Goal: Entertainment & Leisure: Browse casually

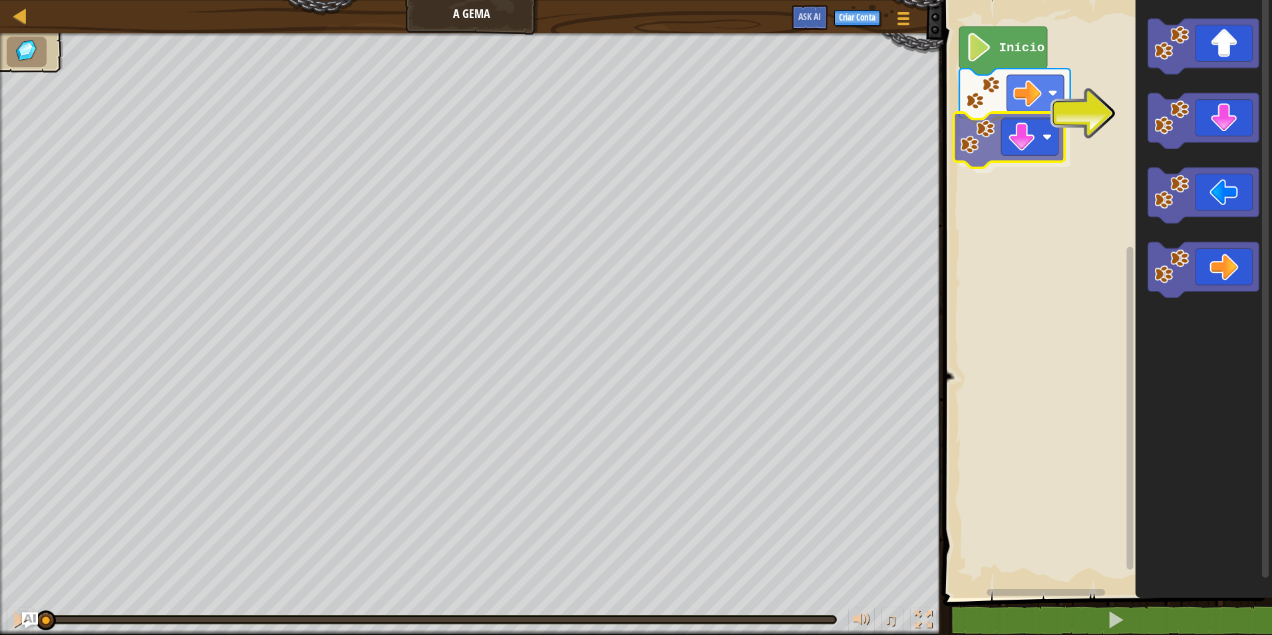
click at [1040, 135] on div "Início" at bounding box center [1105, 295] width 333 height 604
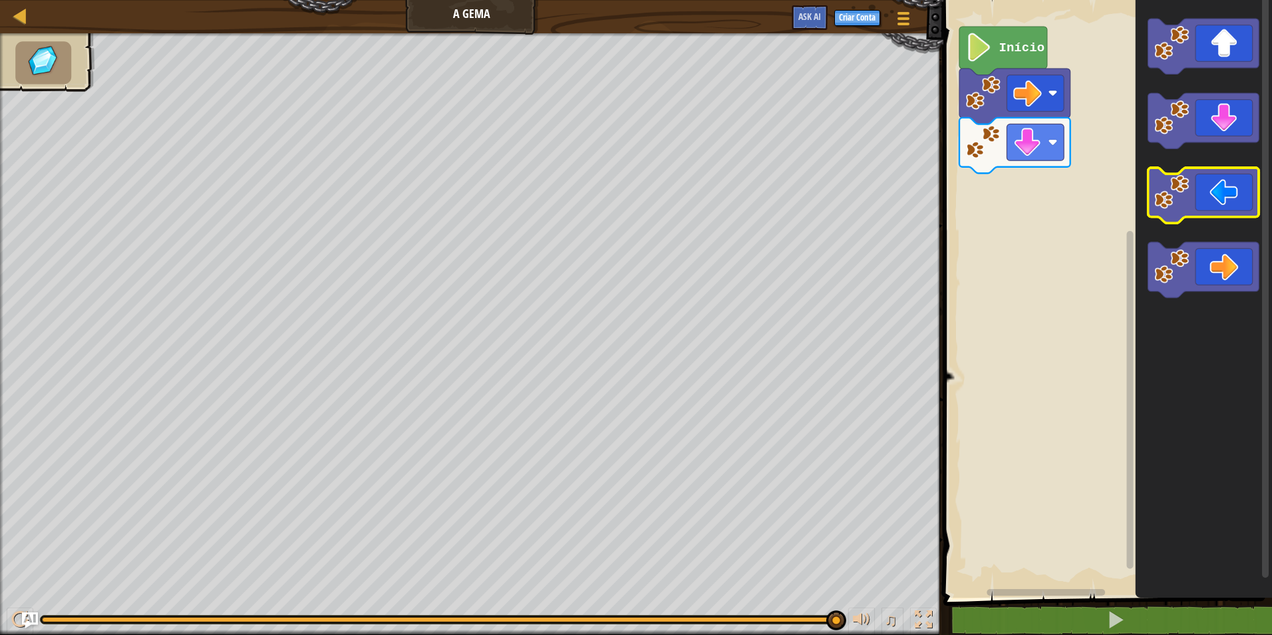
click at [1243, 190] on icon "Espaço de trabalho do Blockly" at bounding box center [1203, 195] width 111 height 55
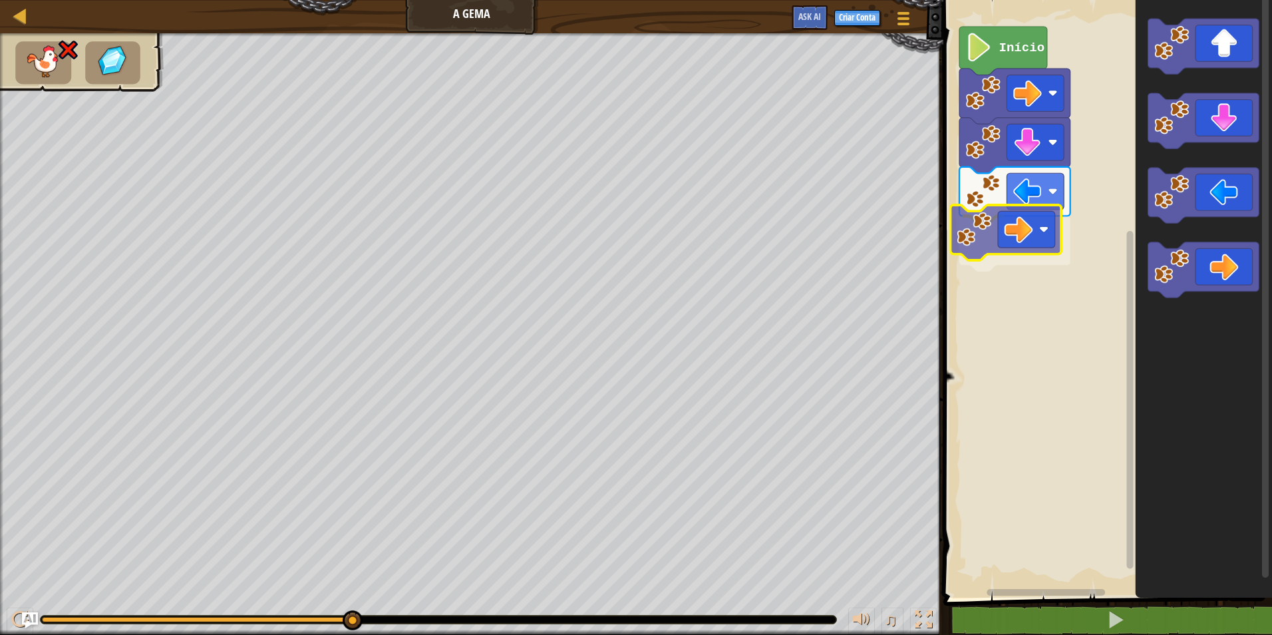
click at [995, 221] on div "Início" at bounding box center [1105, 295] width 333 height 604
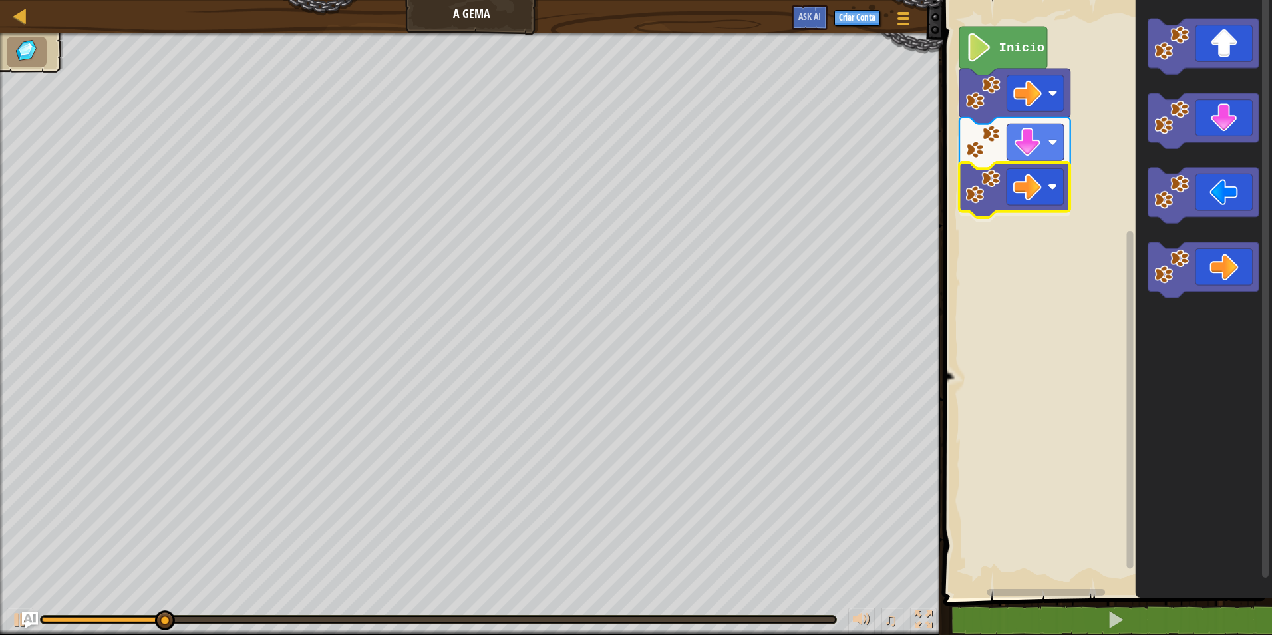
click at [1026, 154] on div "Início" at bounding box center [1105, 295] width 333 height 604
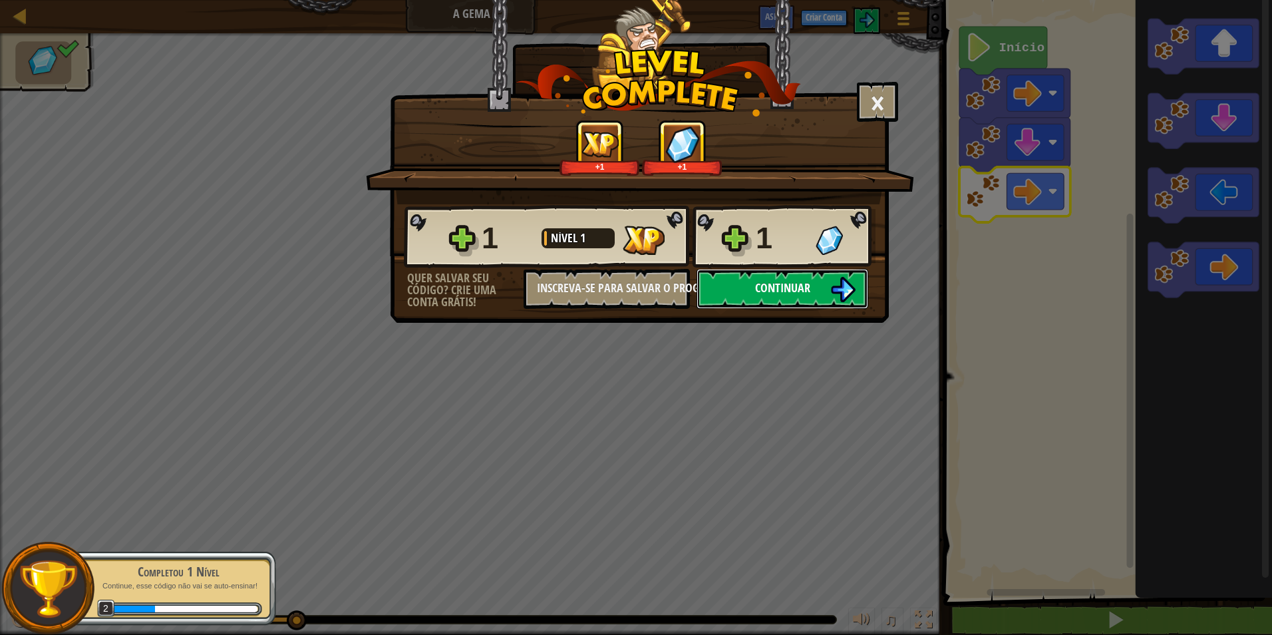
click at [770, 286] on span "Continuar" at bounding box center [782, 287] width 55 height 17
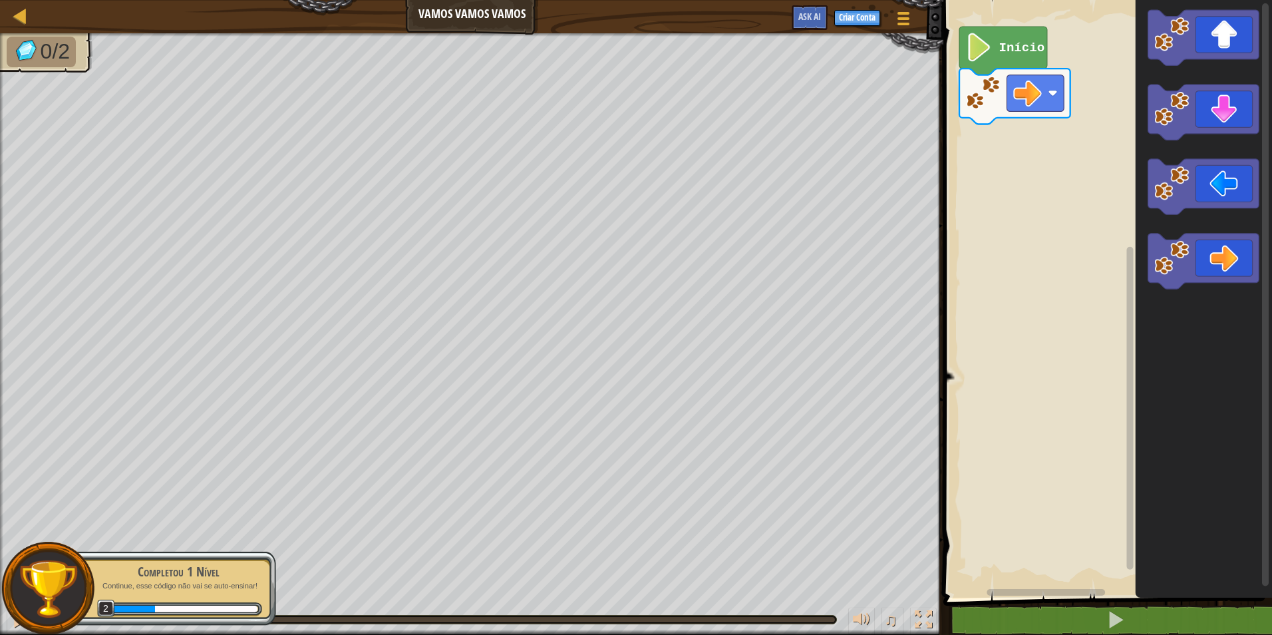
click at [847, 234] on div "Mapa Vamos Vamos Vamos Menu do Jogo Criar Conta Ask AI 1 הההההההההההההההההההההה…" at bounding box center [636, 317] width 1272 height 635
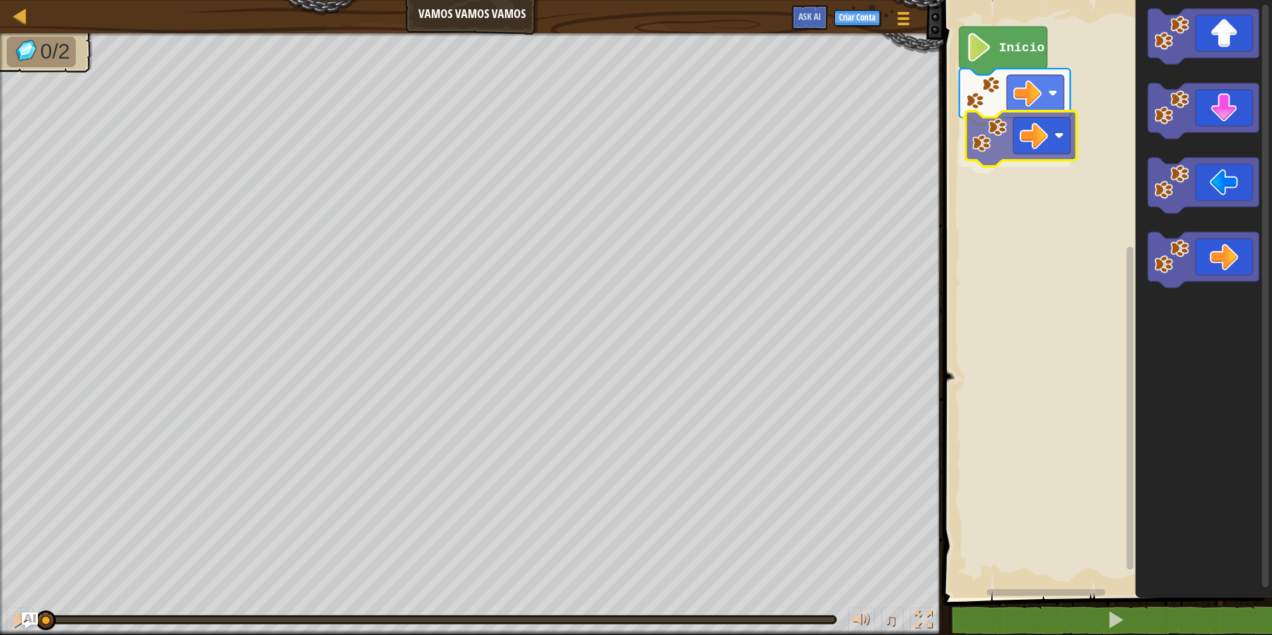
click at [1010, 116] on div "Início" at bounding box center [1105, 295] width 333 height 604
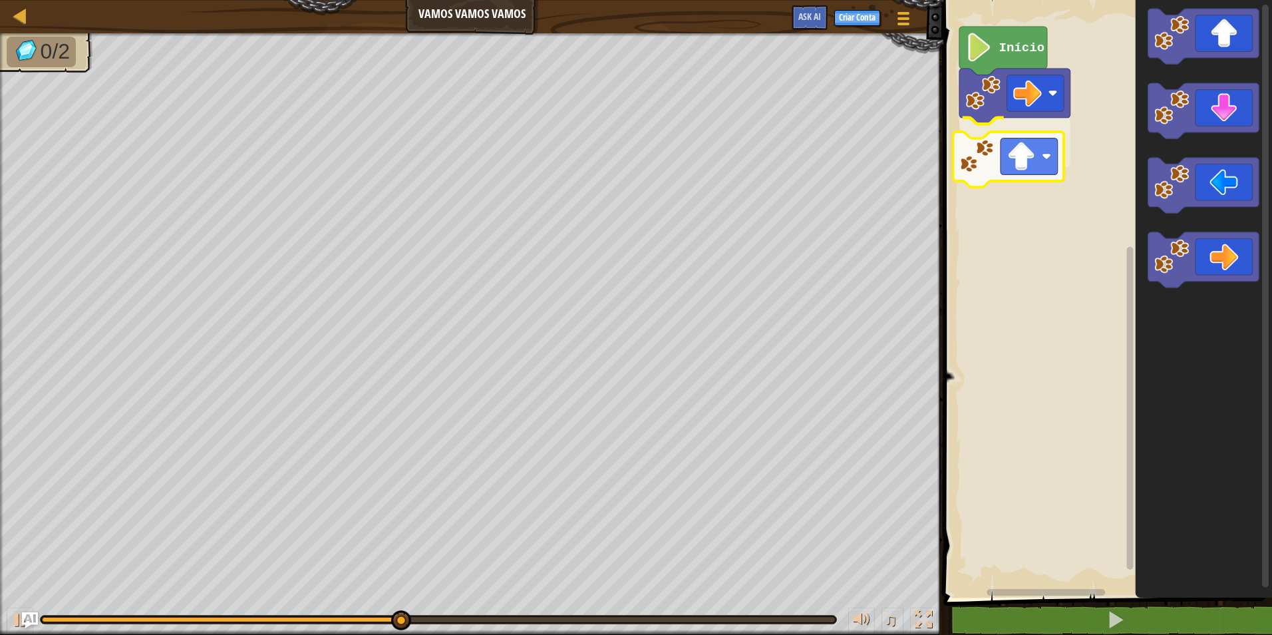
click at [977, 148] on div "Início" at bounding box center [1105, 295] width 333 height 604
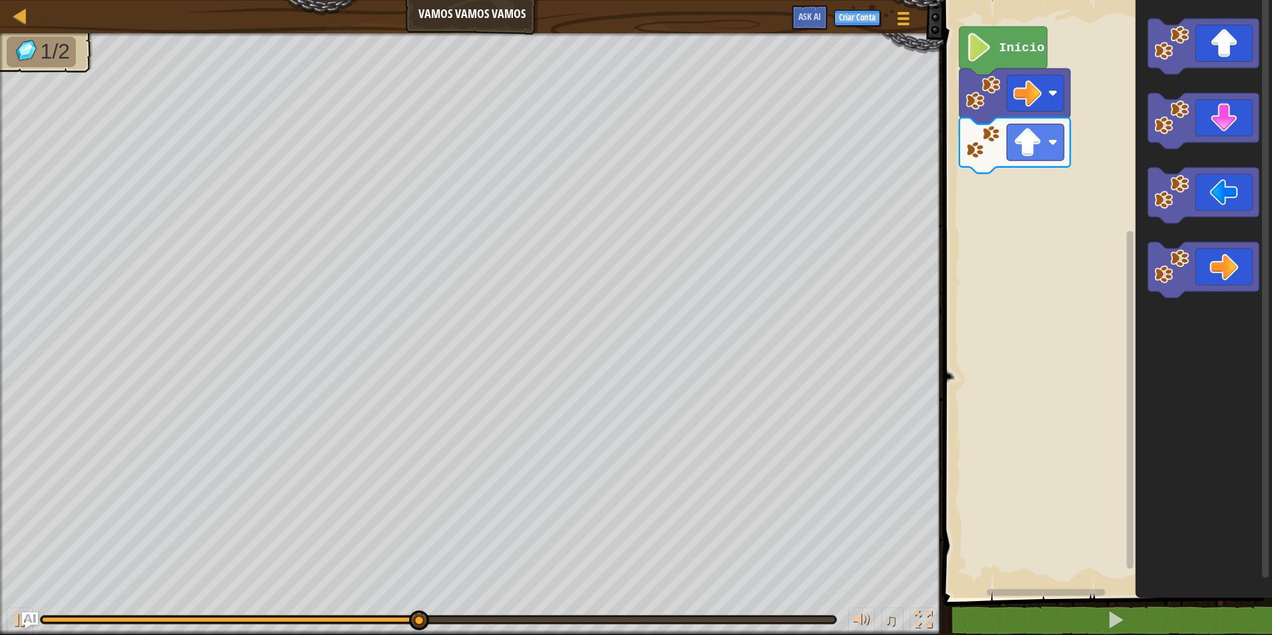
click at [809, 330] on div "Mapa Vamos Vamos Vamos Menu do Jogo Criar Conta Ask AI 1 הההההההההההההההההההההה…" at bounding box center [636, 317] width 1272 height 635
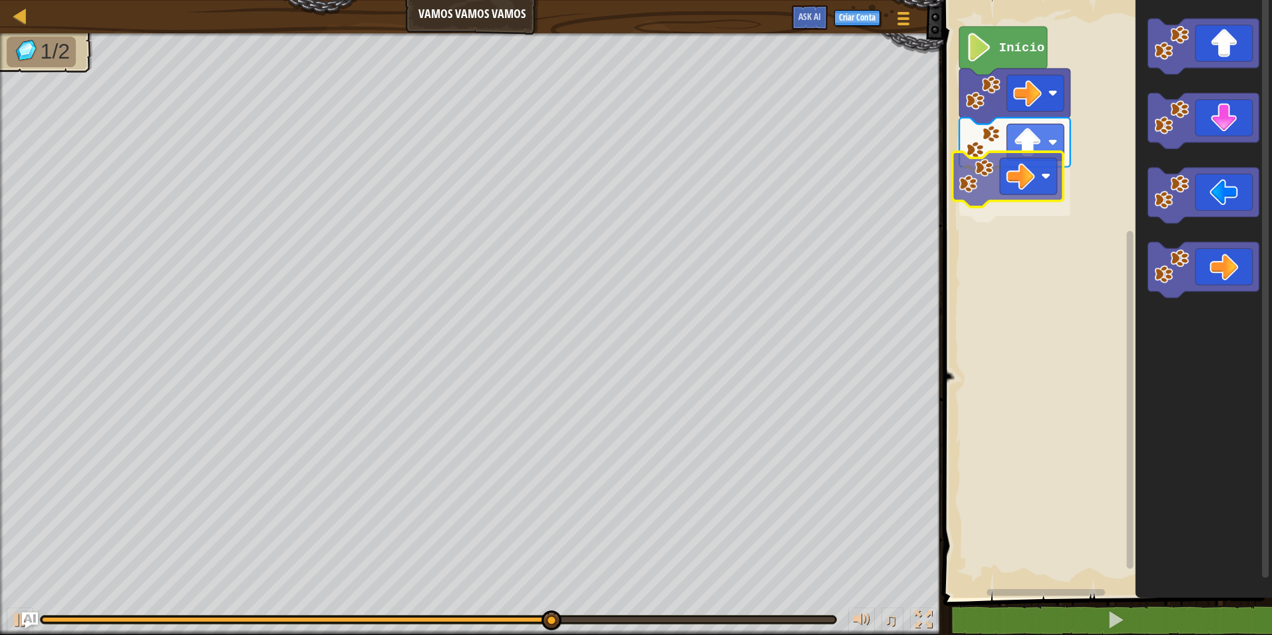
click at [971, 166] on div "Início" at bounding box center [1105, 295] width 333 height 604
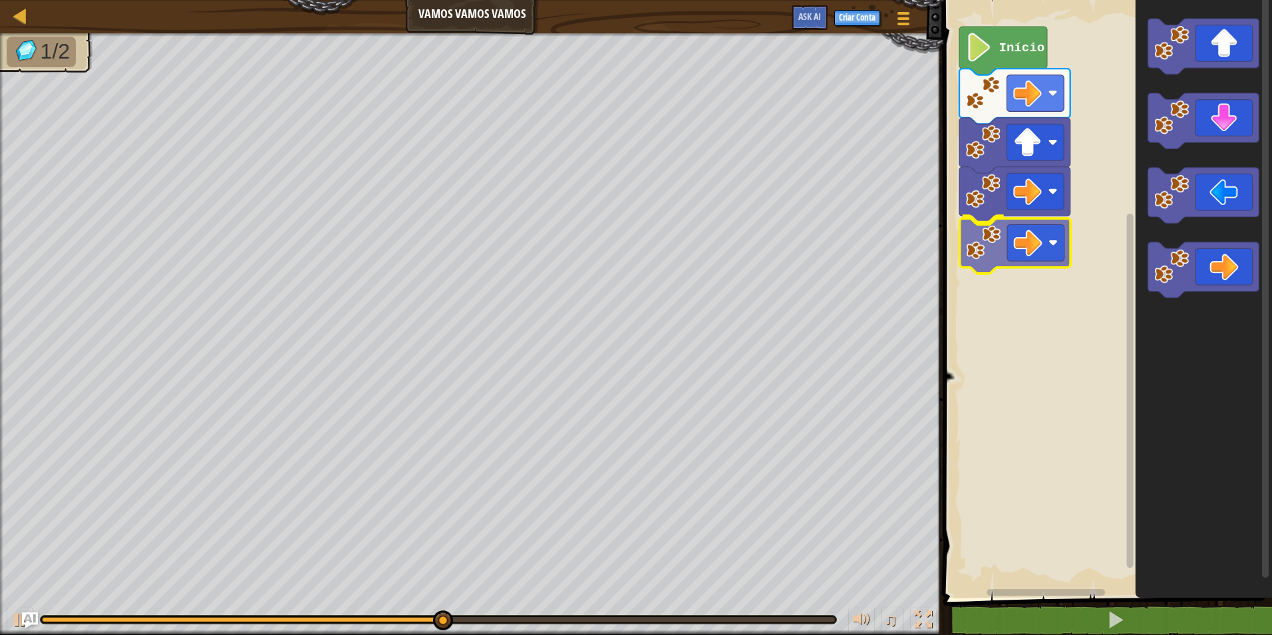
click at [1042, 236] on div "Início" at bounding box center [1105, 295] width 333 height 604
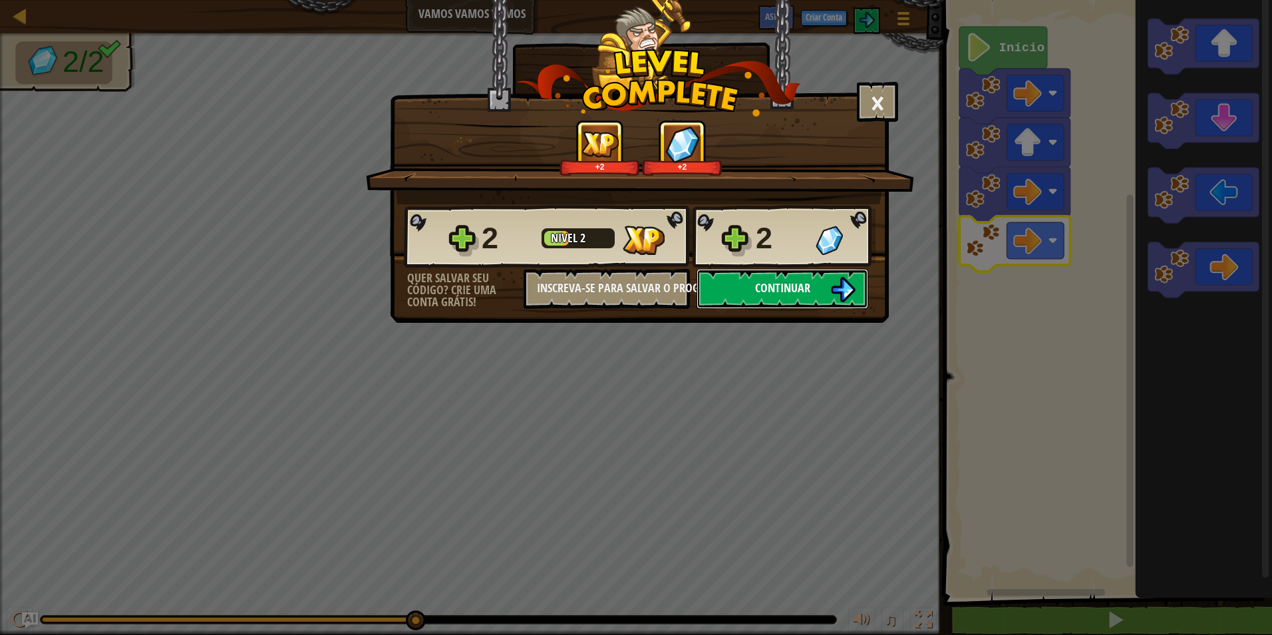
click at [760, 269] on button "Continuar" at bounding box center [783, 289] width 172 height 40
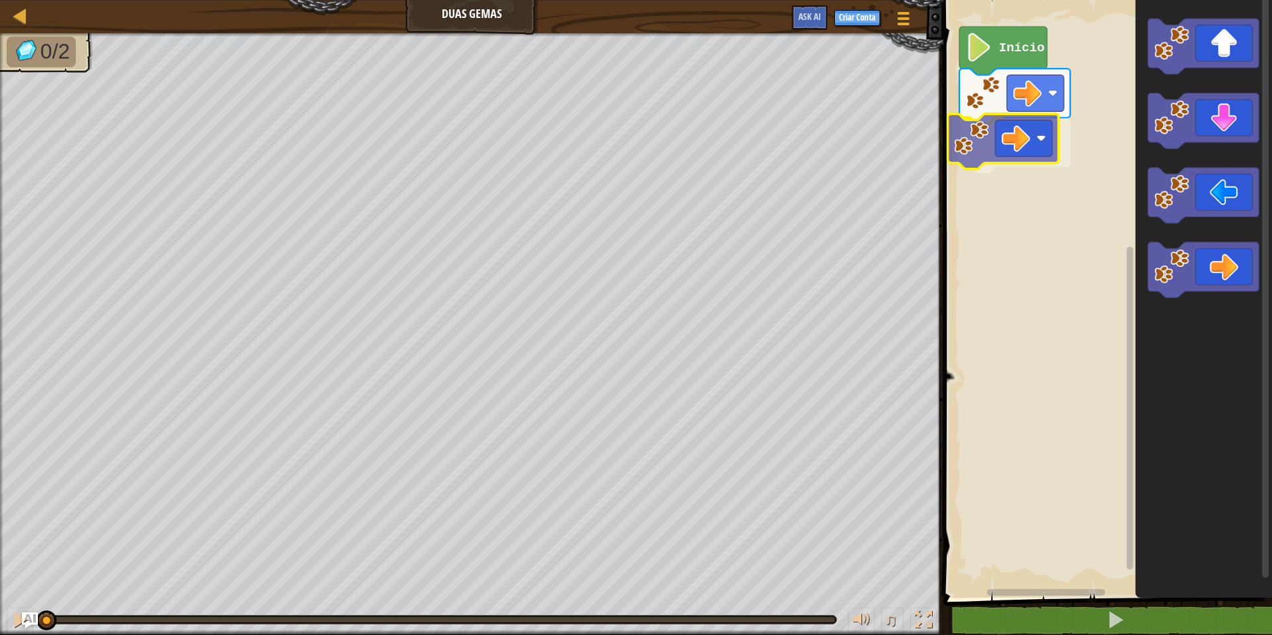
click at [1023, 130] on div "Início" at bounding box center [1105, 295] width 333 height 604
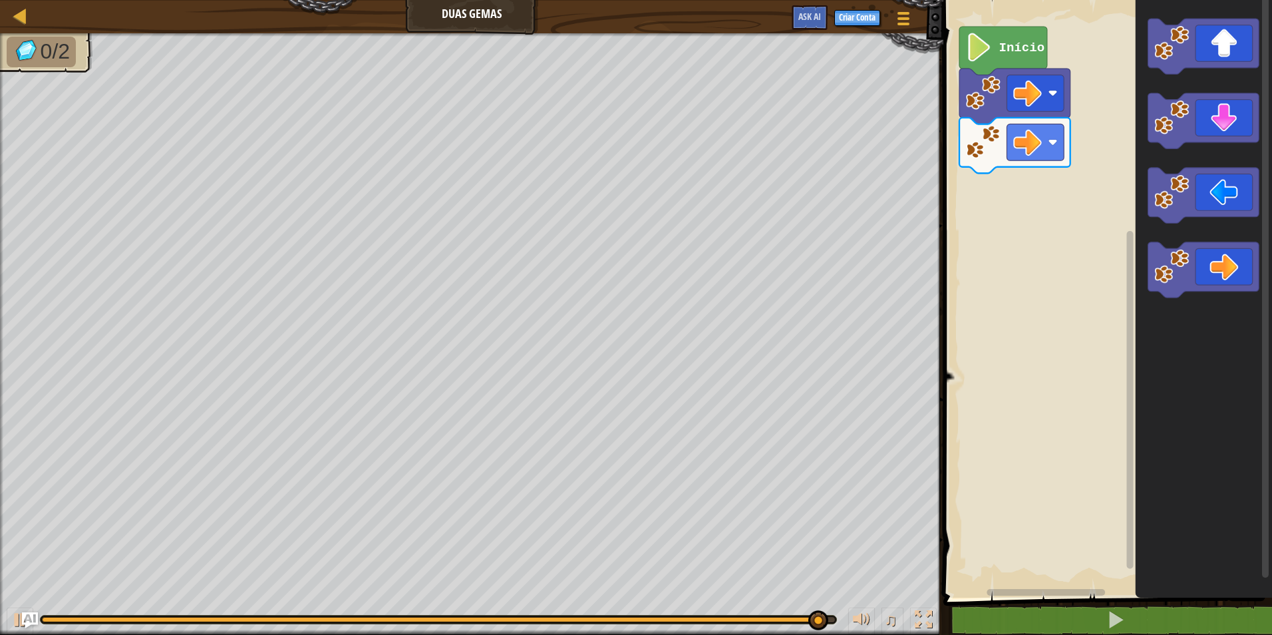
click at [1140, 124] on icon "Espaço de trabalho do Blockly" at bounding box center [1204, 295] width 136 height 604
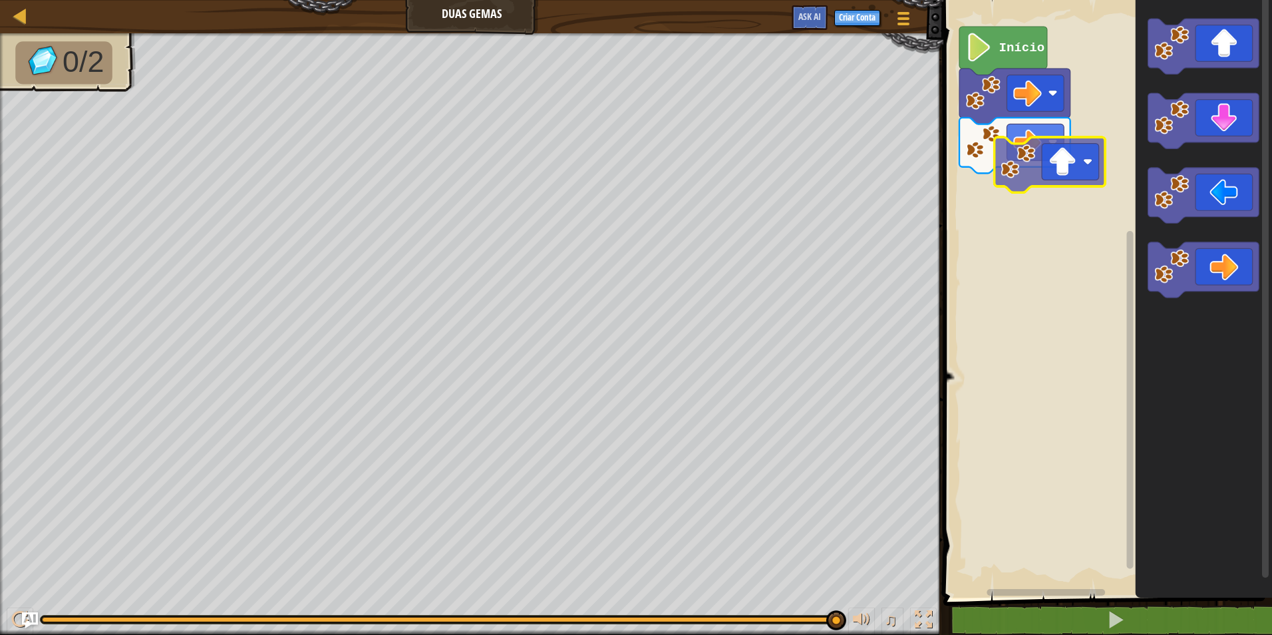
click at [1011, 190] on div "Início" at bounding box center [1105, 295] width 333 height 604
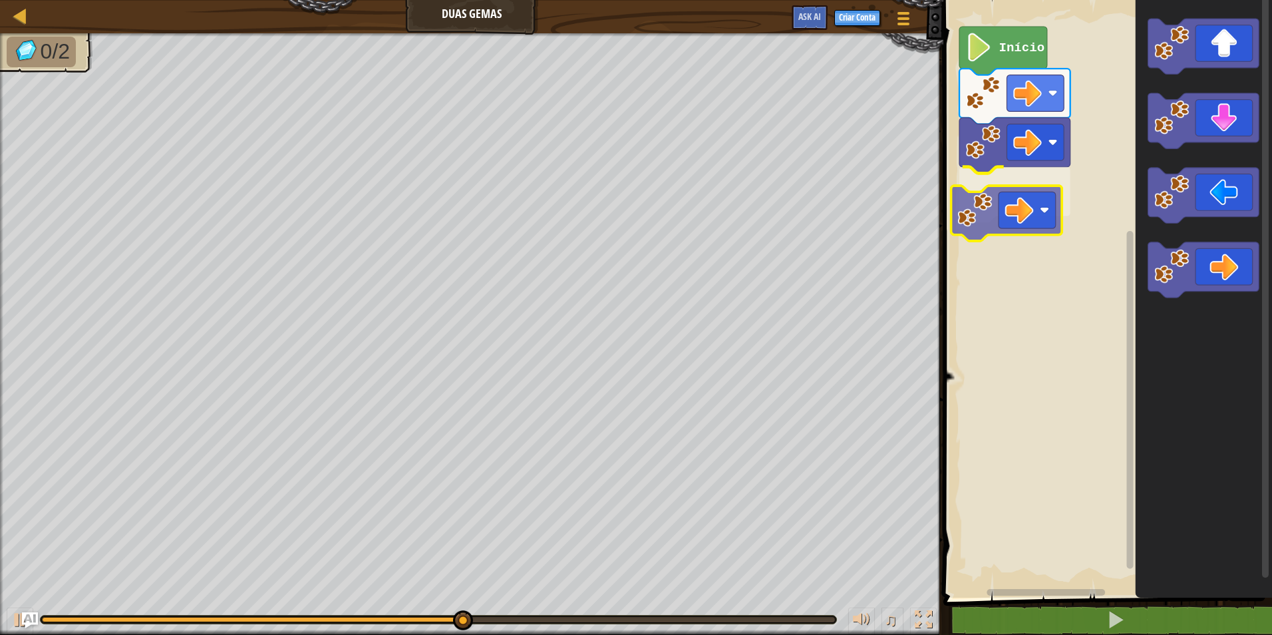
click at [1019, 224] on div "Início" at bounding box center [1105, 295] width 333 height 604
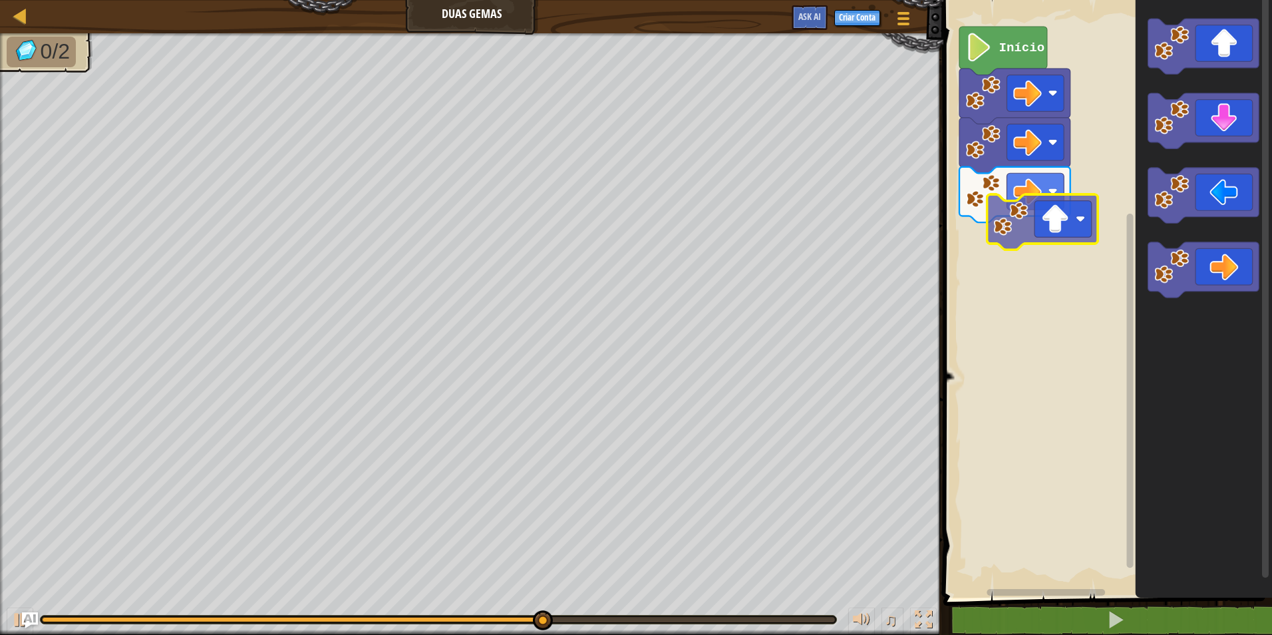
click at [1048, 230] on div "Início" at bounding box center [1105, 295] width 333 height 604
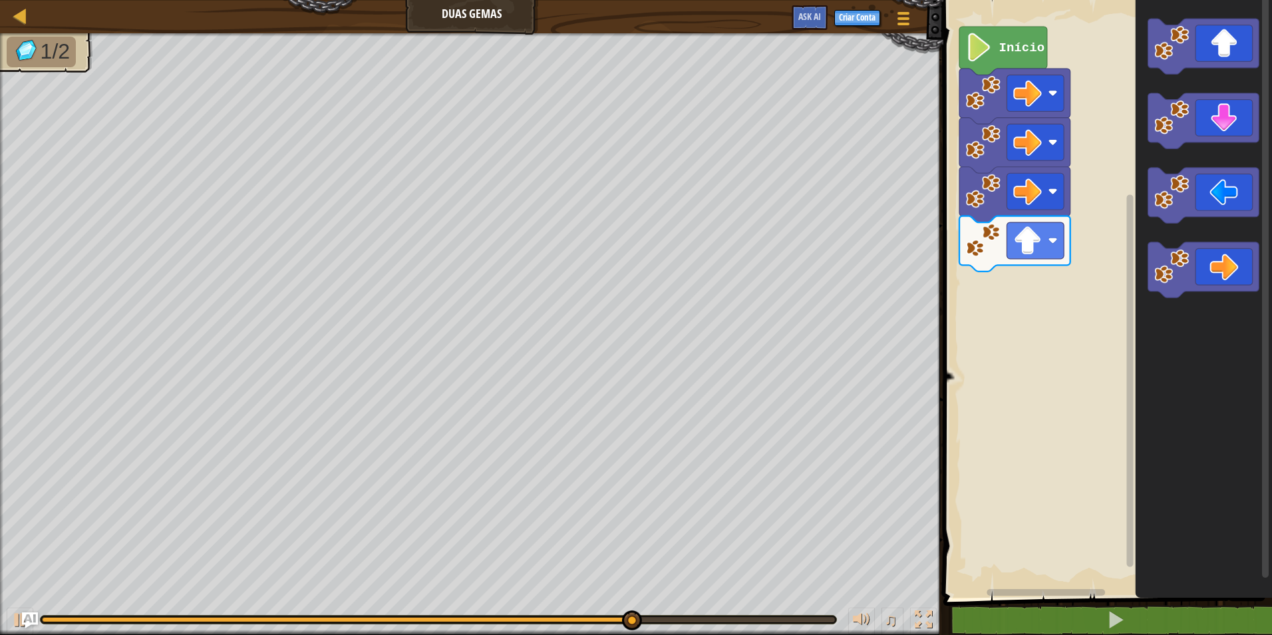
click at [964, 281] on div "Início" at bounding box center [1105, 295] width 333 height 604
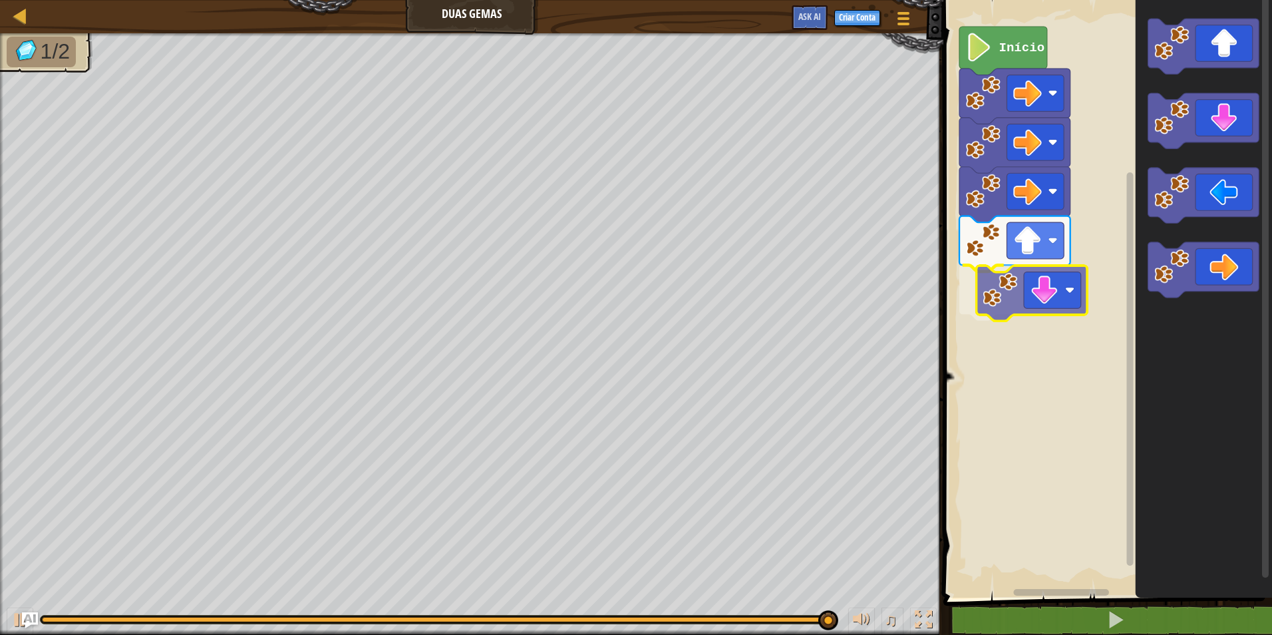
click at [1013, 288] on div "Início" at bounding box center [1105, 295] width 333 height 604
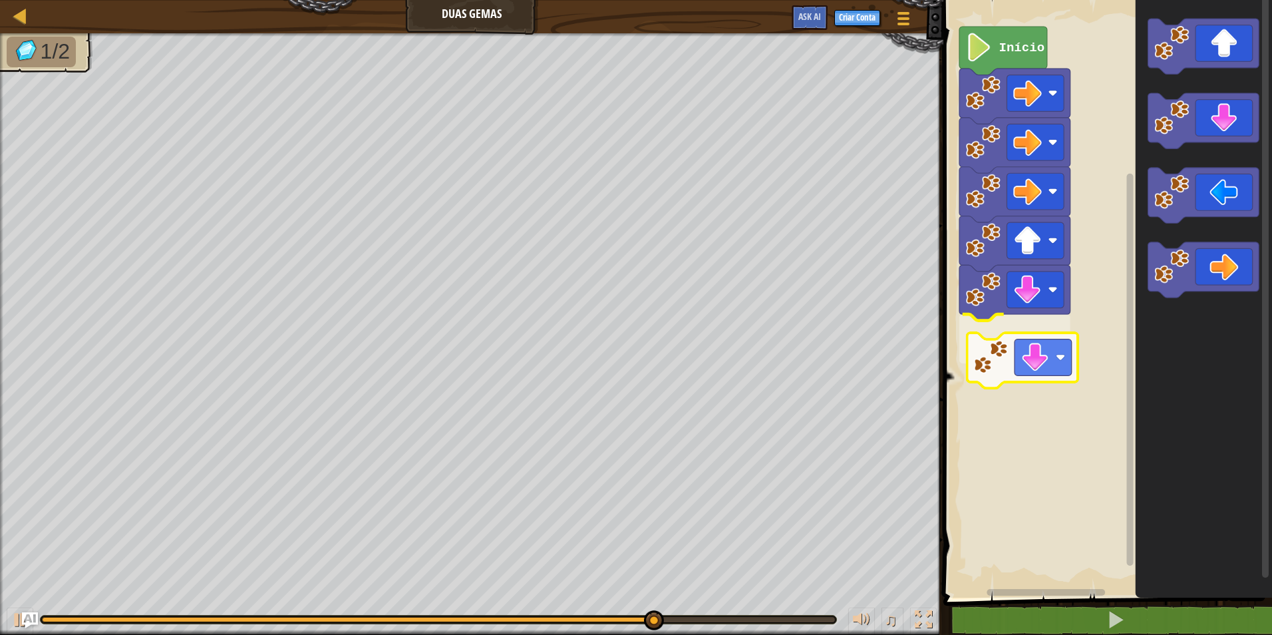
click at [1008, 330] on div "Início" at bounding box center [1105, 295] width 333 height 604
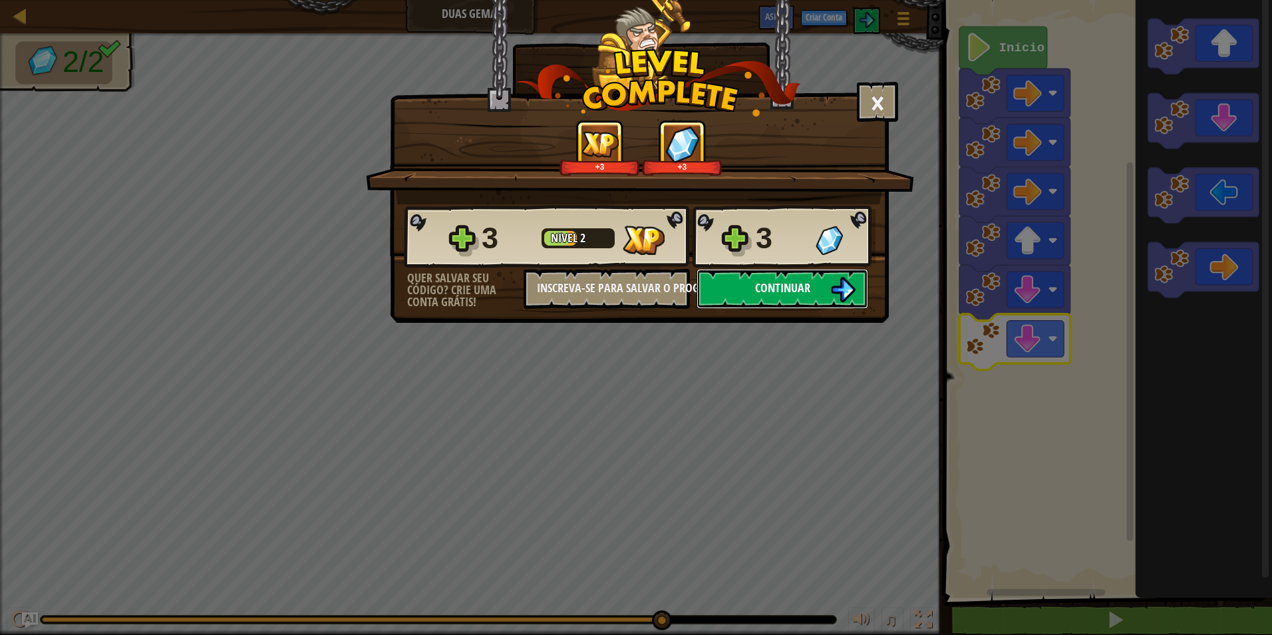
click at [808, 283] on span "Continuar" at bounding box center [782, 287] width 55 height 17
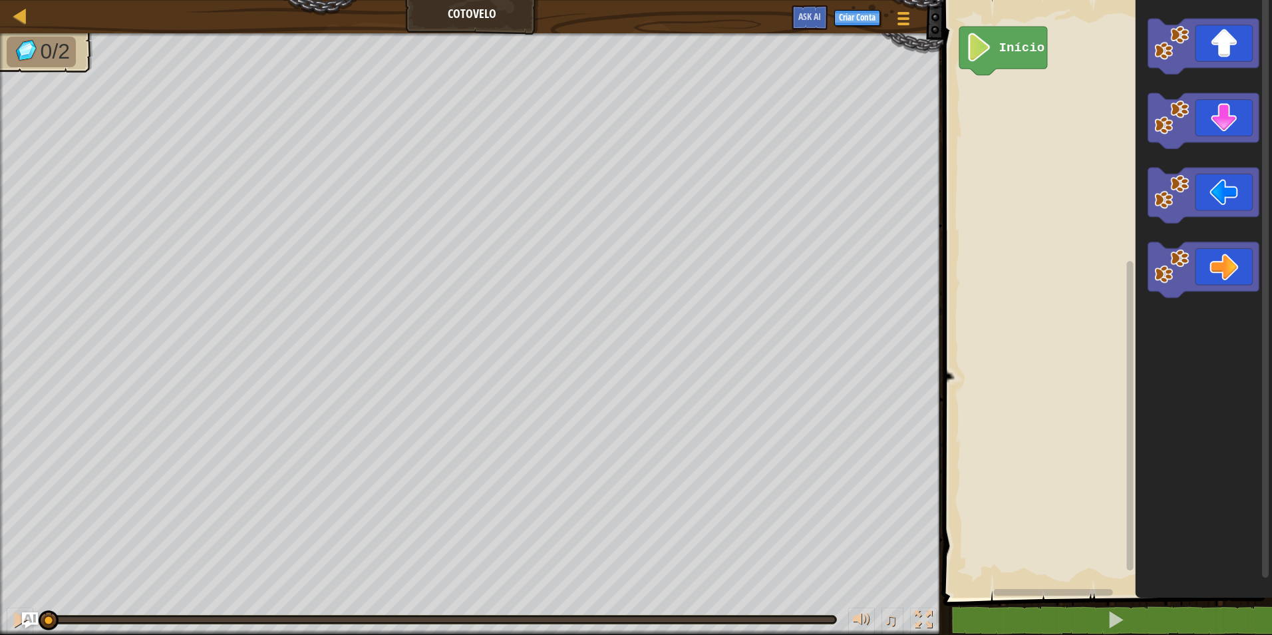
click at [943, 280] on div "Início" at bounding box center [1105, 295] width 333 height 604
click at [939, 104] on div "Blocks 1 הההההההההההההההההההההההההההההההההההההההההההההההההההההההההההההההההההההה…" at bounding box center [1105, 317] width 333 height 635
click at [972, 86] on div "Início" at bounding box center [1105, 295] width 333 height 604
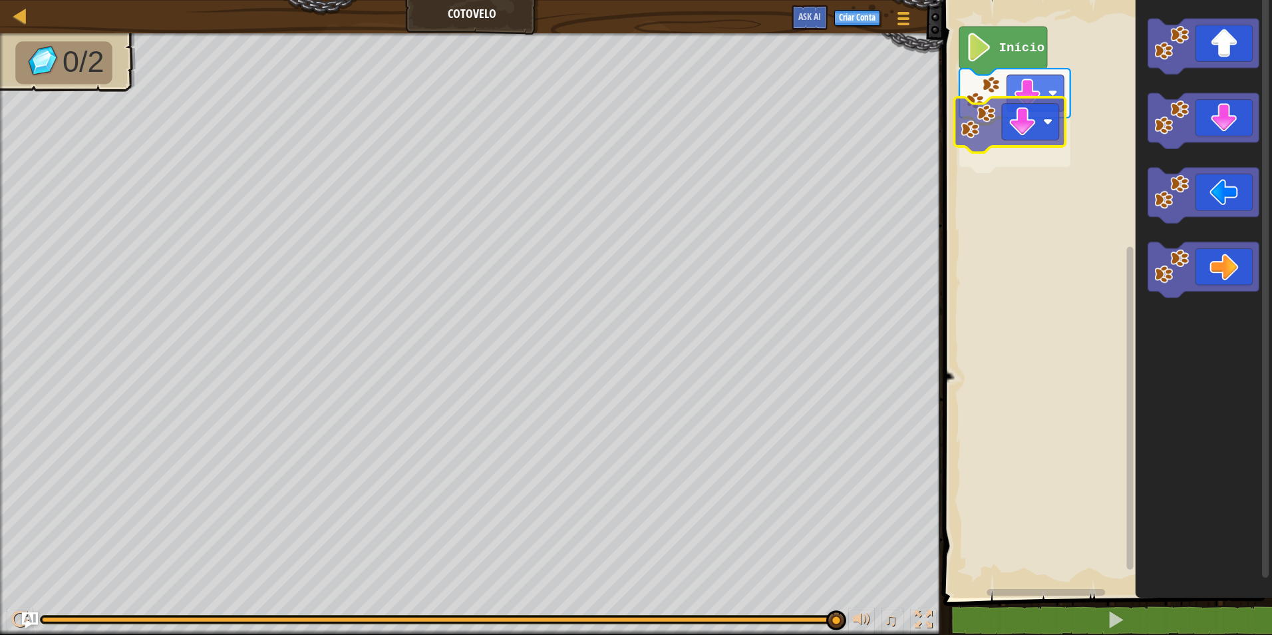
click at [1020, 147] on div "Início" at bounding box center [1105, 295] width 333 height 604
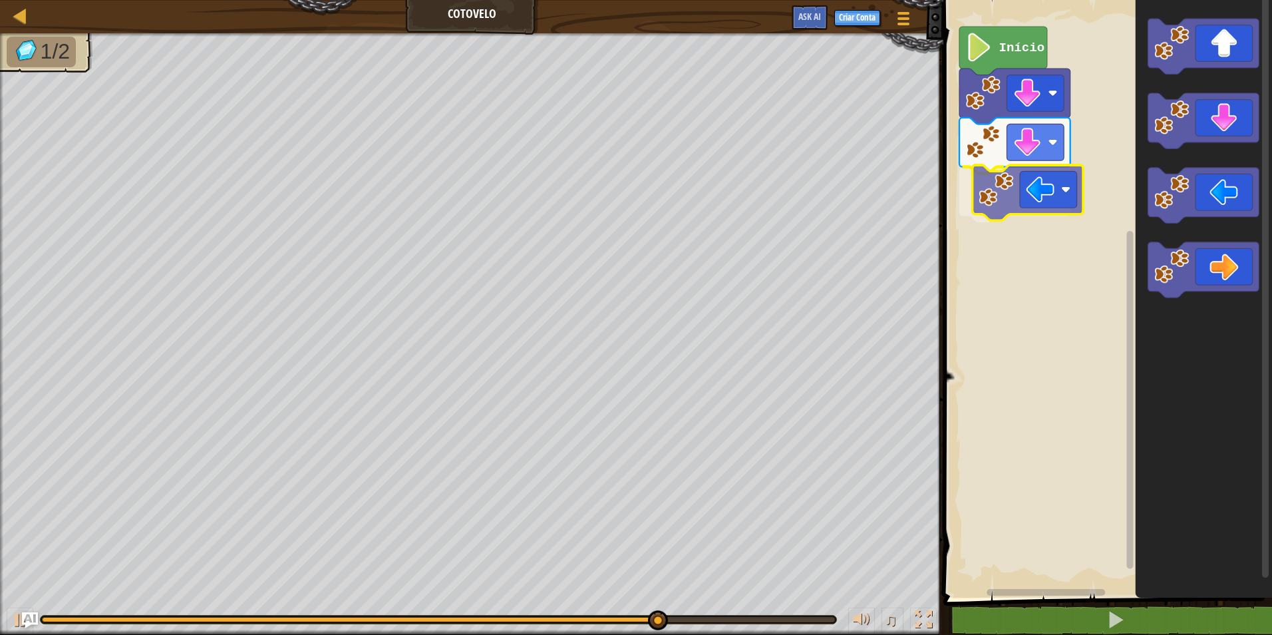
click at [999, 185] on div "Início" at bounding box center [1105, 295] width 333 height 604
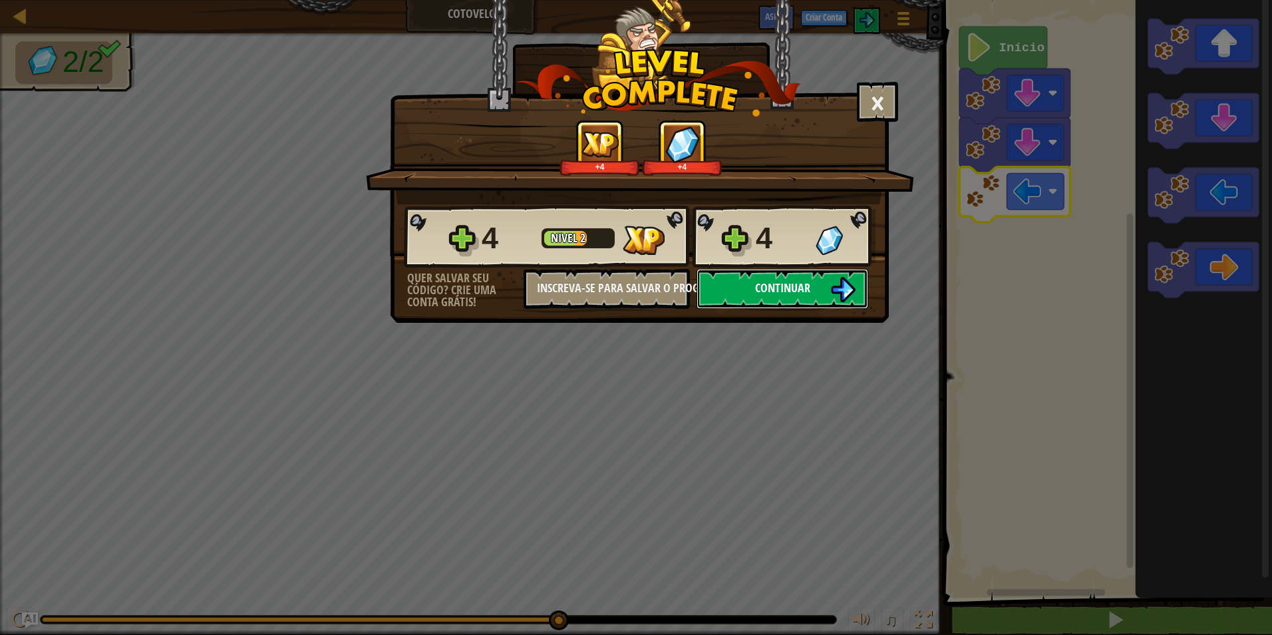
click at [752, 297] on button "Continuar" at bounding box center [783, 289] width 172 height 40
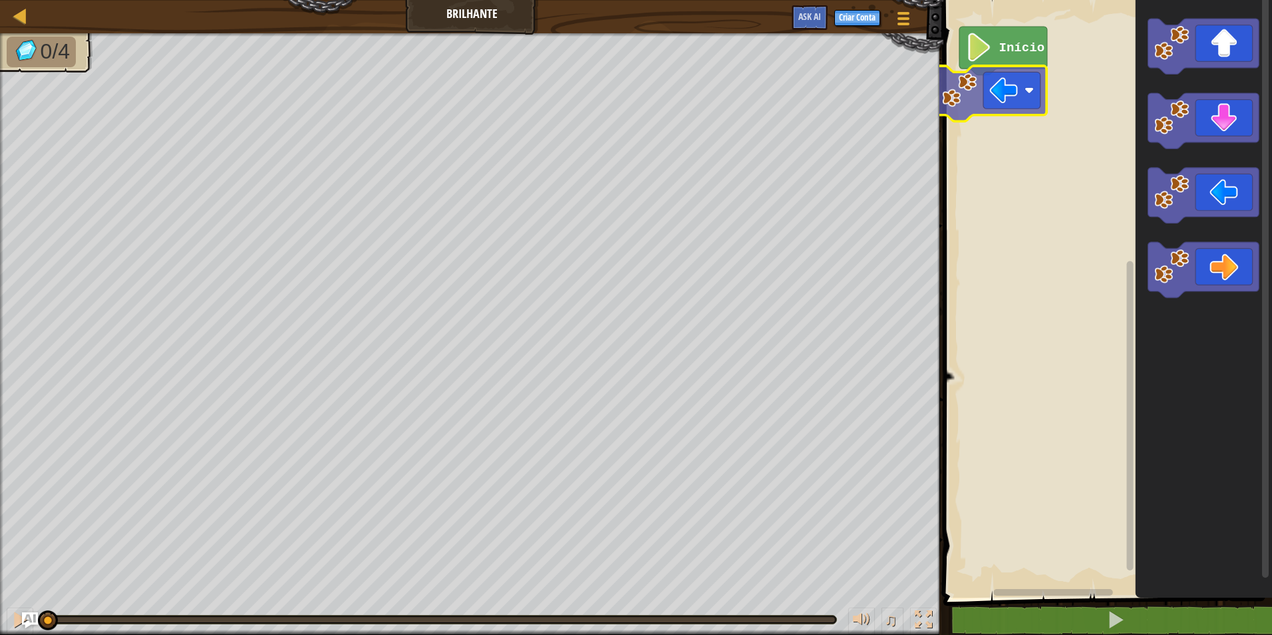
click at [951, 116] on div "Início" at bounding box center [1105, 295] width 333 height 604
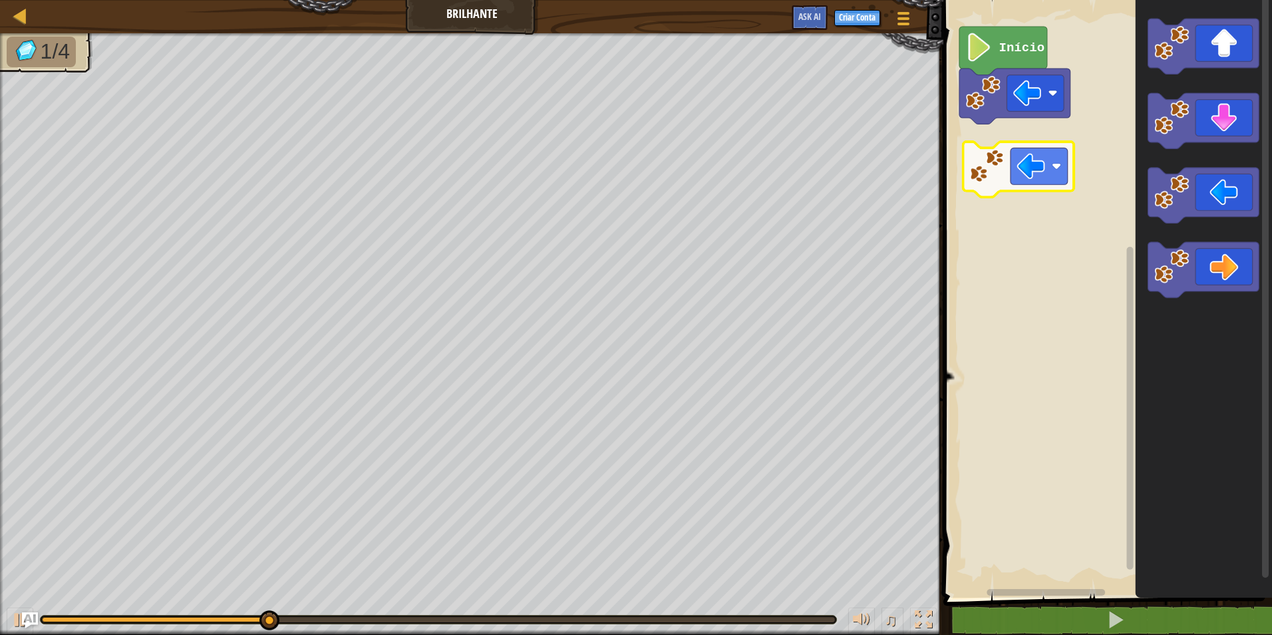
click at [1035, 152] on div "Início" at bounding box center [1105, 295] width 333 height 604
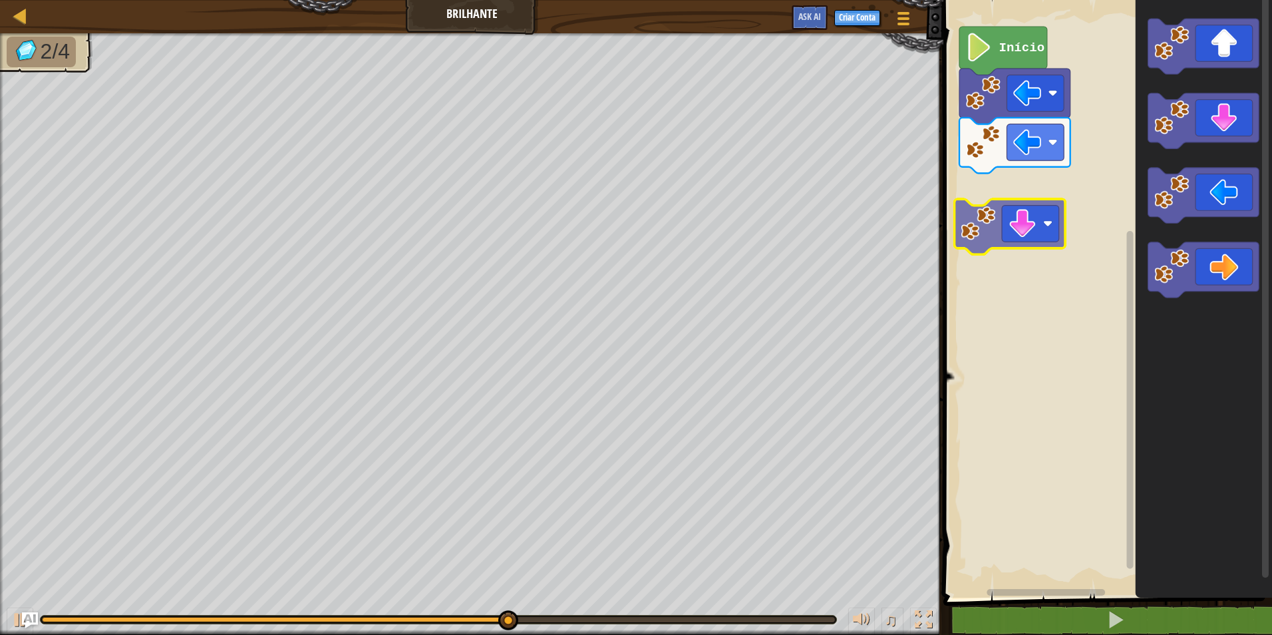
click at [988, 218] on div "Início" at bounding box center [1105, 295] width 333 height 604
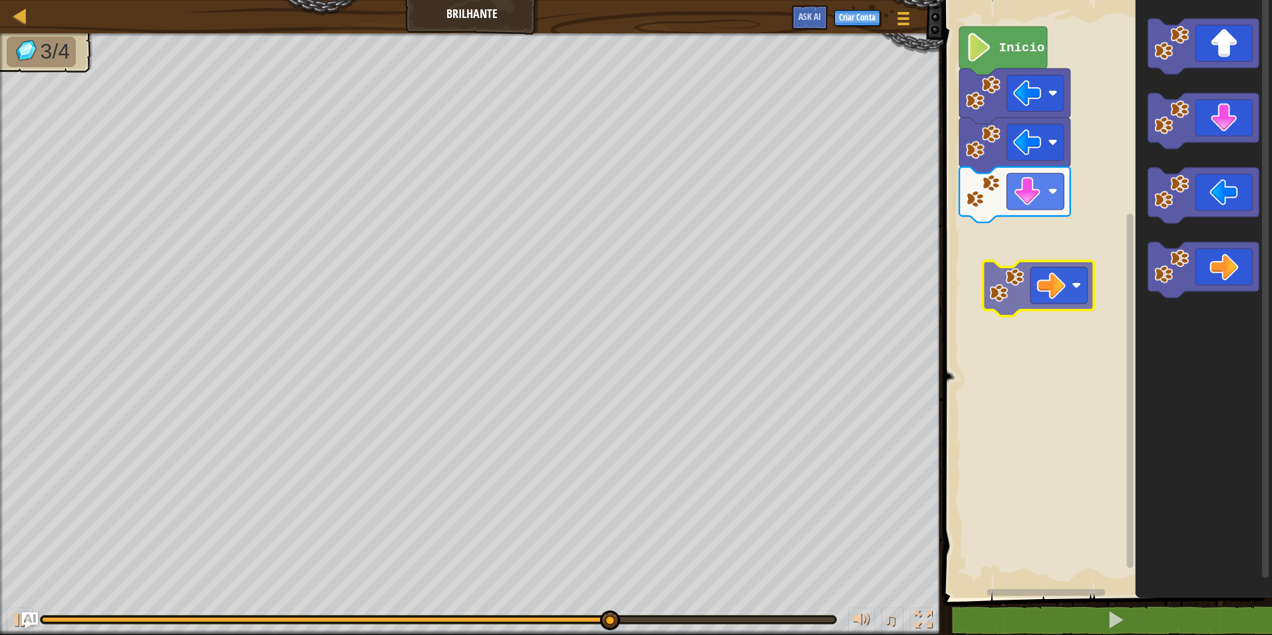
click at [1060, 255] on div "Início" at bounding box center [1105, 295] width 333 height 604
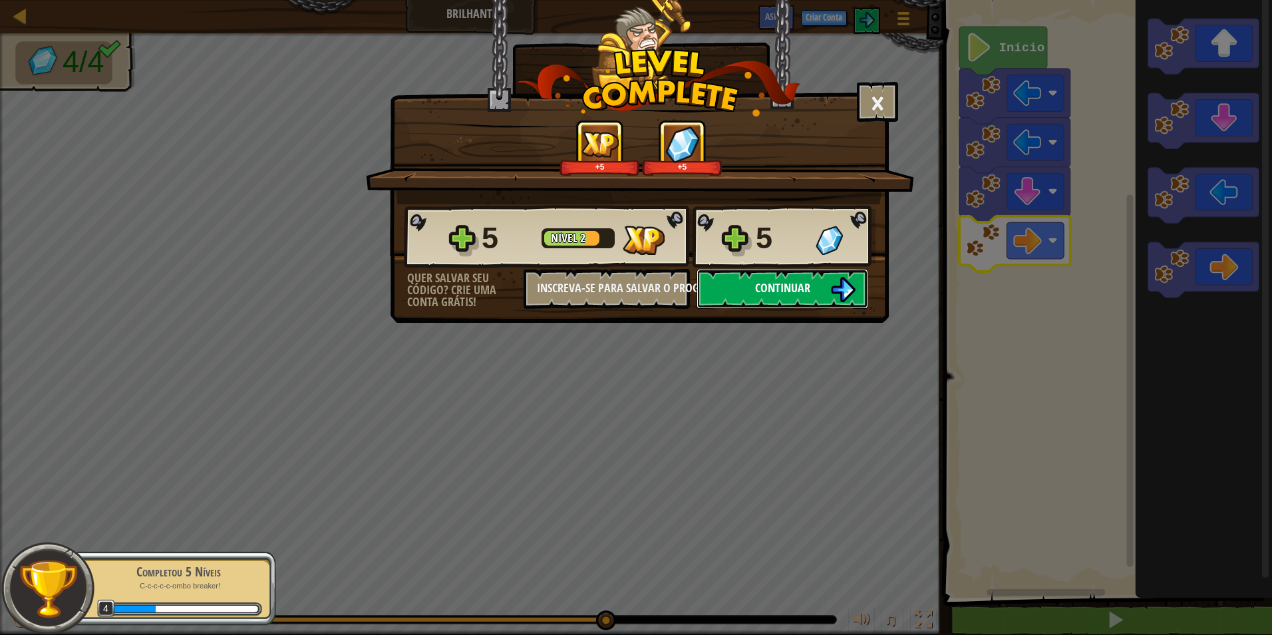
click at [791, 275] on button "Continuar" at bounding box center [783, 289] width 172 height 40
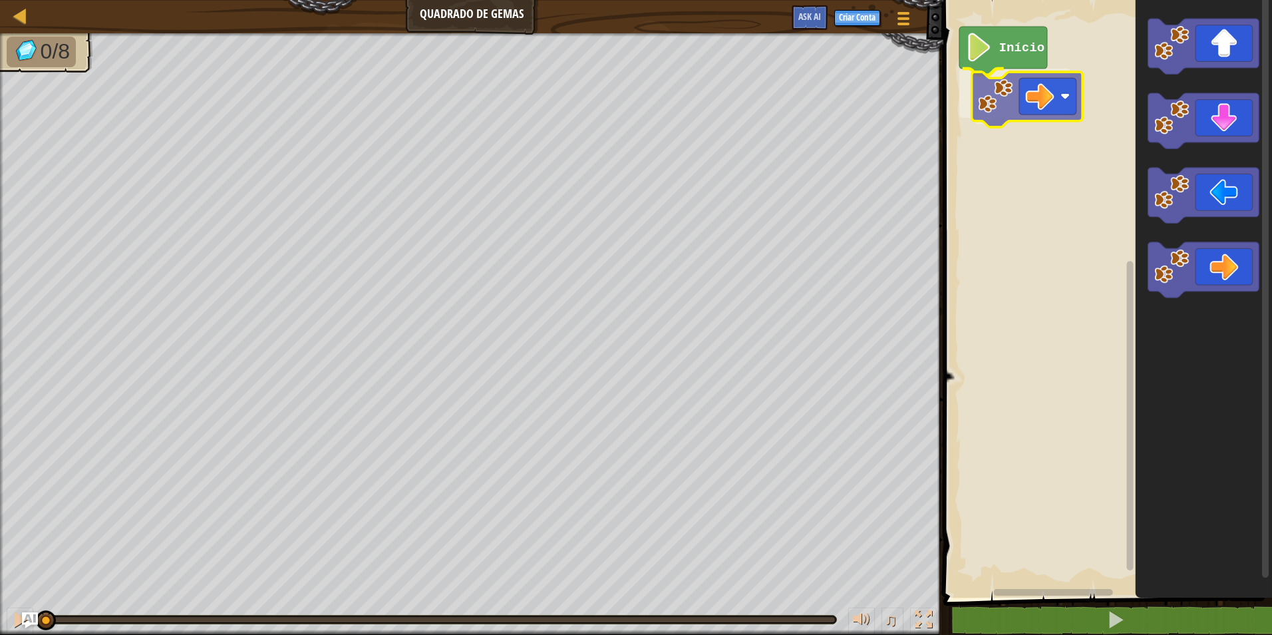
click at [979, 108] on div "Início" at bounding box center [1105, 295] width 333 height 604
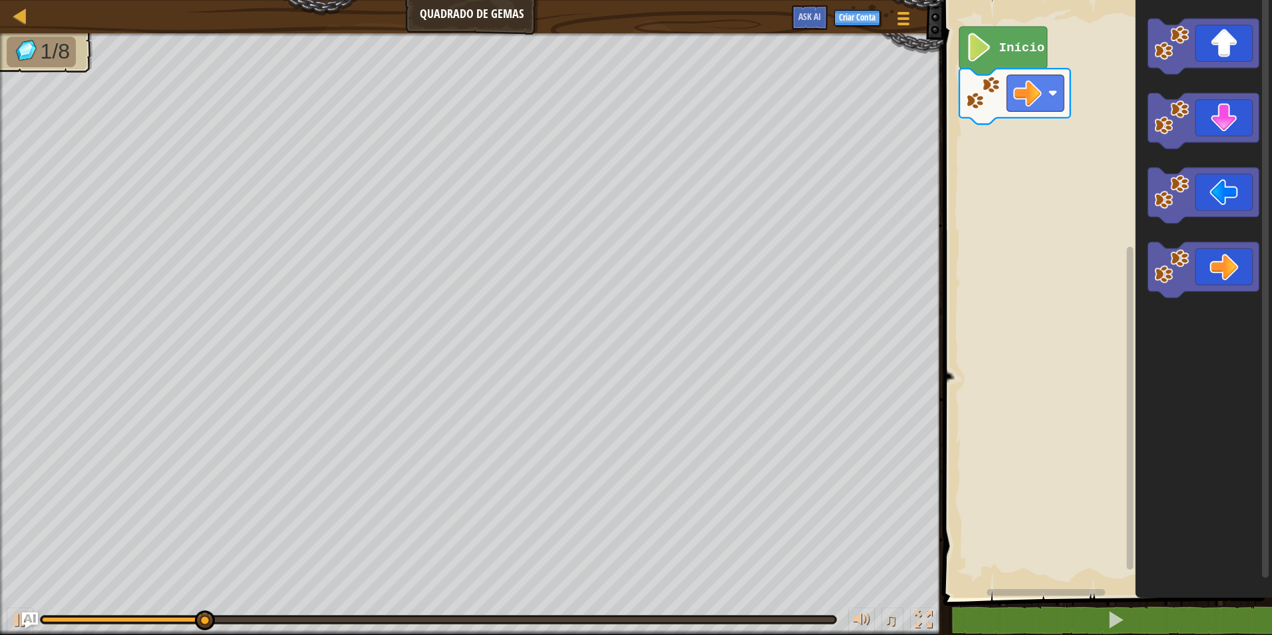
click at [1011, 156] on div "Início" at bounding box center [1105, 295] width 333 height 604
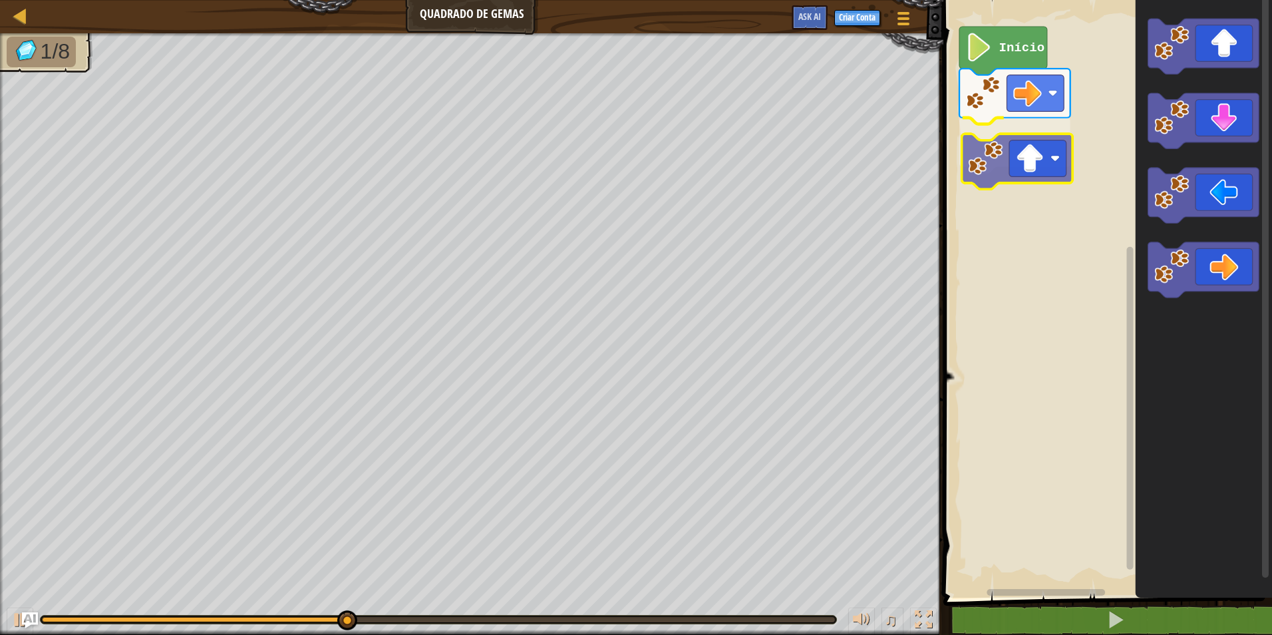
click at [1054, 155] on div "Início" at bounding box center [1105, 295] width 333 height 604
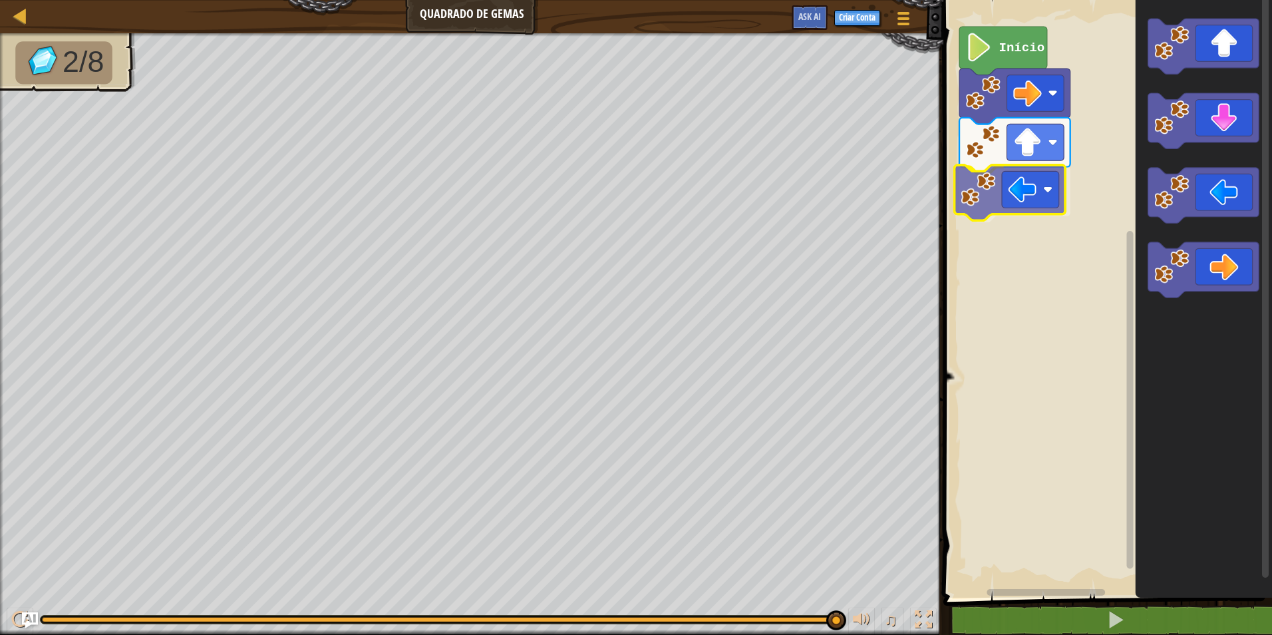
click at [1000, 194] on div "Início" at bounding box center [1105, 295] width 333 height 604
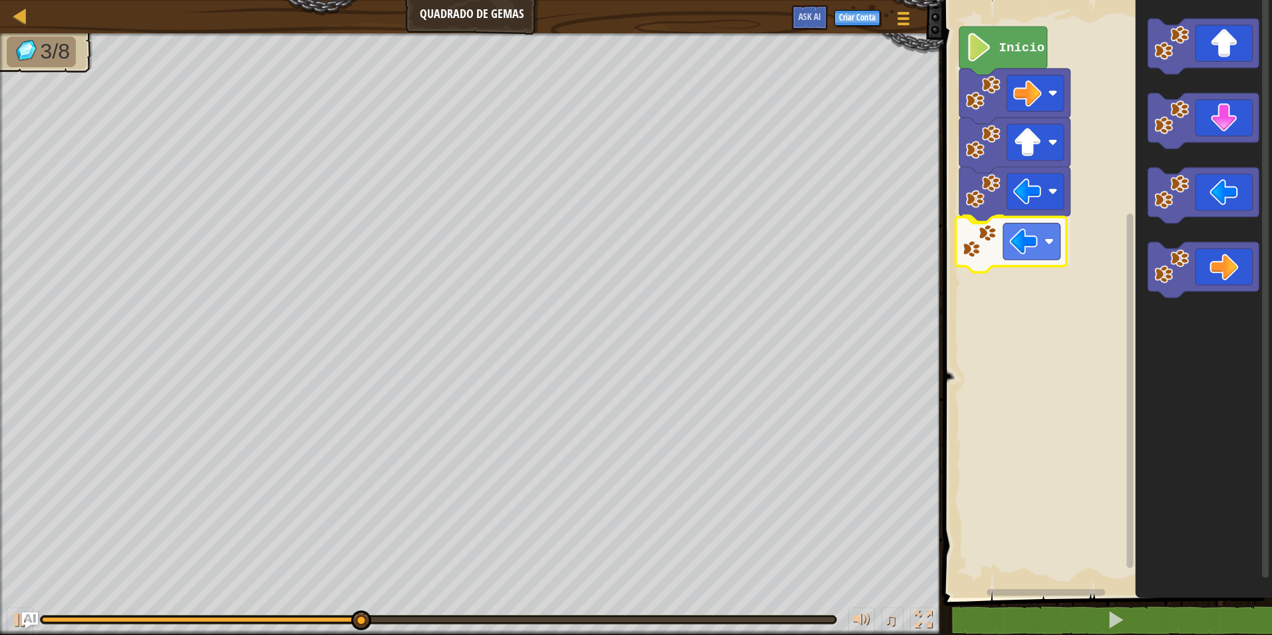
click at [1015, 252] on div "Início" at bounding box center [1105, 295] width 333 height 604
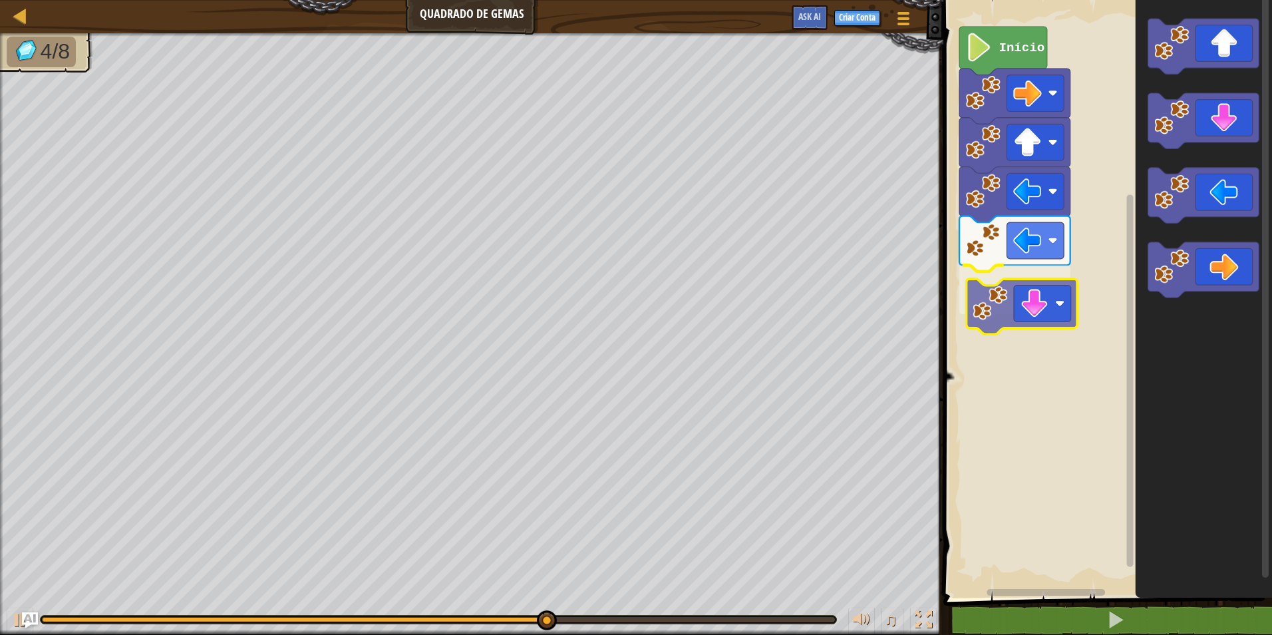
click at [1034, 290] on div "Início" at bounding box center [1105, 295] width 333 height 604
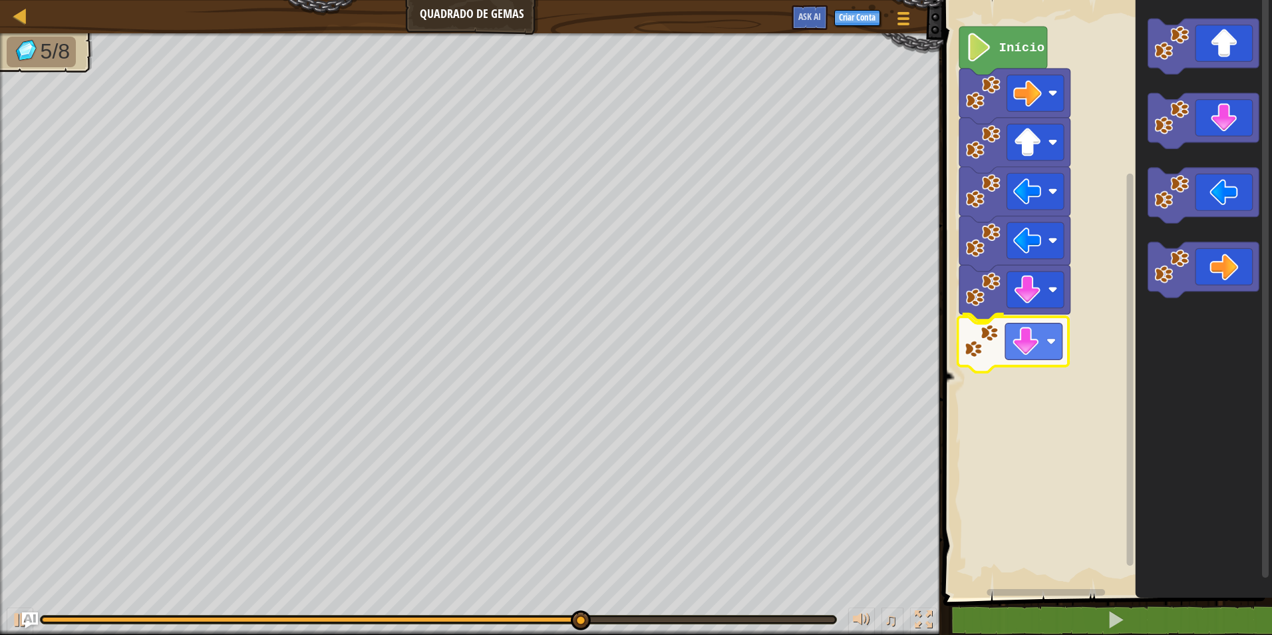
click at [1027, 355] on div "Início" at bounding box center [1105, 295] width 333 height 604
click at [1148, 329] on icon "Espaço de trabalho do Blockly" at bounding box center [1204, 295] width 136 height 604
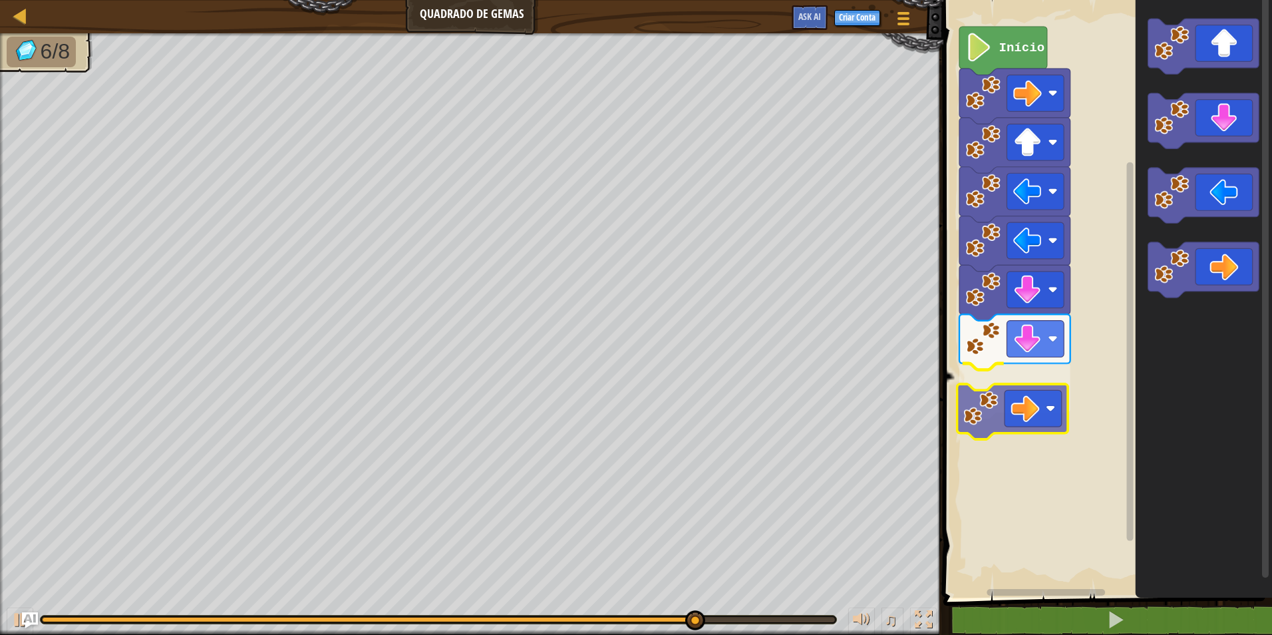
click at [981, 407] on div "Início" at bounding box center [1105, 295] width 333 height 604
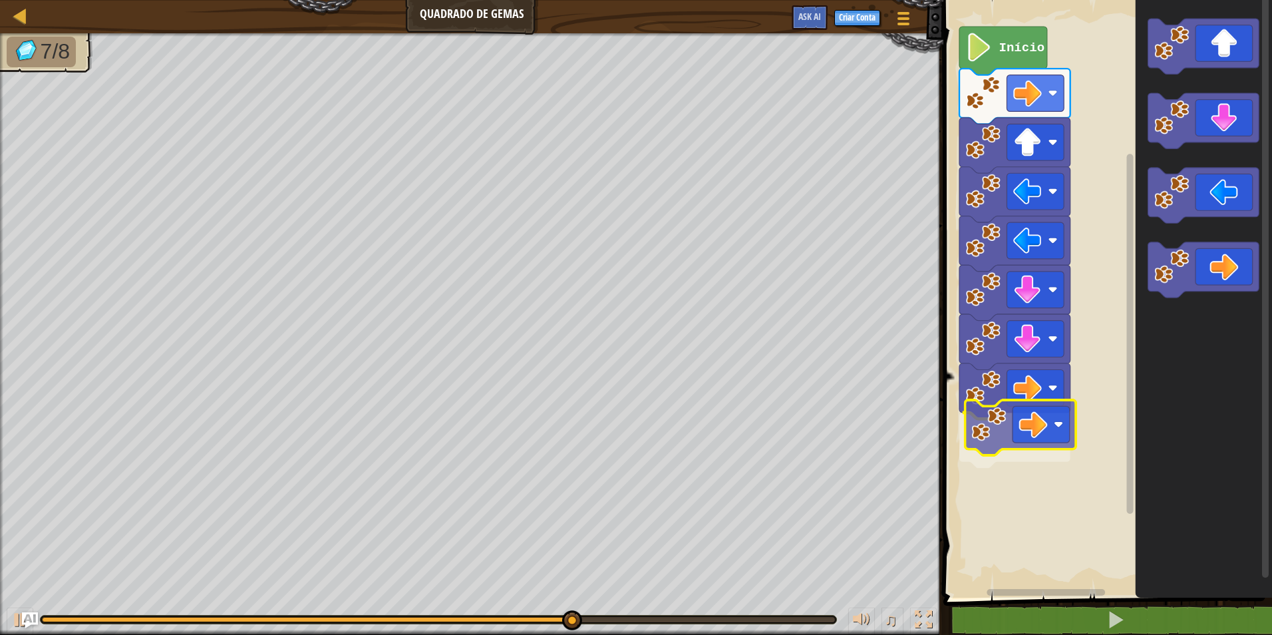
click at [1026, 434] on div "Início" at bounding box center [1105, 295] width 333 height 604
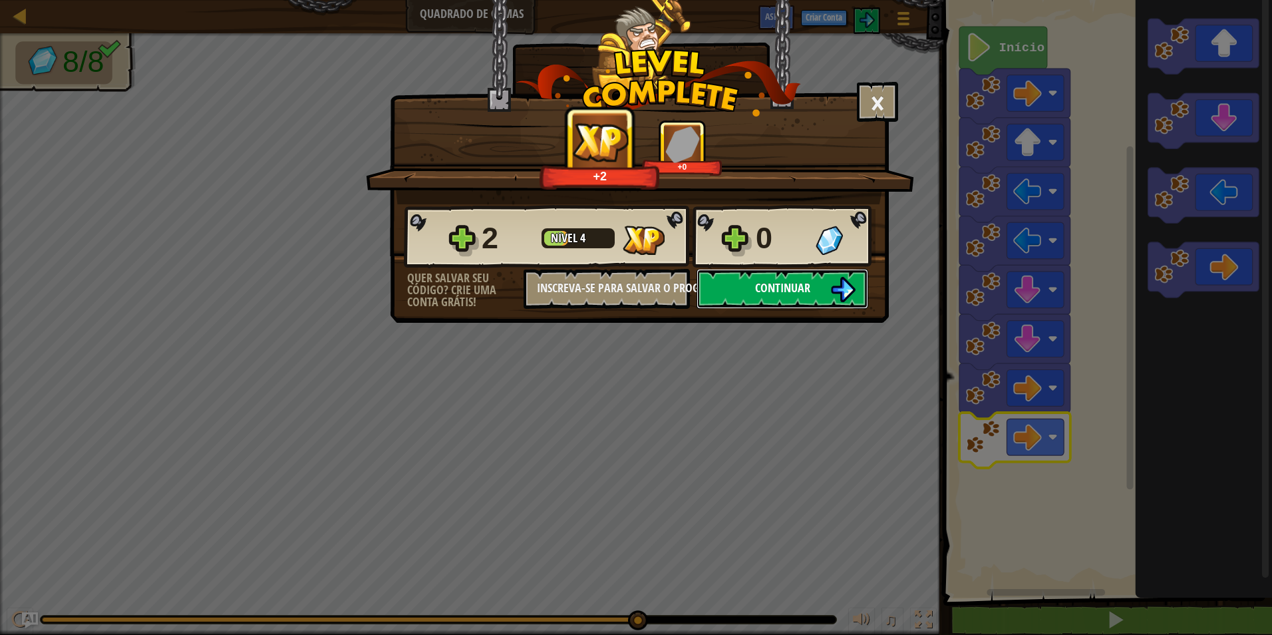
click at [800, 285] on span "Continuar" at bounding box center [782, 287] width 55 height 17
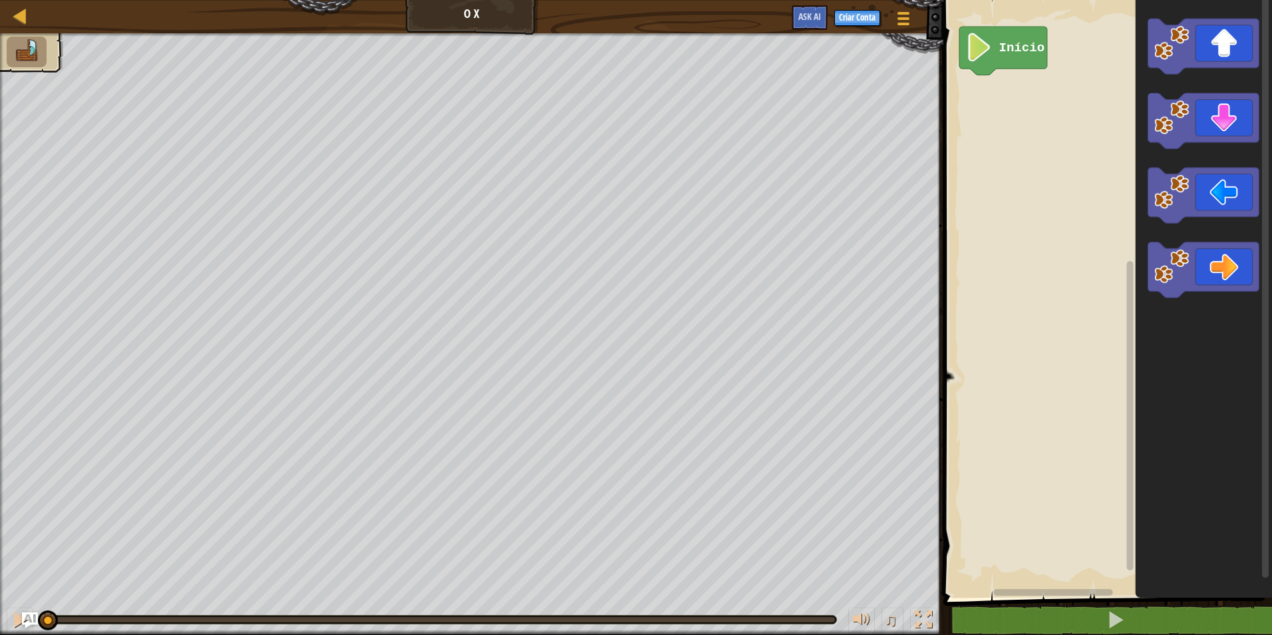
click at [820, 436] on div "Mapa O X Menu do Jogo Criar Conta Ask AI 1 הההההההההההההההההההההההההההההההההההה…" at bounding box center [636, 317] width 1272 height 635
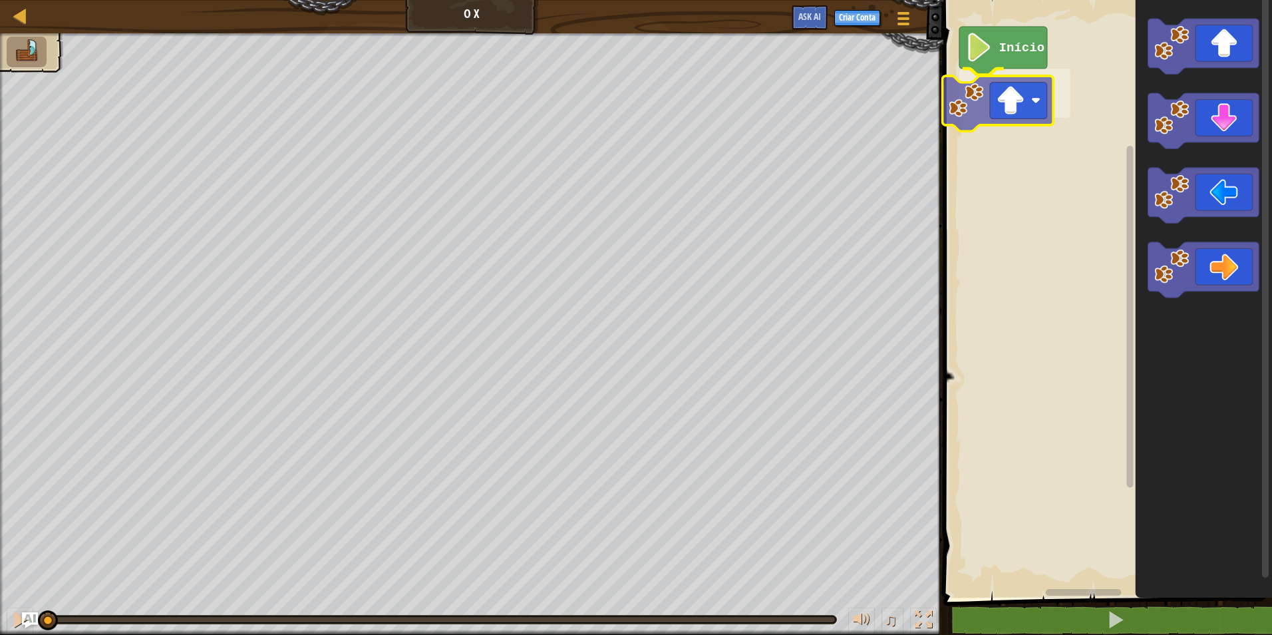
click at [1013, 100] on div "Início" at bounding box center [1105, 295] width 333 height 604
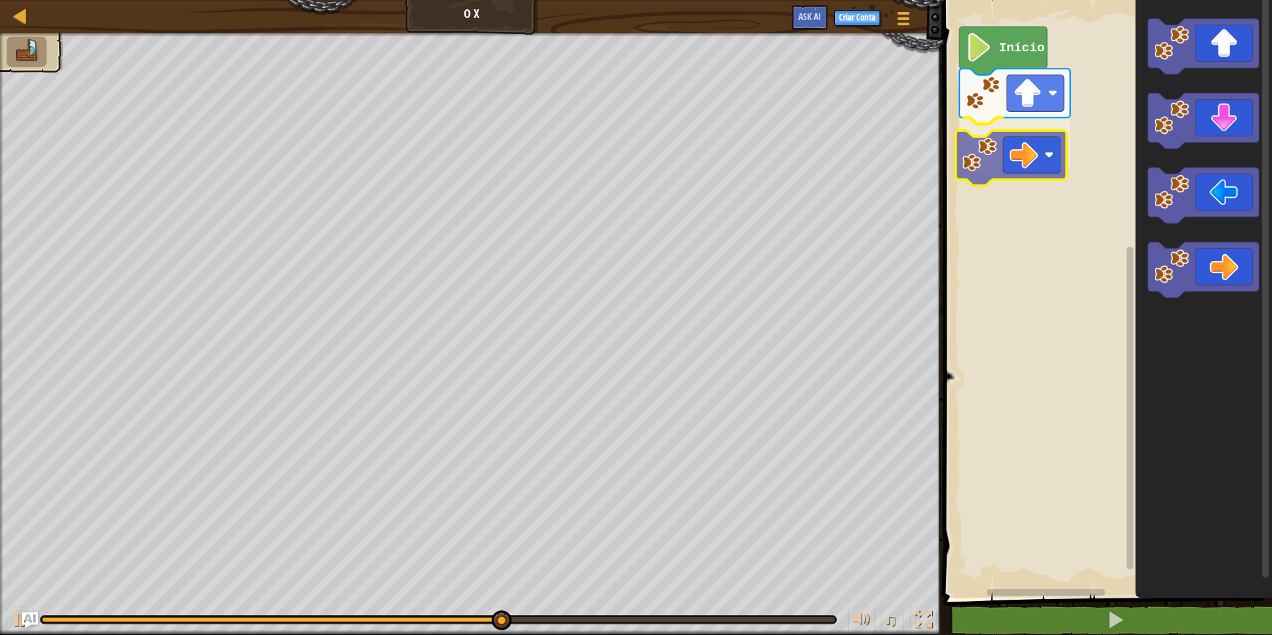
click at [1000, 142] on div "Início" at bounding box center [1105, 295] width 333 height 604
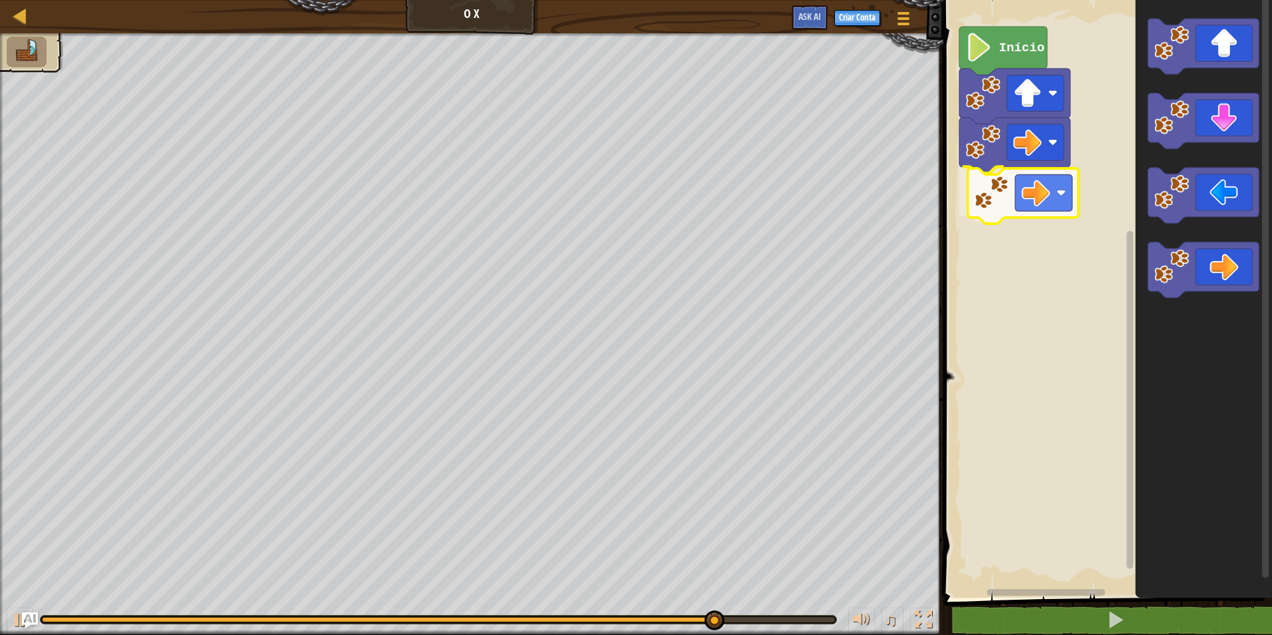
click at [1006, 192] on div "Início" at bounding box center [1105, 295] width 333 height 604
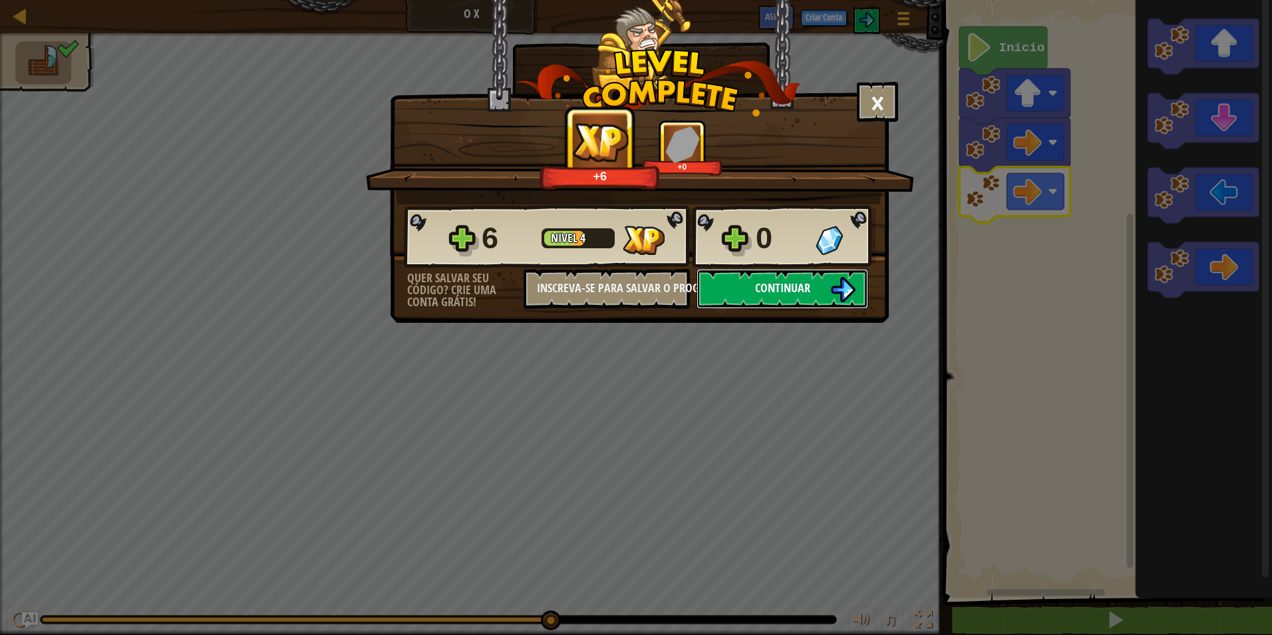
click at [838, 285] on img at bounding box center [842, 289] width 25 height 25
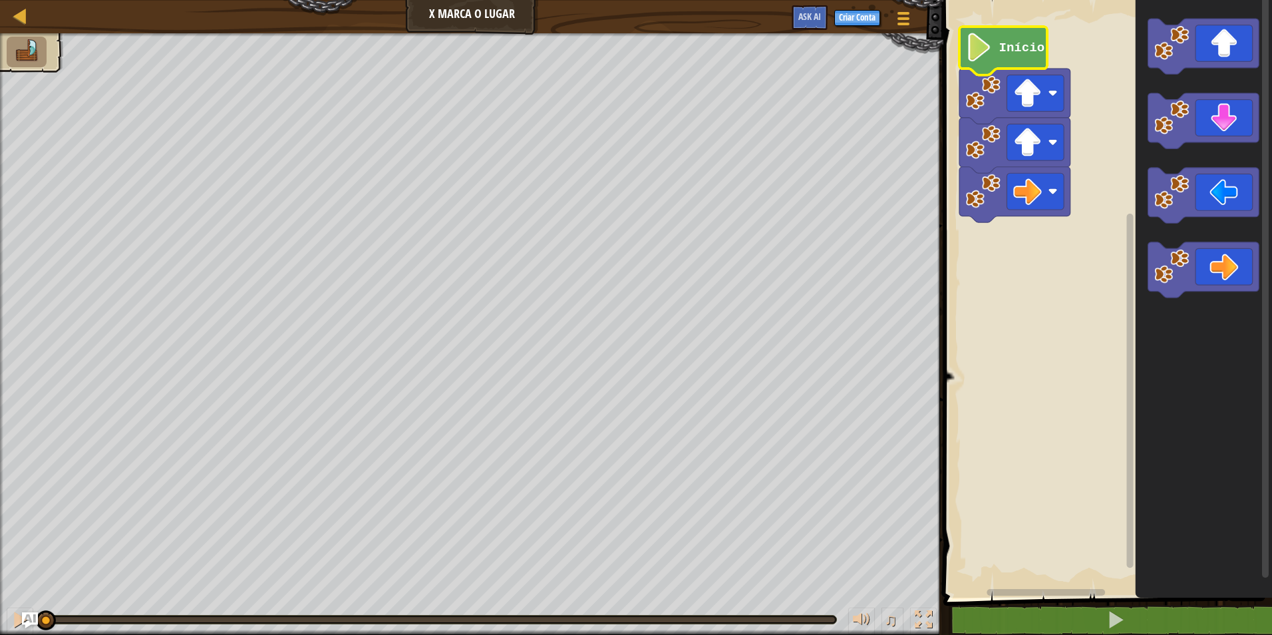
click at [1003, 54] on text "Início" at bounding box center [1022, 48] width 46 height 15
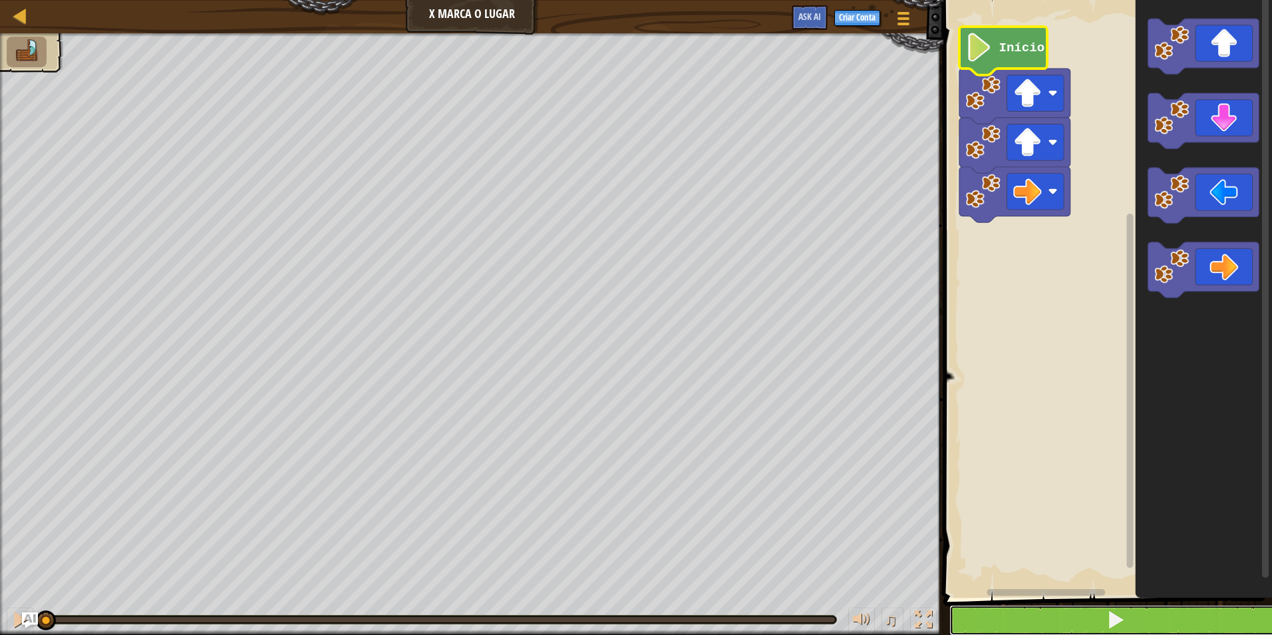
drag, startPoint x: 1194, startPoint y: 617, endPoint x: 1194, endPoint y: 609, distance: 7.3
click at [1194, 611] on button at bounding box center [1115, 620] width 333 height 31
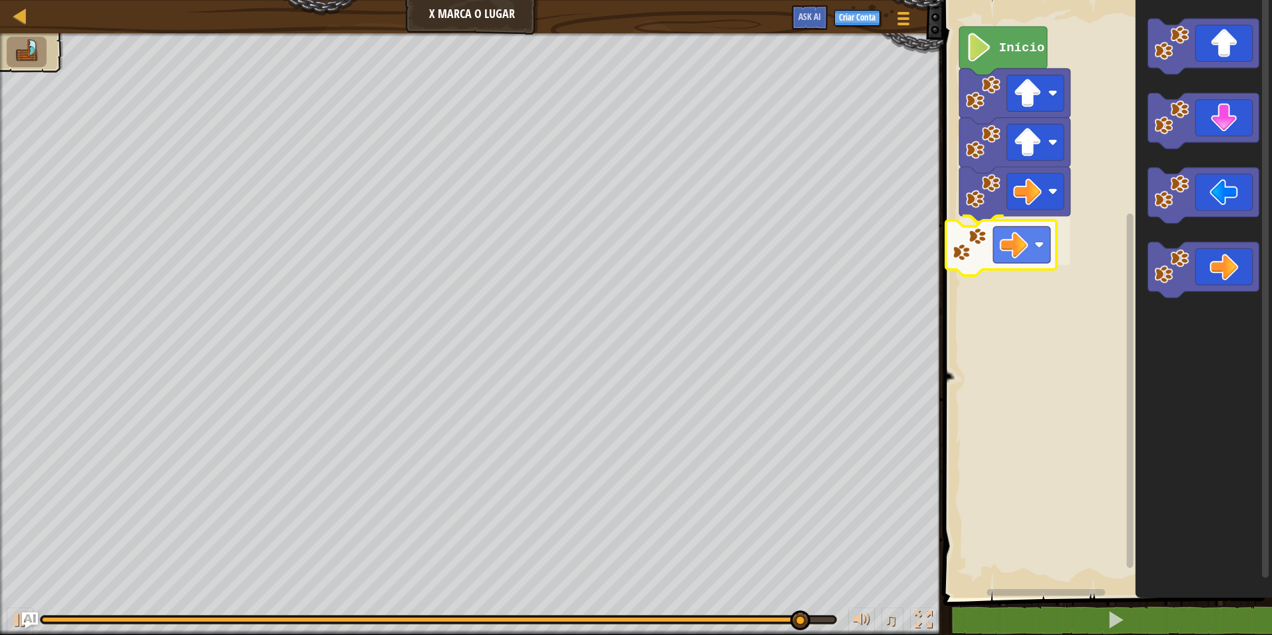
click at [990, 250] on div "Início" at bounding box center [1105, 295] width 333 height 604
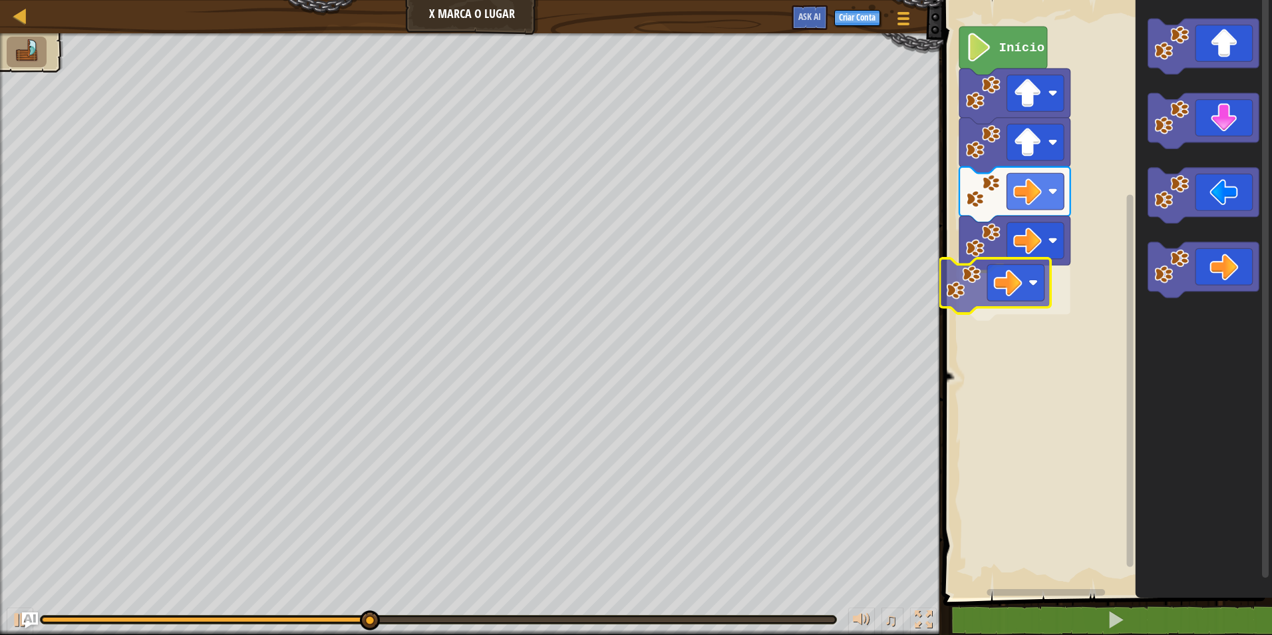
click at [973, 287] on div "Início" at bounding box center [1105, 295] width 333 height 604
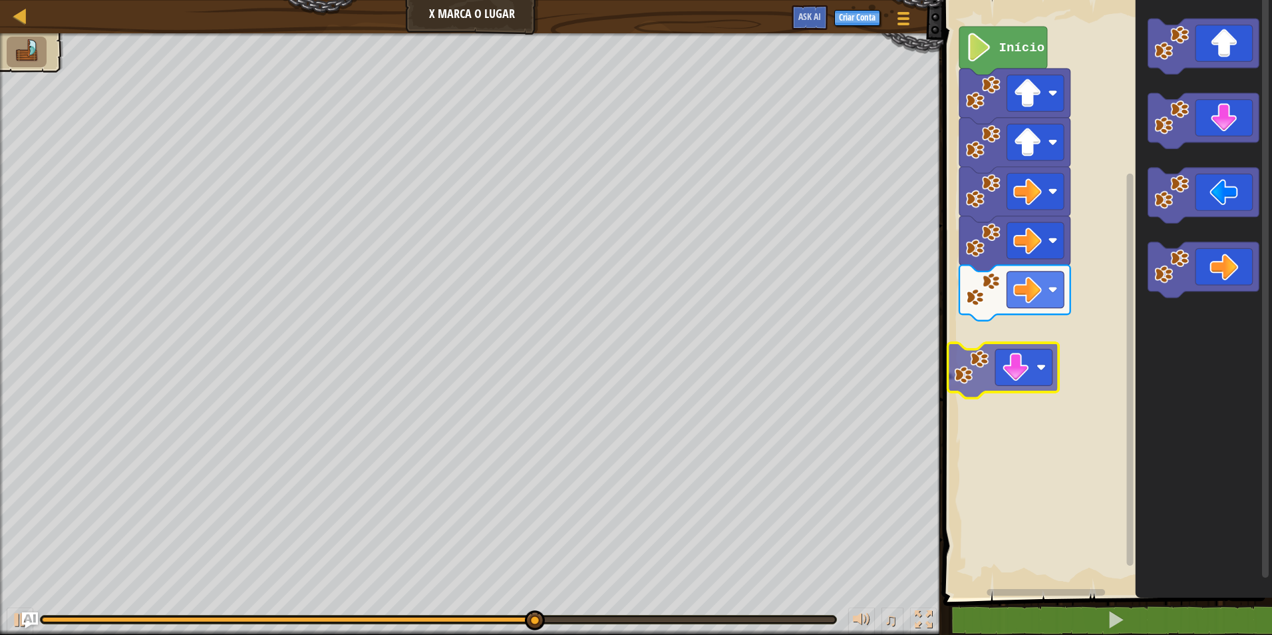
click at [963, 341] on div "Início" at bounding box center [1105, 295] width 333 height 604
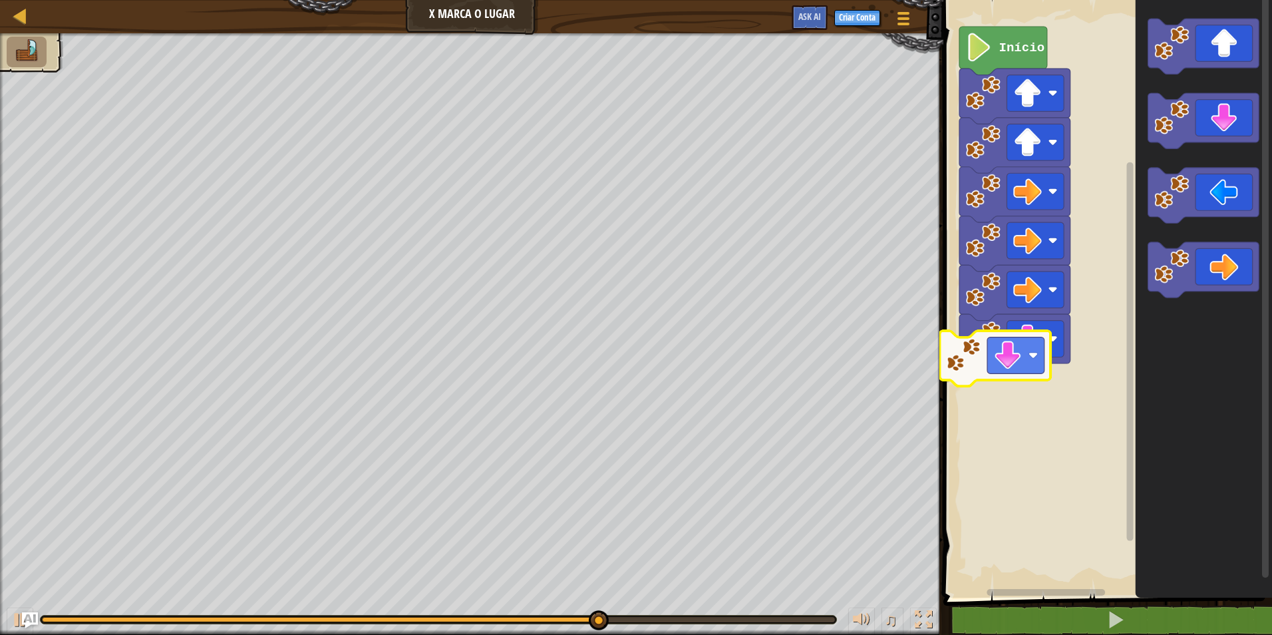
click at [1002, 345] on div "Início" at bounding box center [1105, 295] width 333 height 604
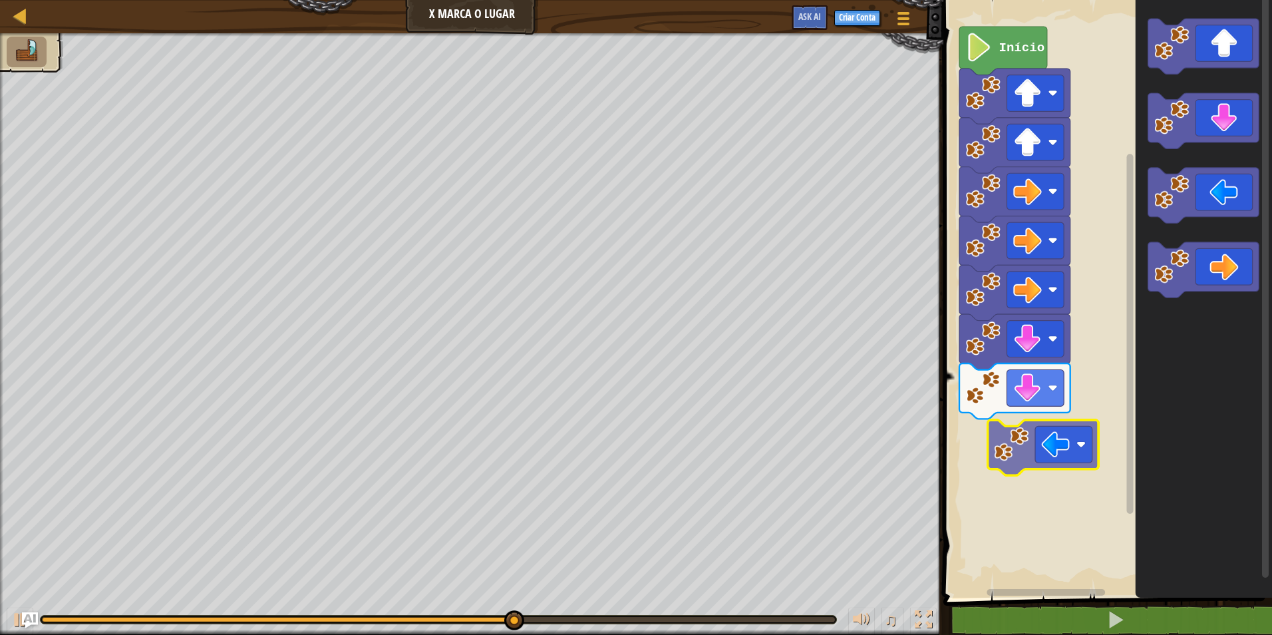
click at [1062, 444] on div "Início" at bounding box center [1105, 295] width 333 height 604
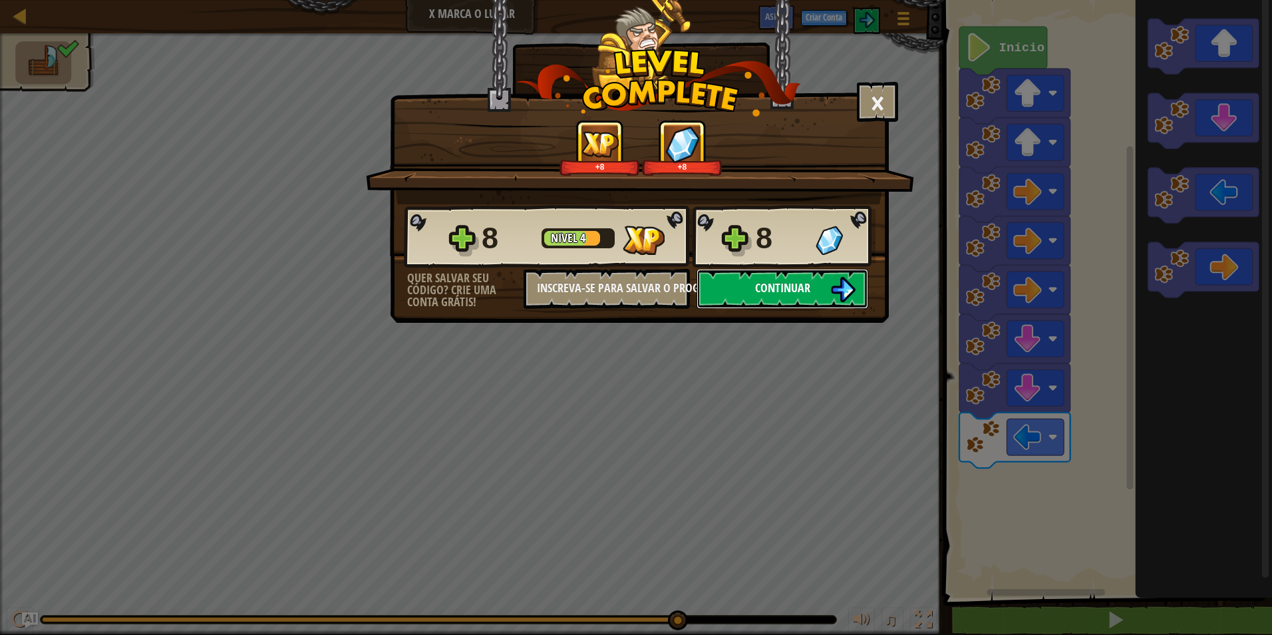
click at [749, 280] on button "Continuar" at bounding box center [783, 289] width 172 height 40
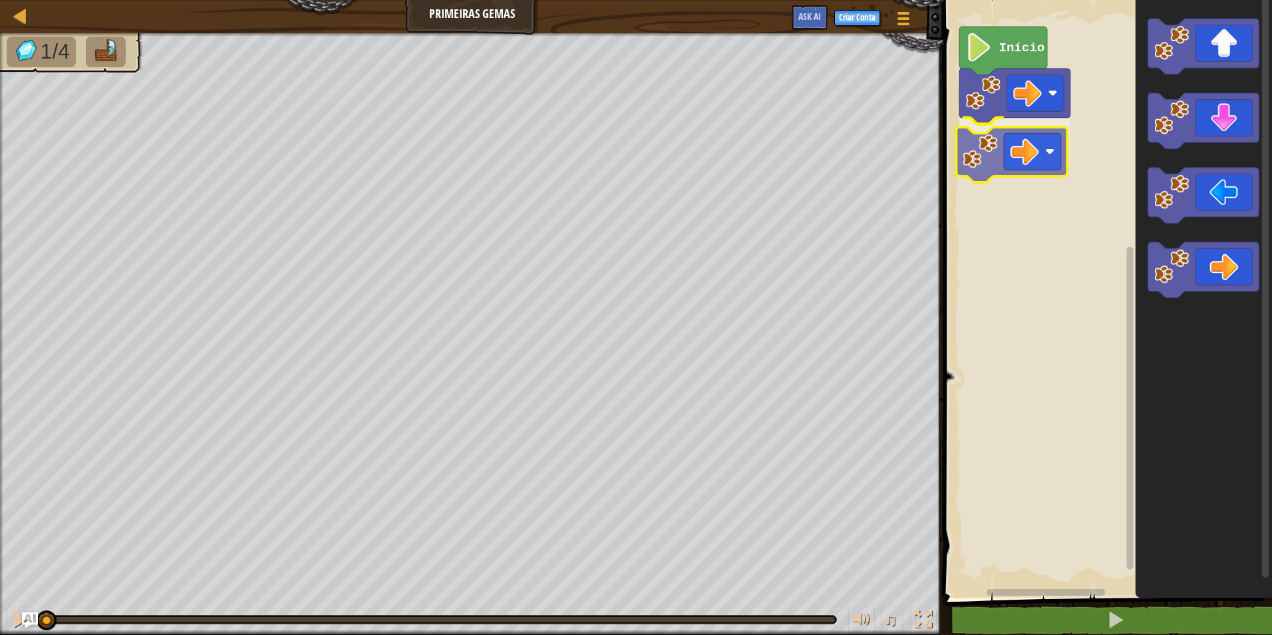
click at [1046, 153] on div "Início" at bounding box center [1105, 295] width 333 height 604
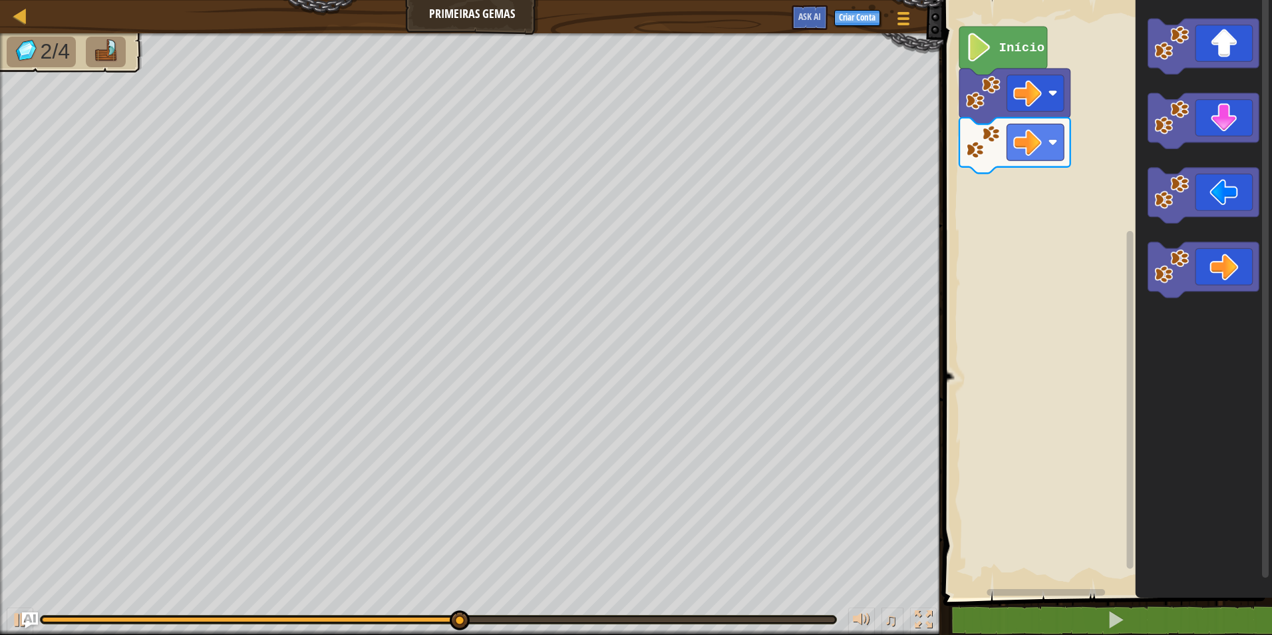
click at [1019, 231] on div "Início" at bounding box center [1105, 295] width 333 height 604
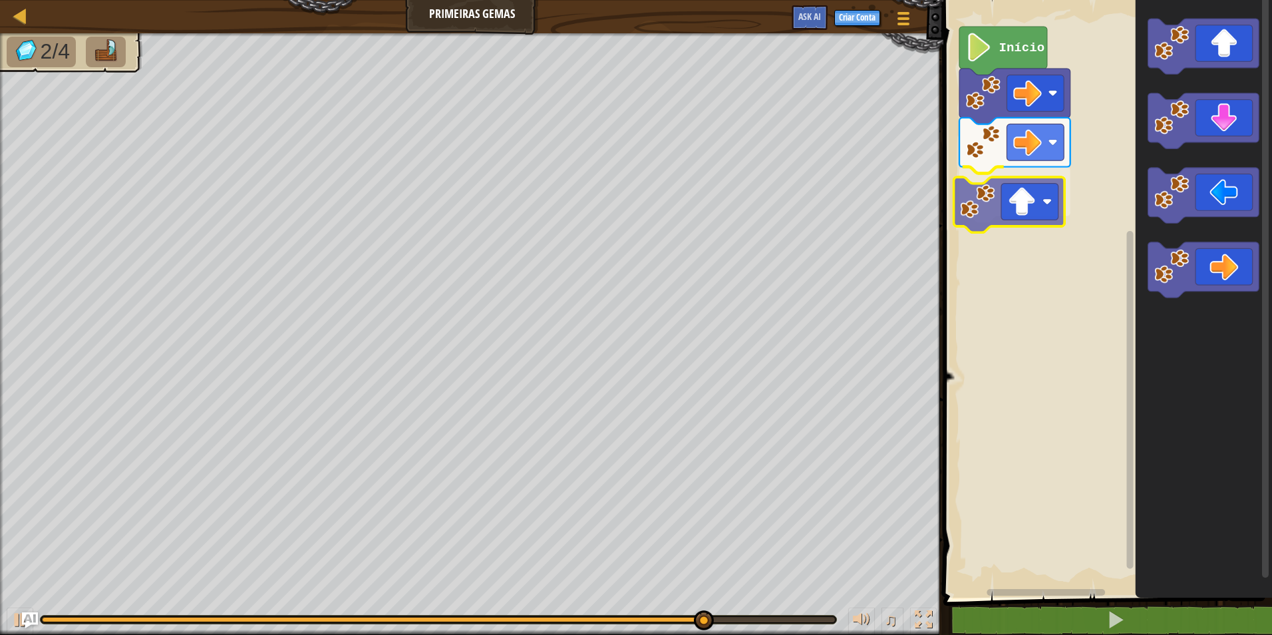
click at [984, 214] on div "Início" at bounding box center [1105, 295] width 333 height 604
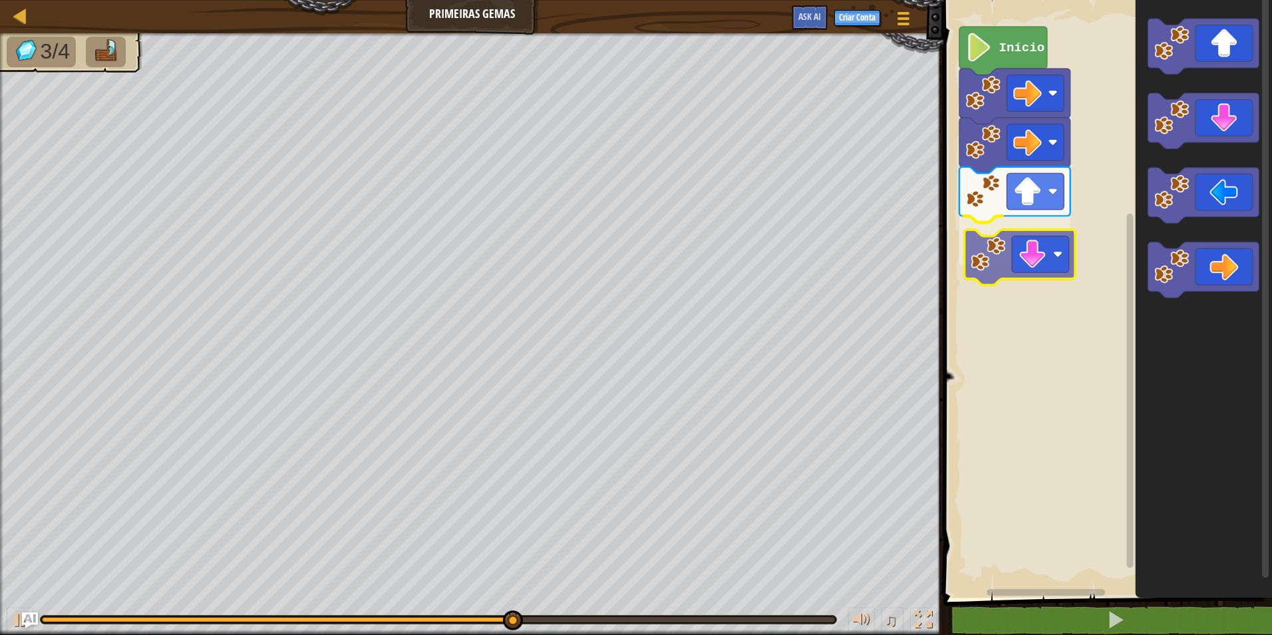
click at [1024, 249] on div "Início" at bounding box center [1105, 295] width 333 height 604
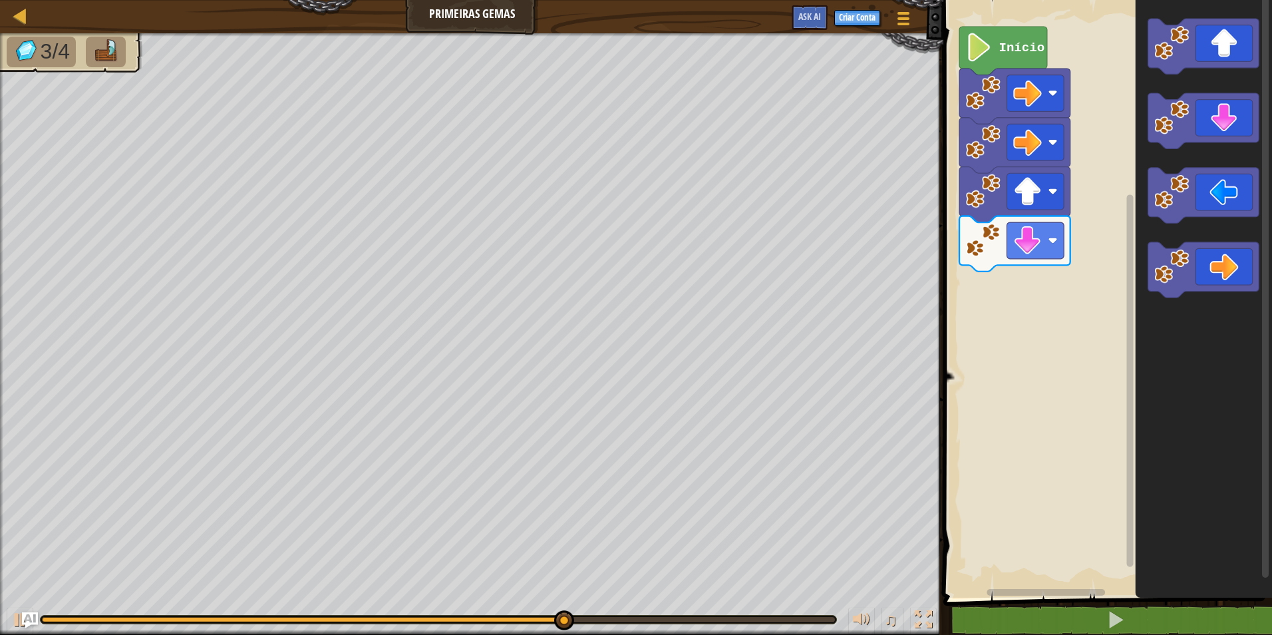
click at [1049, 292] on div "Início" at bounding box center [1105, 295] width 333 height 604
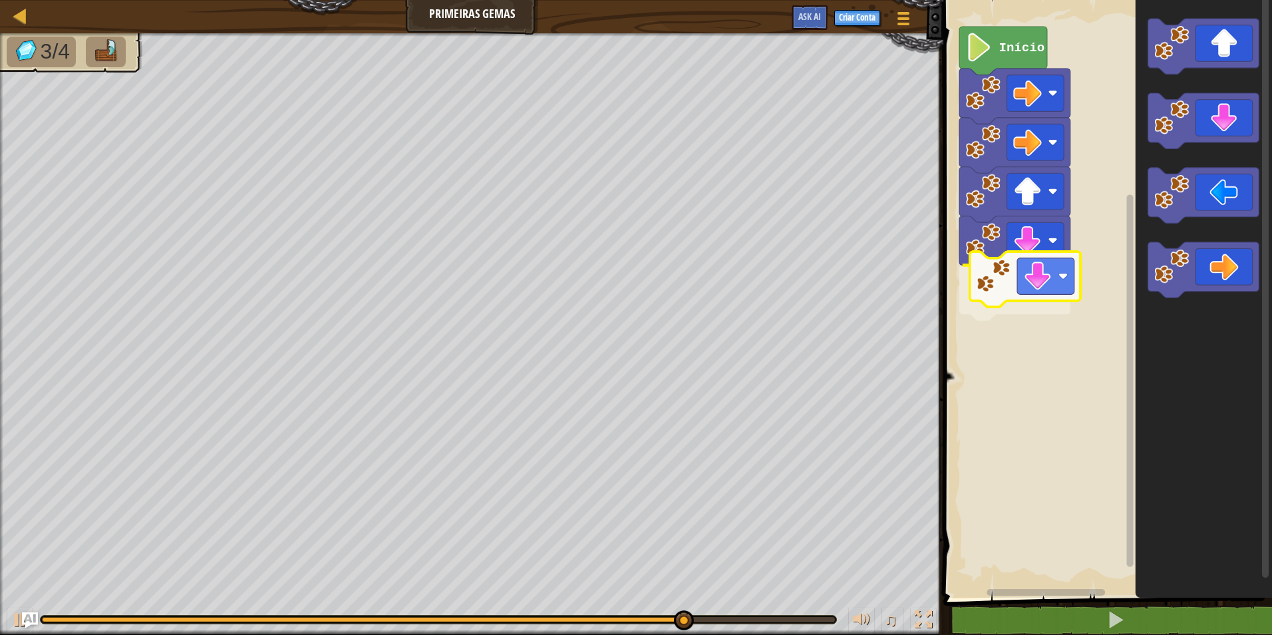
click at [1048, 269] on div "Início" at bounding box center [1105, 295] width 333 height 604
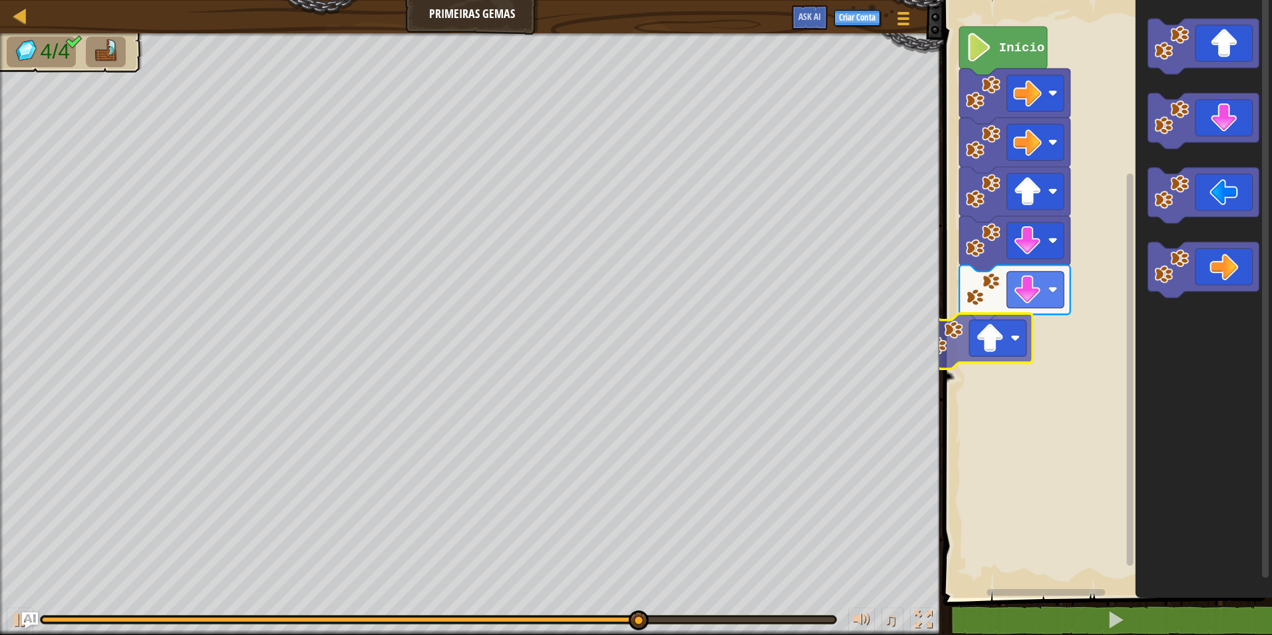
click at [1033, 342] on div "Início" at bounding box center [1105, 295] width 333 height 604
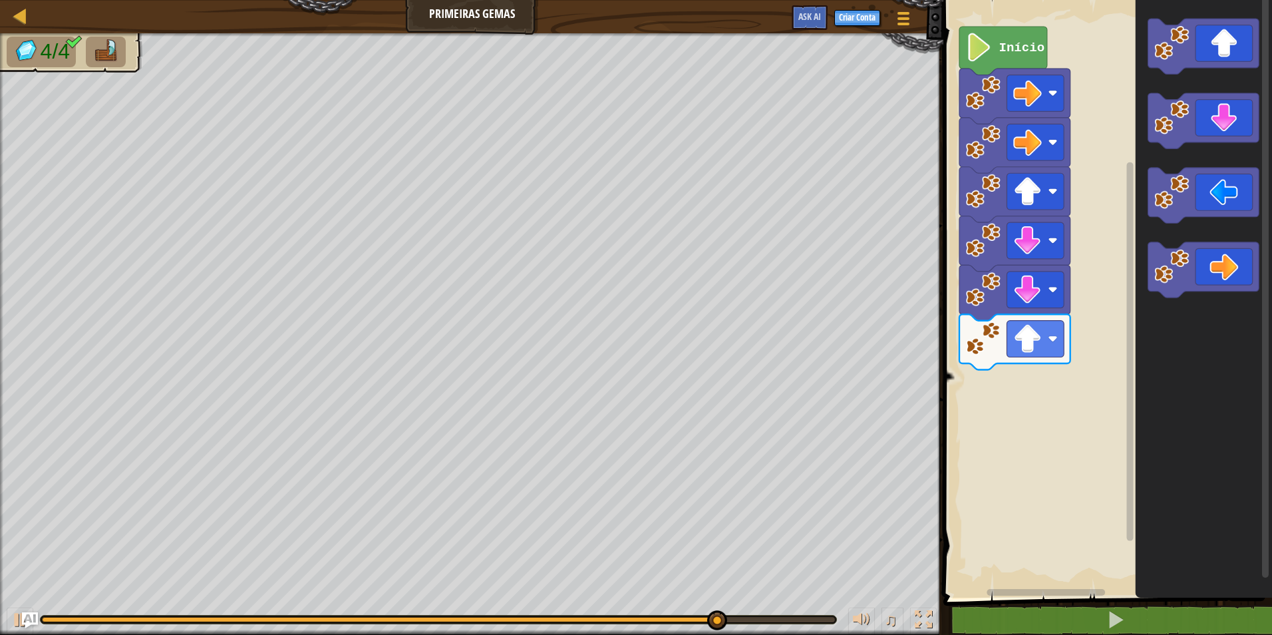
click at [1166, 320] on icon "Espaço de trabalho do Blockly" at bounding box center [1204, 295] width 136 height 604
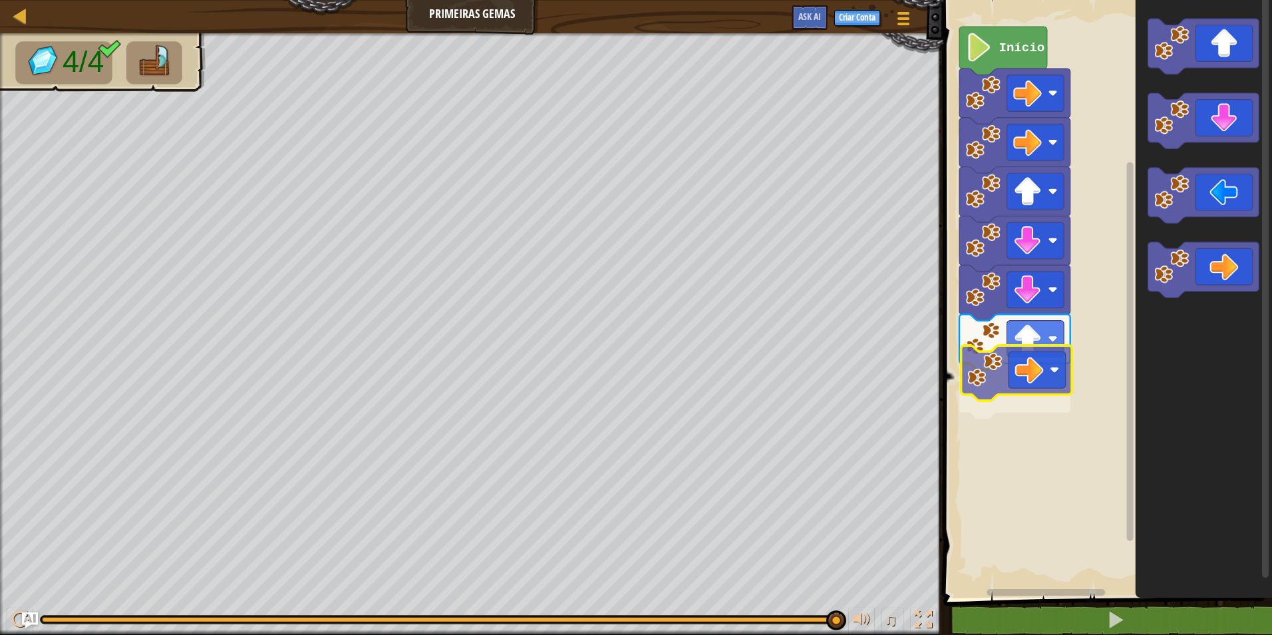
click at [1025, 368] on div "Início" at bounding box center [1105, 295] width 333 height 604
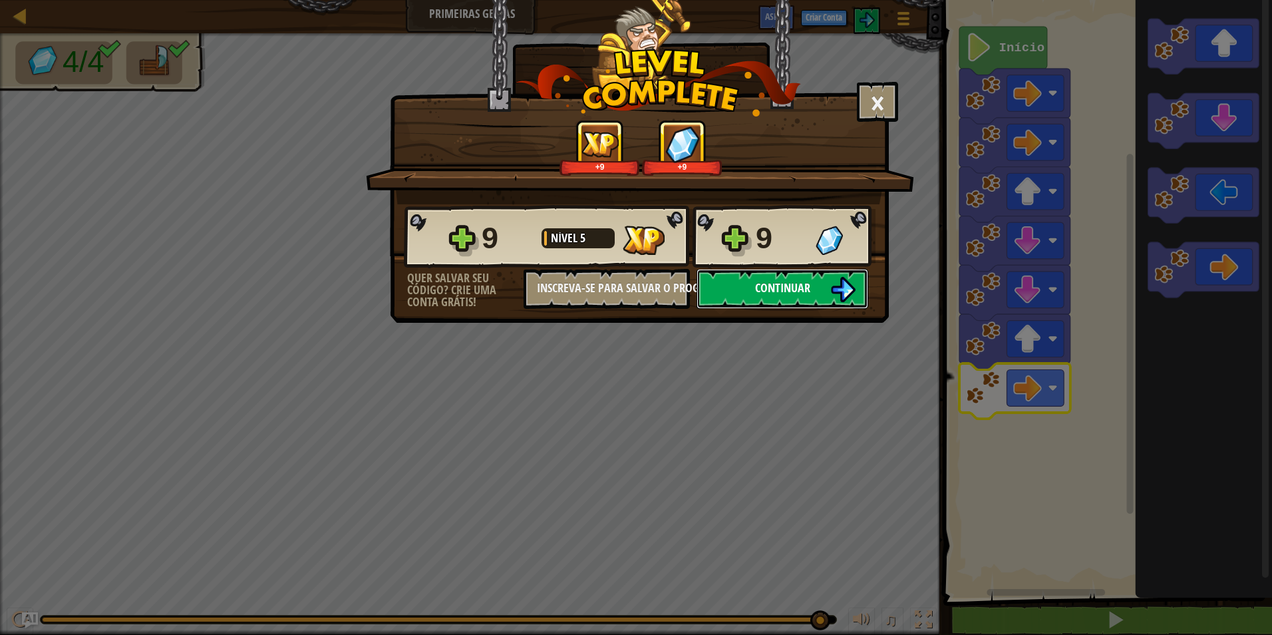
click at [818, 291] on button "Continuar" at bounding box center [783, 289] width 172 height 40
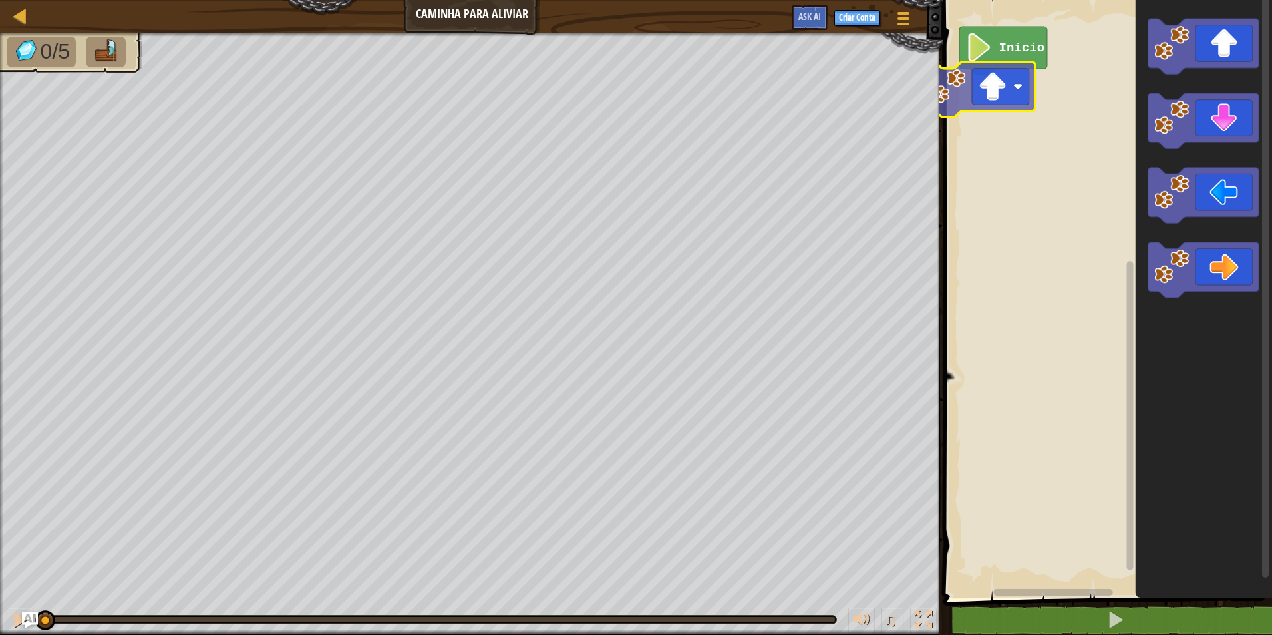
click at [1002, 84] on div "Início" at bounding box center [1105, 295] width 333 height 604
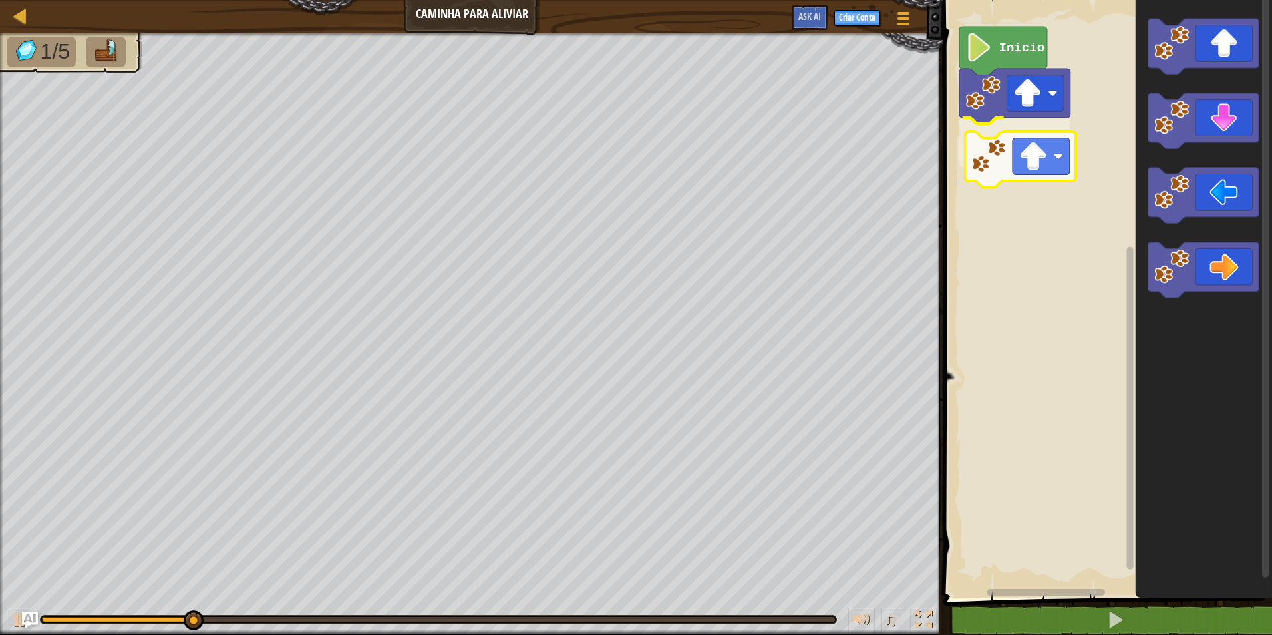
click at [995, 154] on div "Início" at bounding box center [1105, 295] width 333 height 604
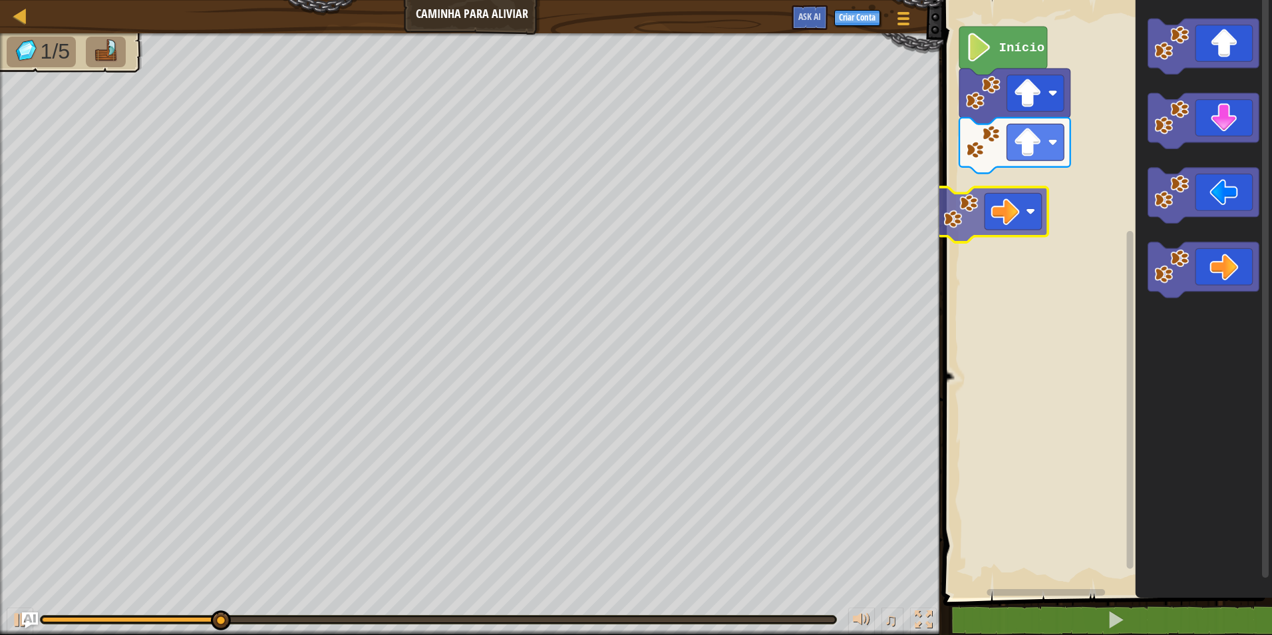
click at [1020, 149] on div "Início" at bounding box center [1105, 295] width 333 height 604
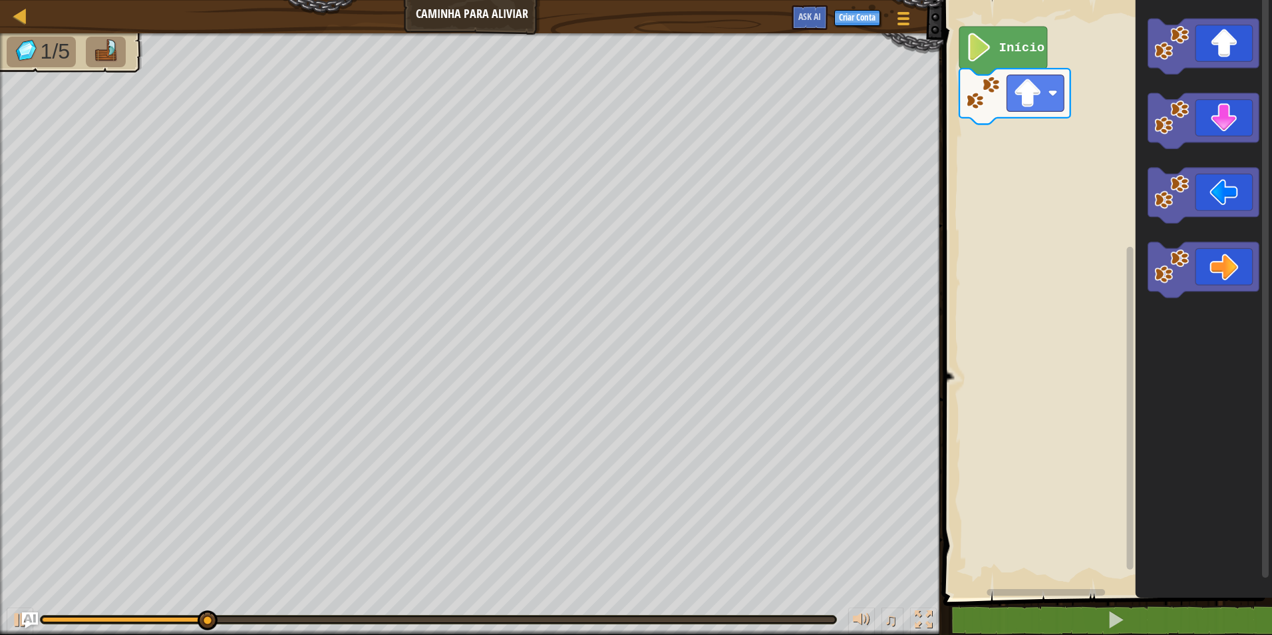
click at [1120, 87] on div "Início" at bounding box center [1105, 295] width 333 height 604
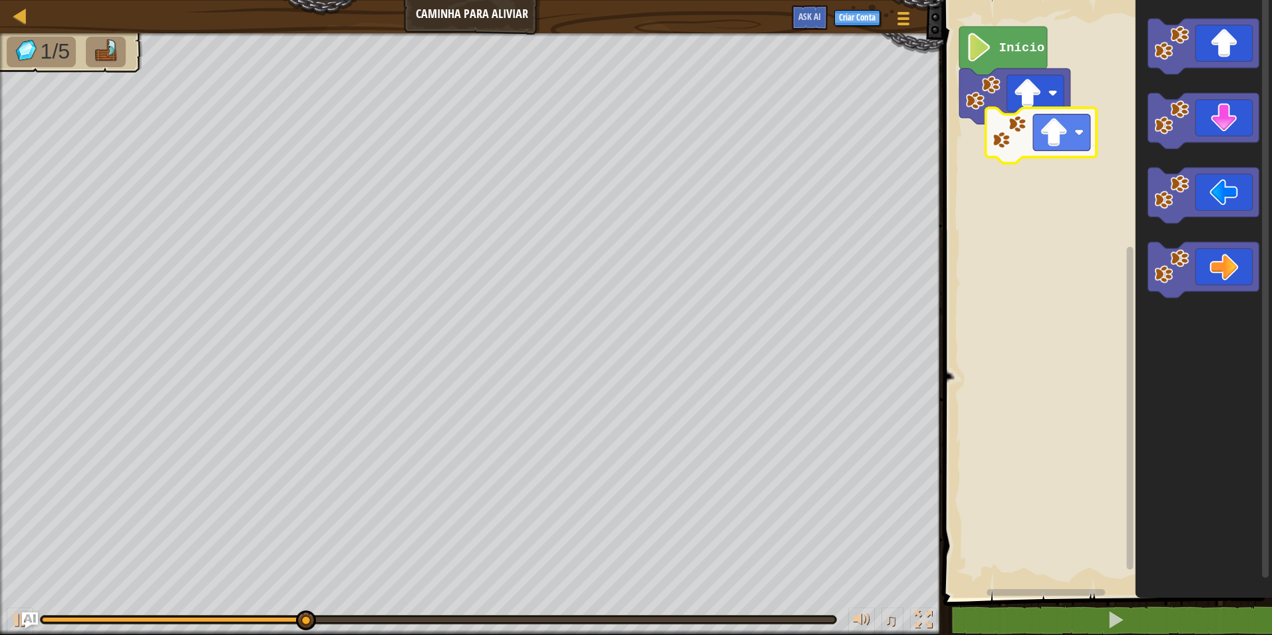
click at [1017, 122] on div "Início" at bounding box center [1105, 295] width 333 height 604
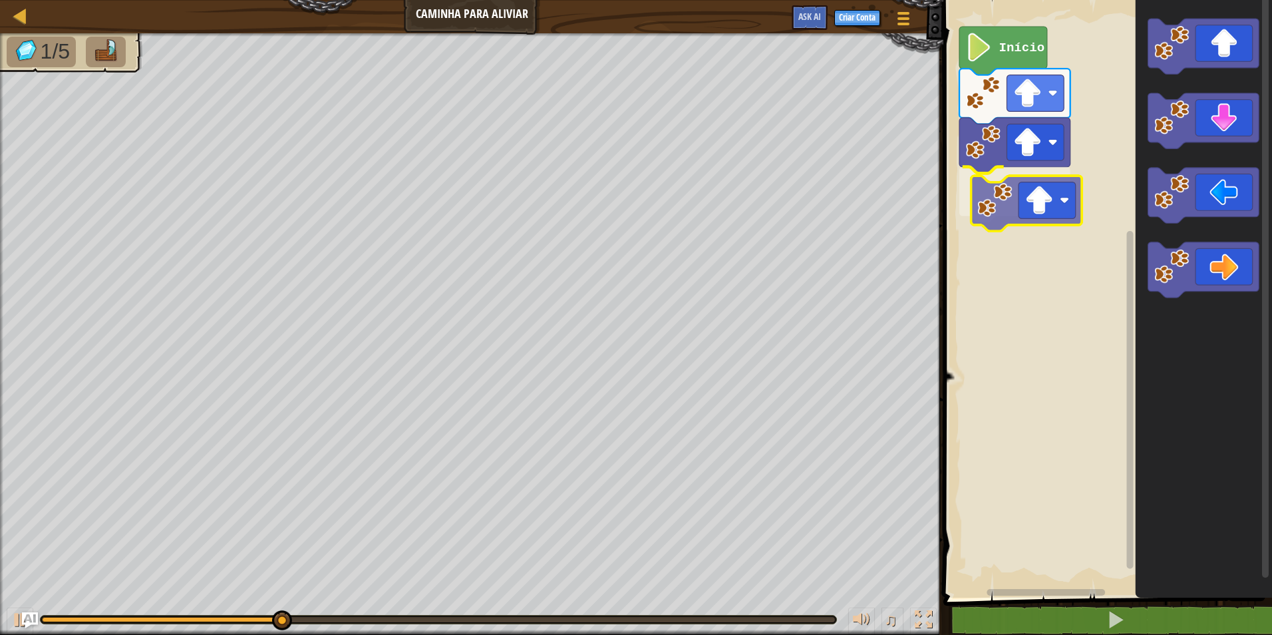
click at [1019, 218] on div "Início" at bounding box center [1105, 295] width 333 height 604
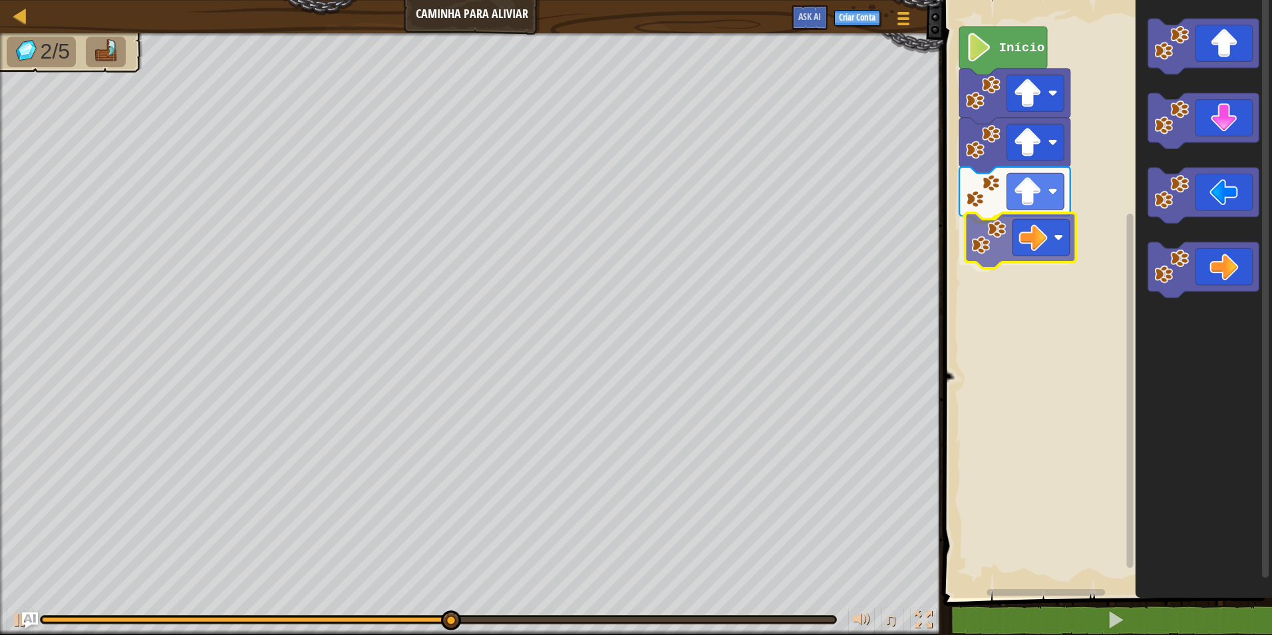
click at [1024, 248] on div "Início" at bounding box center [1105, 295] width 333 height 604
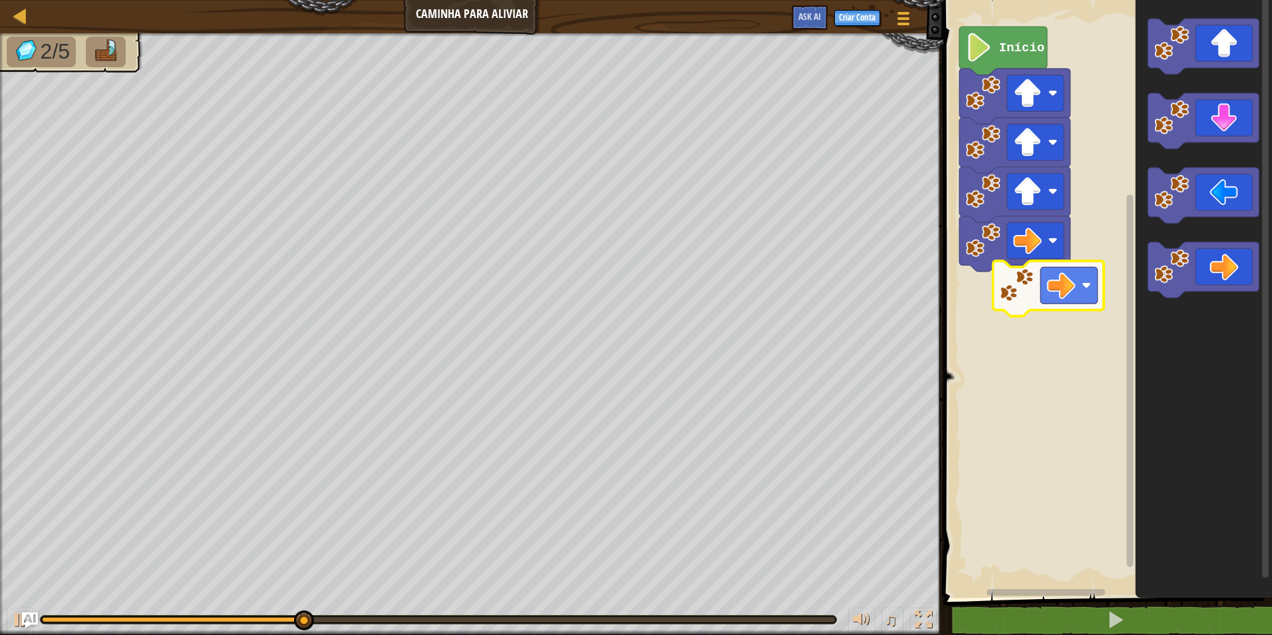
click at [1046, 274] on div "Início" at bounding box center [1105, 295] width 333 height 604
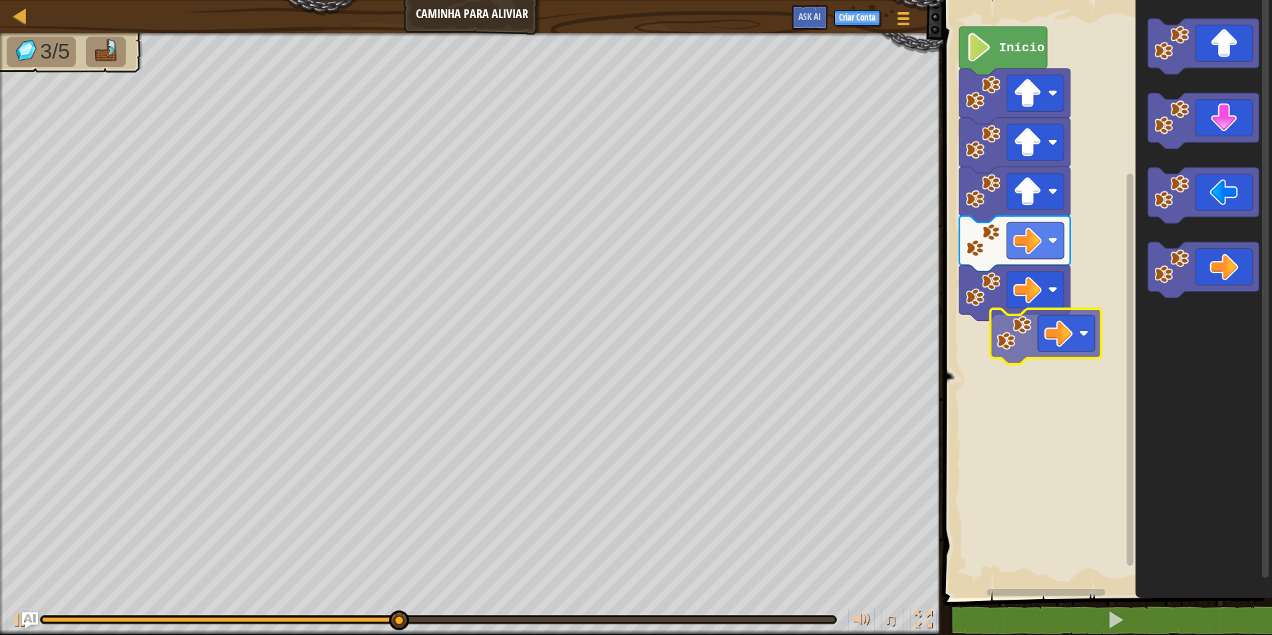
click at [1080, 335] on div "Início" at bounding box center [1105, 295] width 333 height 604
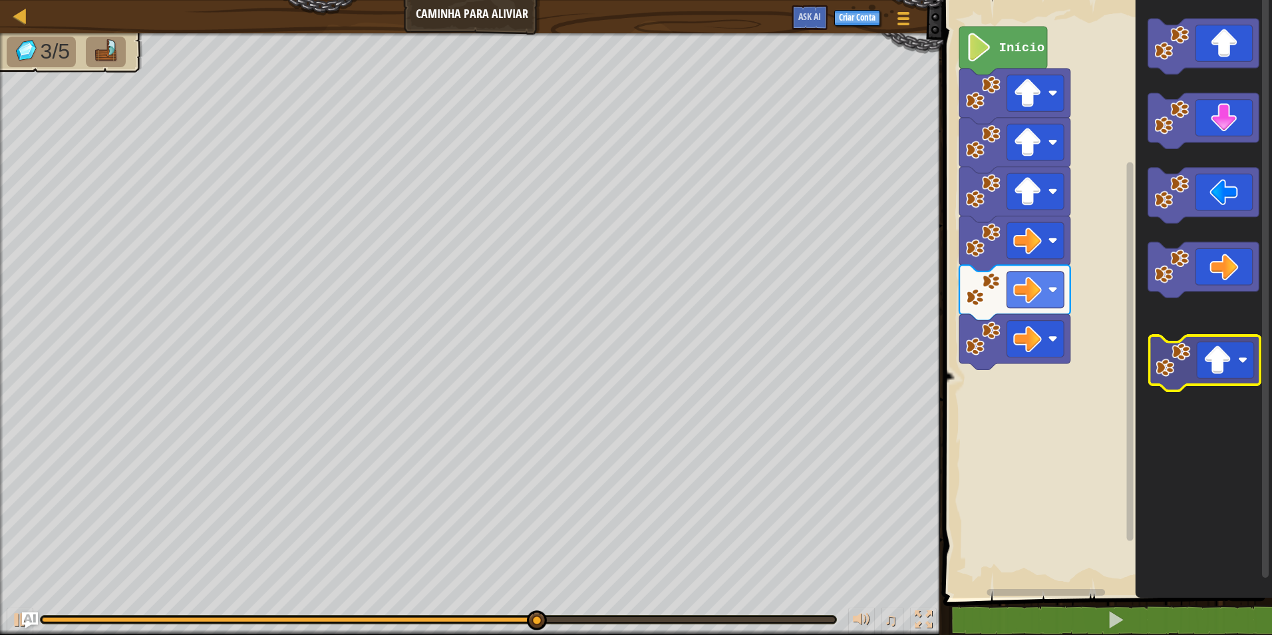
click at [1237, 327] on icon "Espaço de trabalho do Blockly" at bounding box center [1204, 295] width 136 height 604
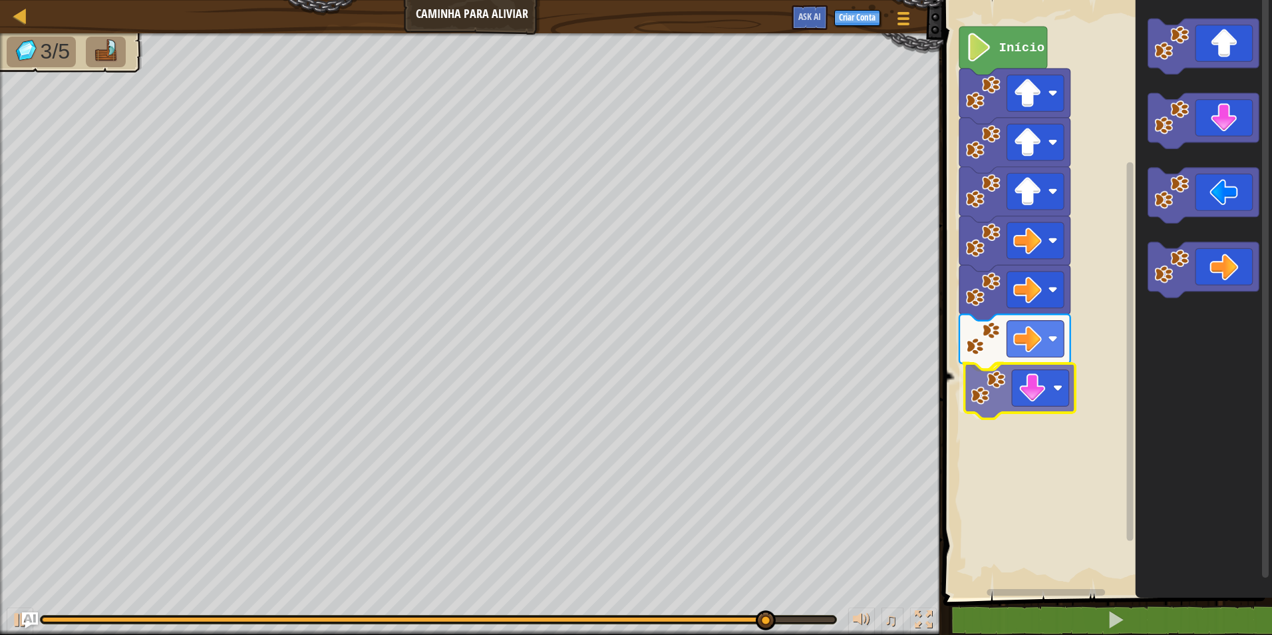
click at [1020, 386] on div "Início" at bounding box center [1105, 295] width 333 height 604
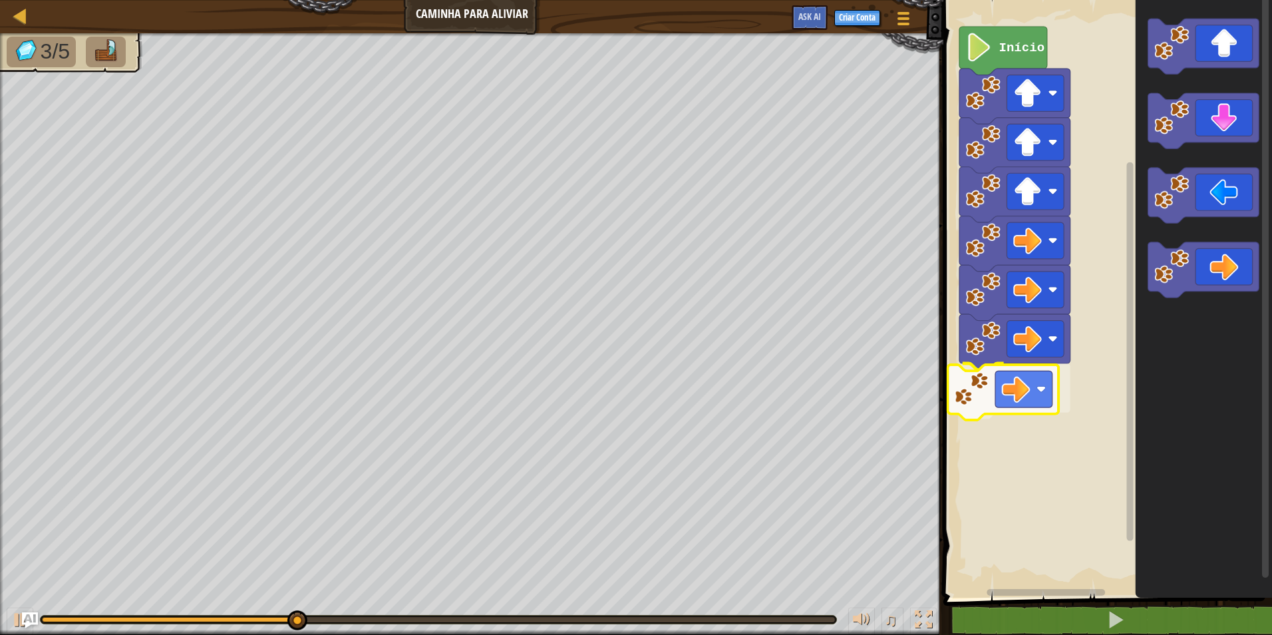
click at [1047, 384] on div "Início" at bounding box center [1105, 295] width 333 height 604
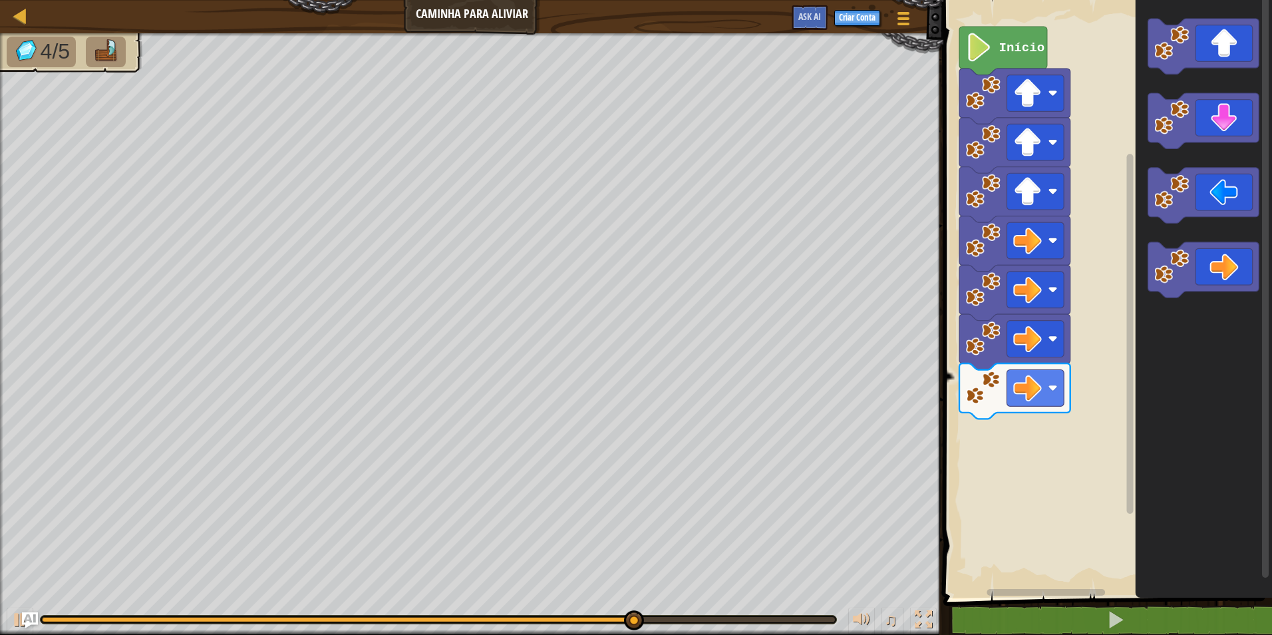
click at [1019, 424] on div "Início" at bounding box center [1105, 295] width 333 height 604
click at [1047, 426] on div "Início" at bounding box center [1105, 295] width 333 height 604
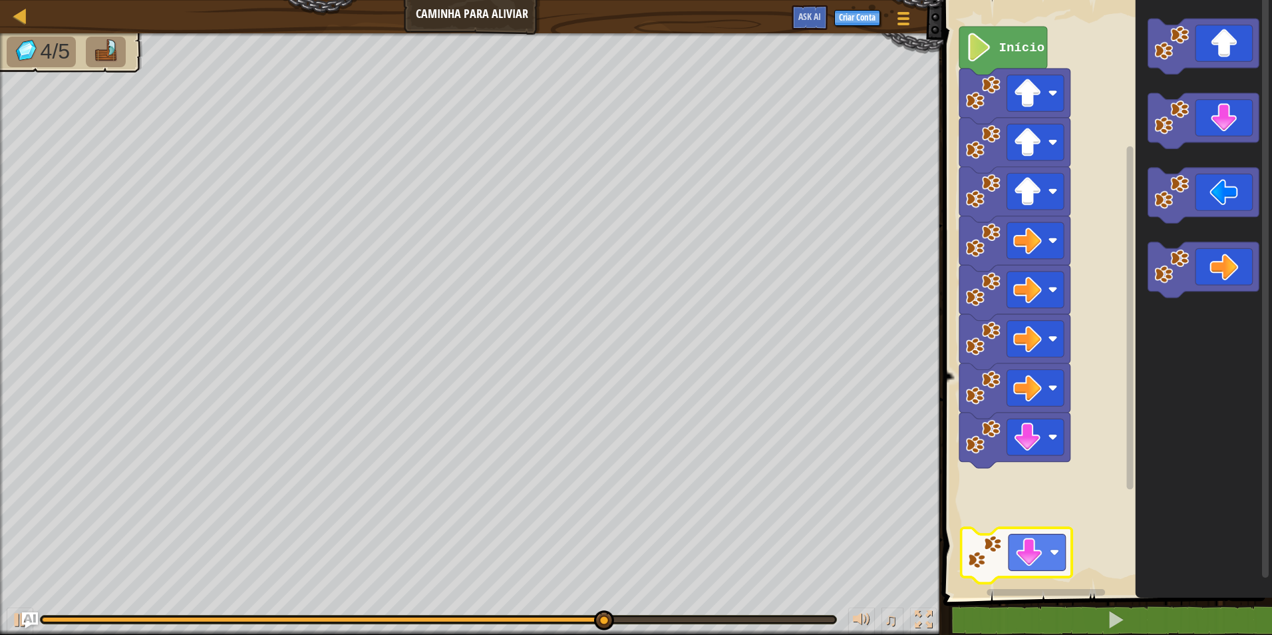
click at [1014, 516] on div "Início" at bounding box center [1105, 295] width 333 height 604
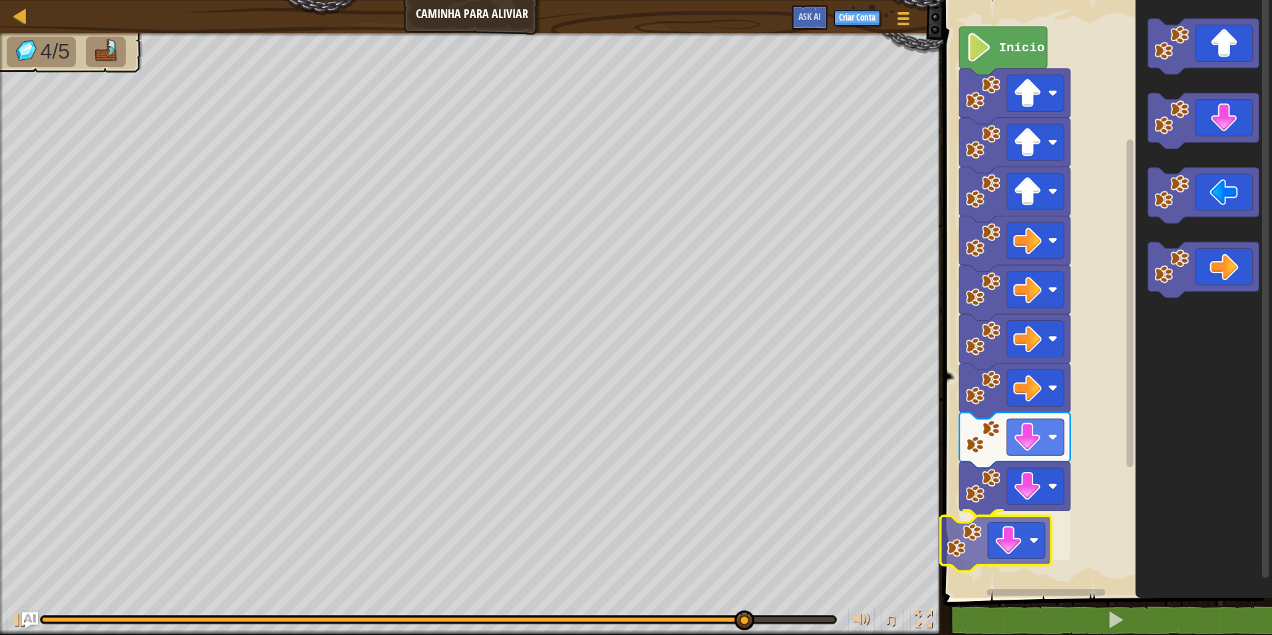
click at [1025, 554] on div "Início" at bounding box center [1105, 295] width 333 height 604
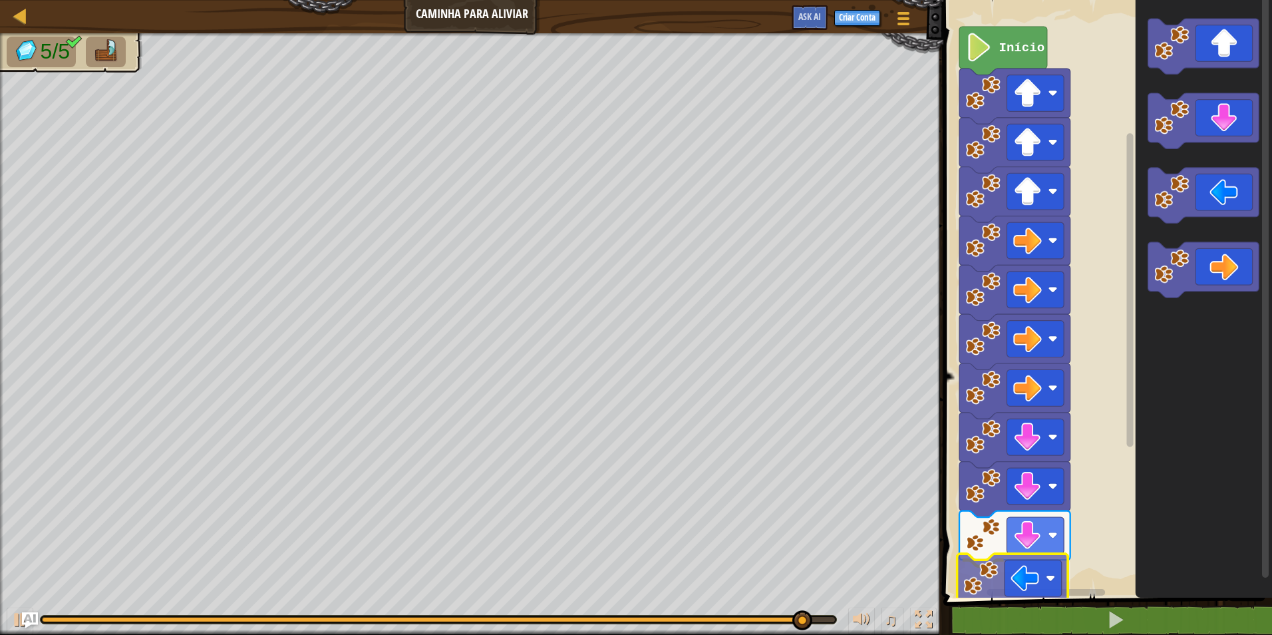
click at [1047, 580] on div "Início" at bounding box center [1105, 295] width 333 height 604
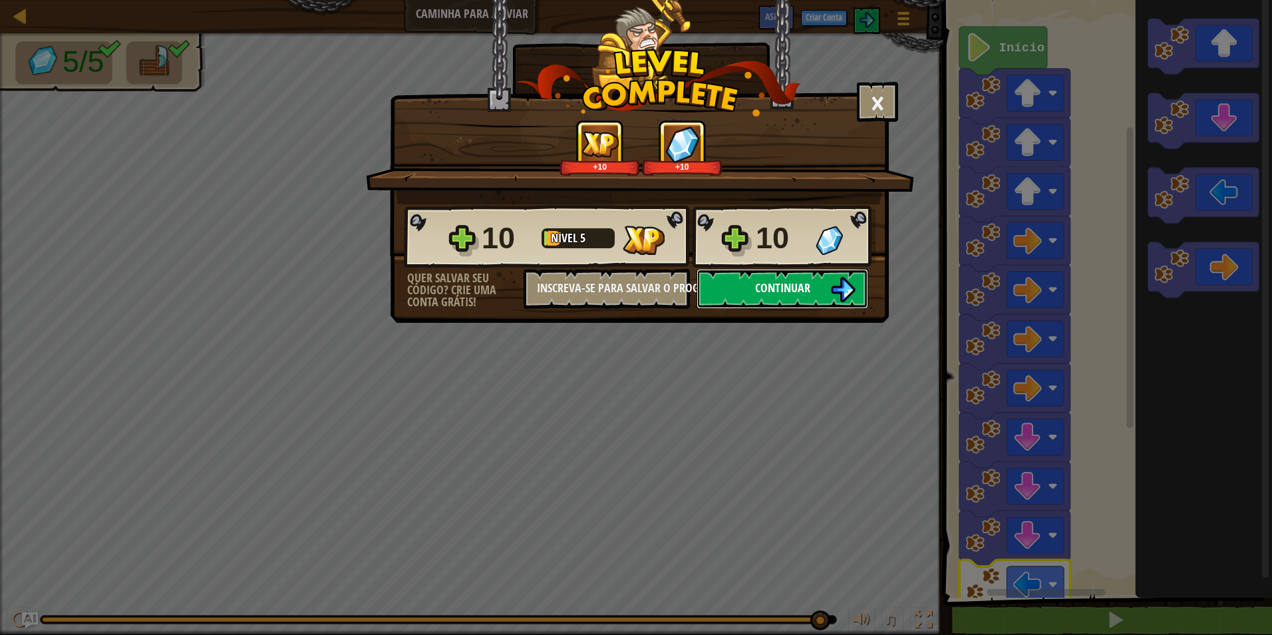
click at [818, 301] on button "Continuar" at bounding box center [783, 289] width 172 height 40
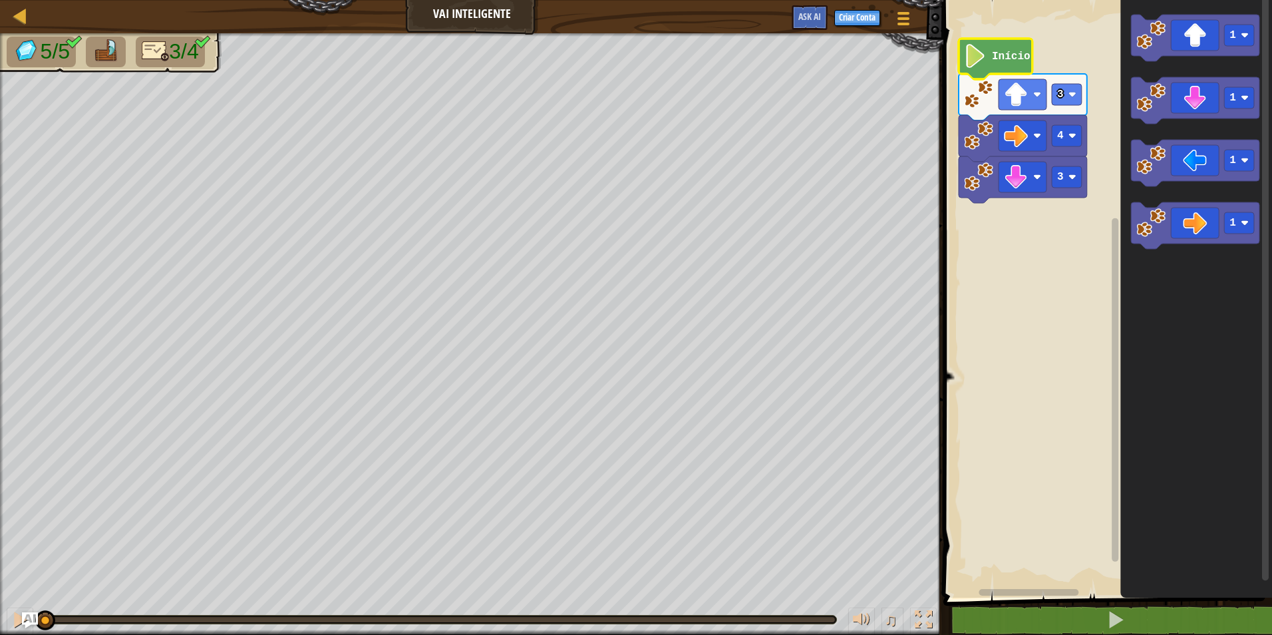
click at [1138, 523] on icon "Espaço de trabalho do Blockly" at bounding box center [1196, 295] width 152 height 604
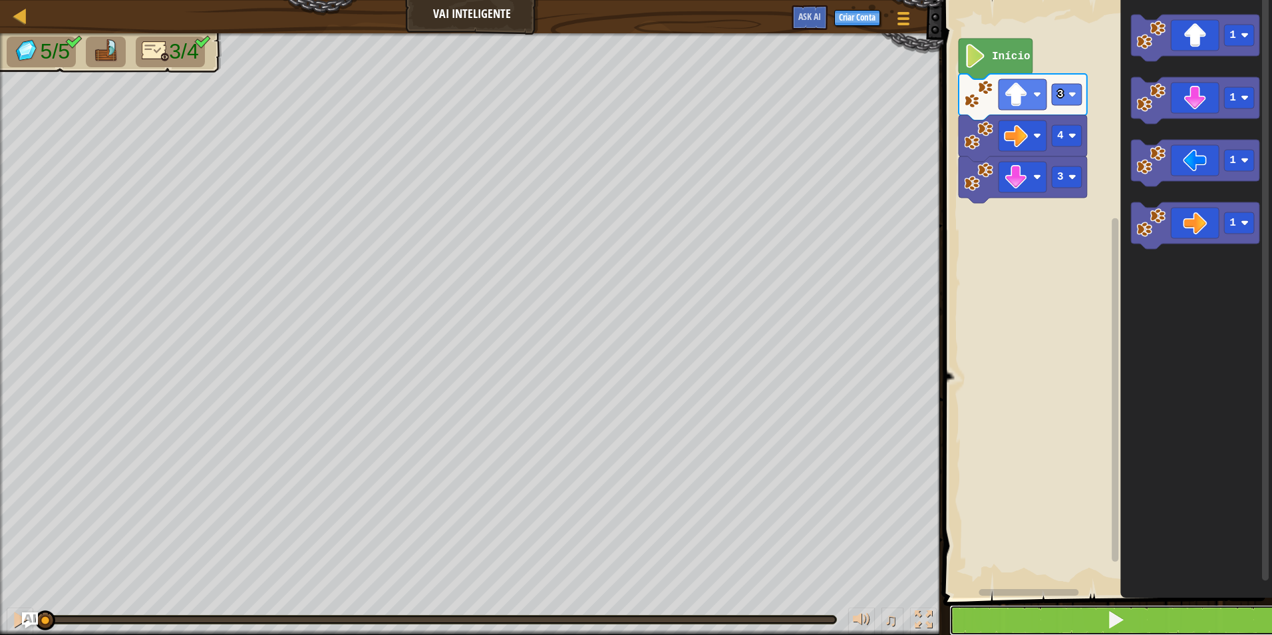
click at [1140, 620] on button at bounding box center [1115, 620] width 333 height 31
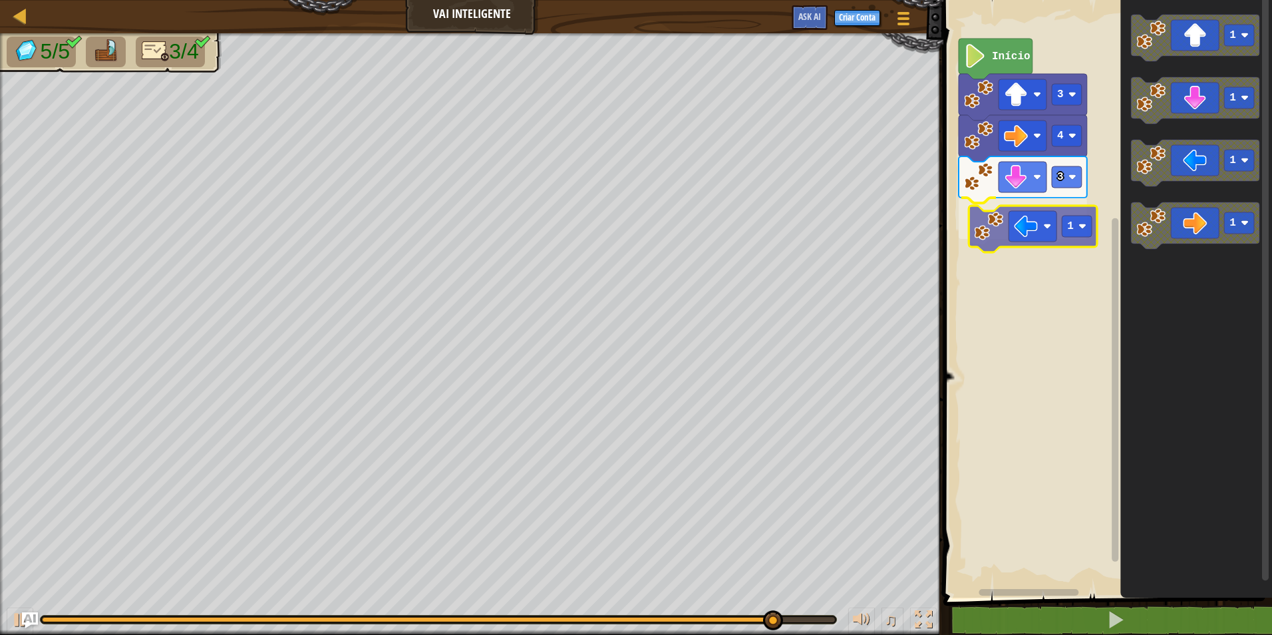
click at [997, 216] on div "3 1 4 3 Início 1 1 1 1 1" at bounding box center [1105, 295] width 333 height 604
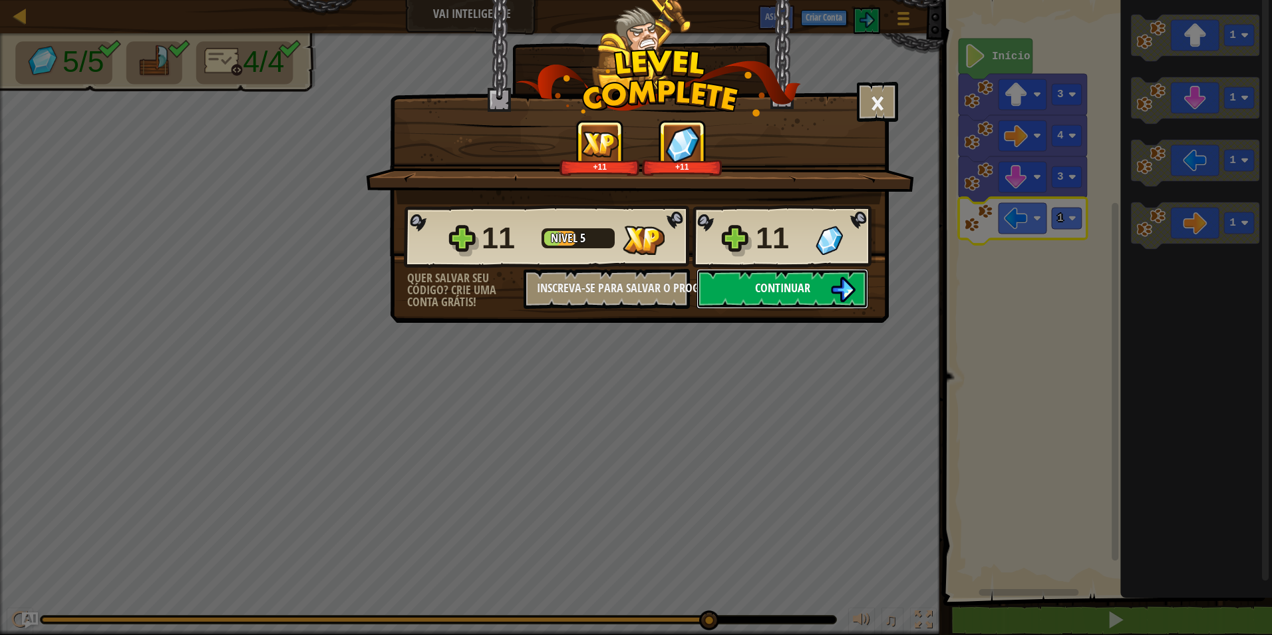
click at [827, 280] on button "Continuar" at bounding box center [783, 289] width 172 height 40
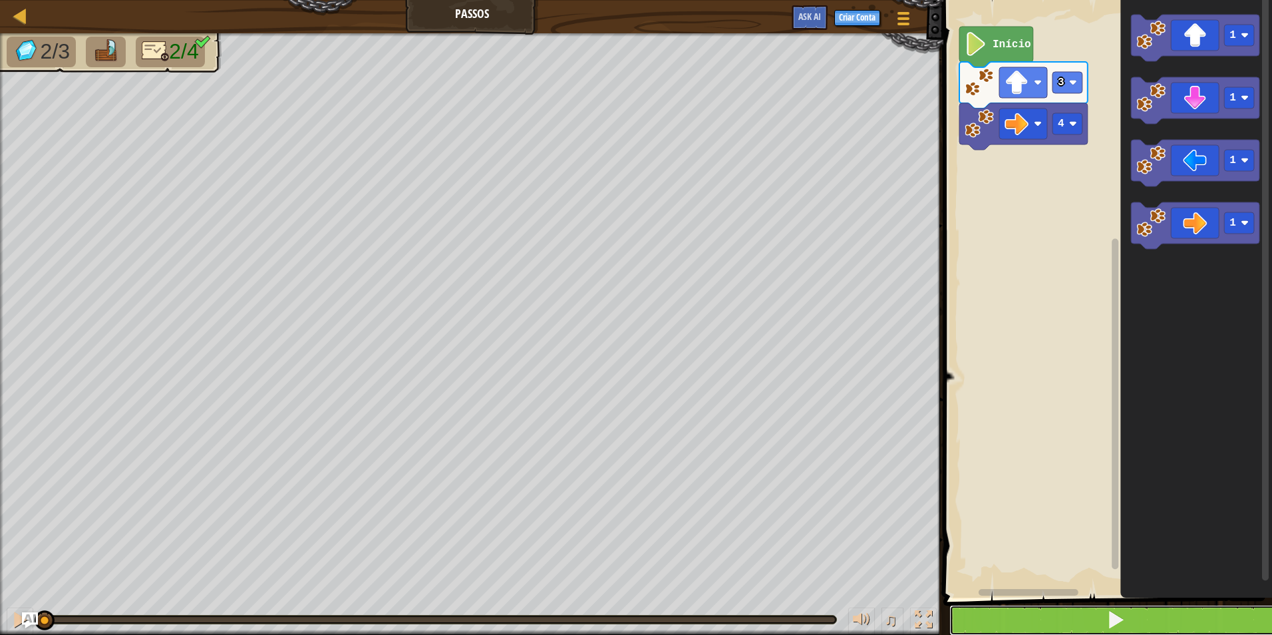
click at [1172, 609] on button at bounding box center [1115, 620] width 333 height 31
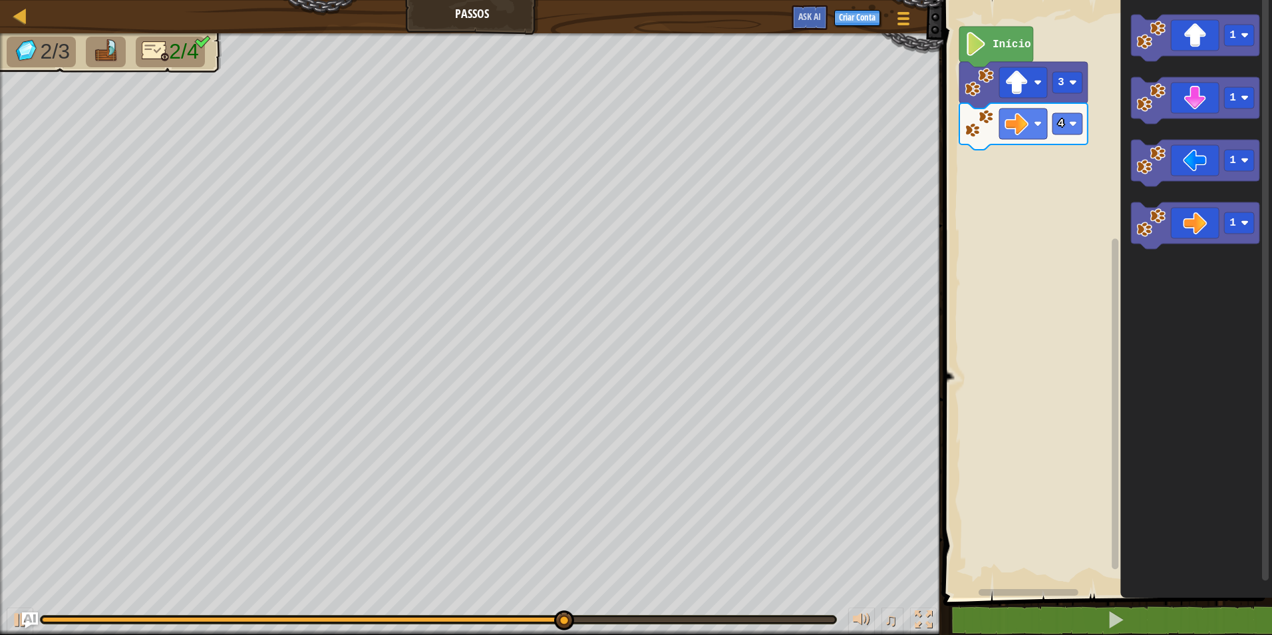
click at [1092, 132] on div "4 3 Início 1 1 1 1" at bounding box center [1105, 295] width 333 height 604
click at [996, 156] on div "4 3 Início 1 1 1 1 1" at bounding box center [1105, 295] width 333 height 604
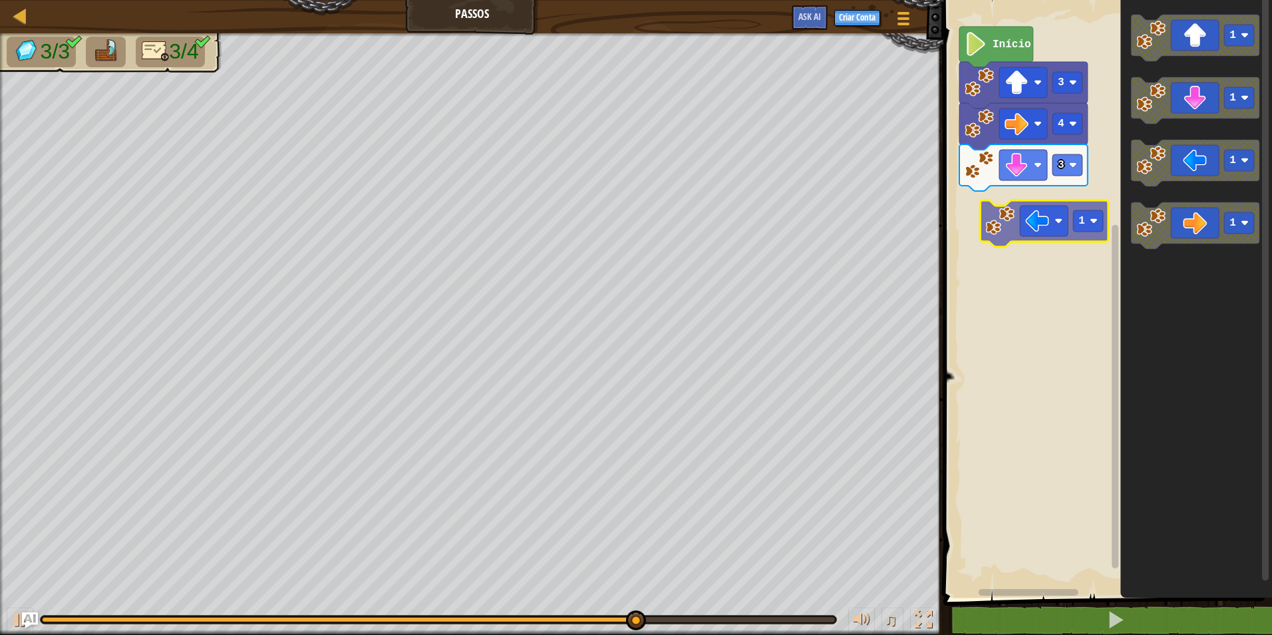
click at [1004, 219] on div "Início 3 4 3 1 1 1 1 1" at bounding box center [1105, 295] width 333 height 604
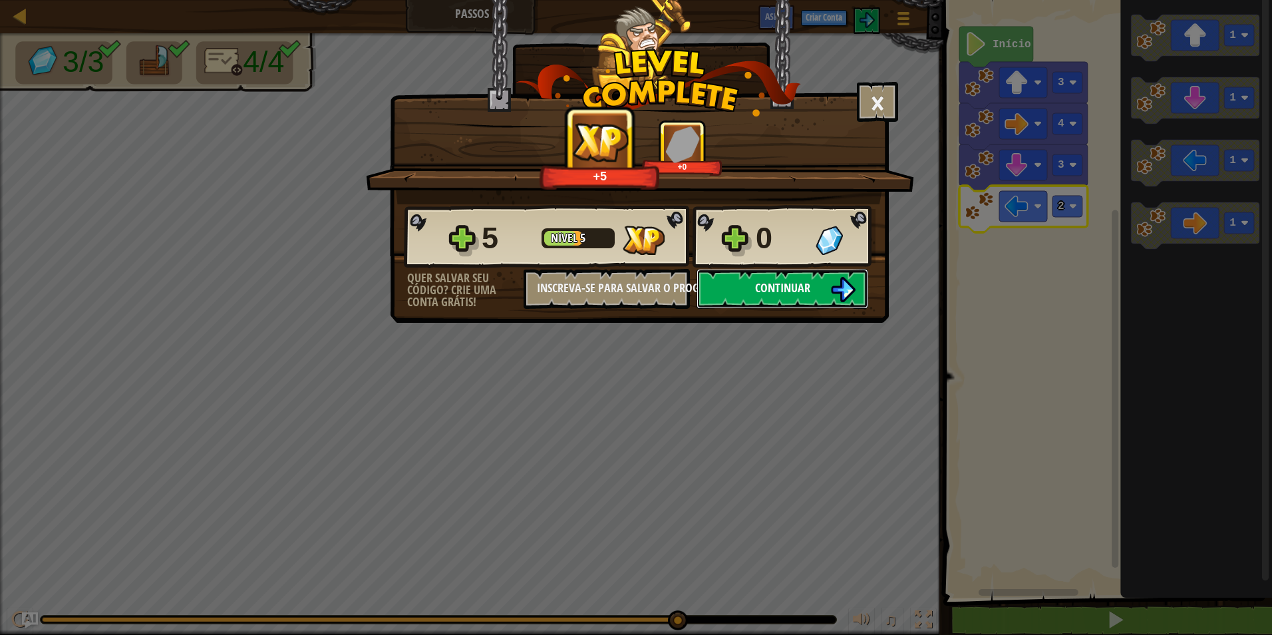
click at [767, 289] on span "Continuar" at bounding box center [782, 287] width 55 height 17
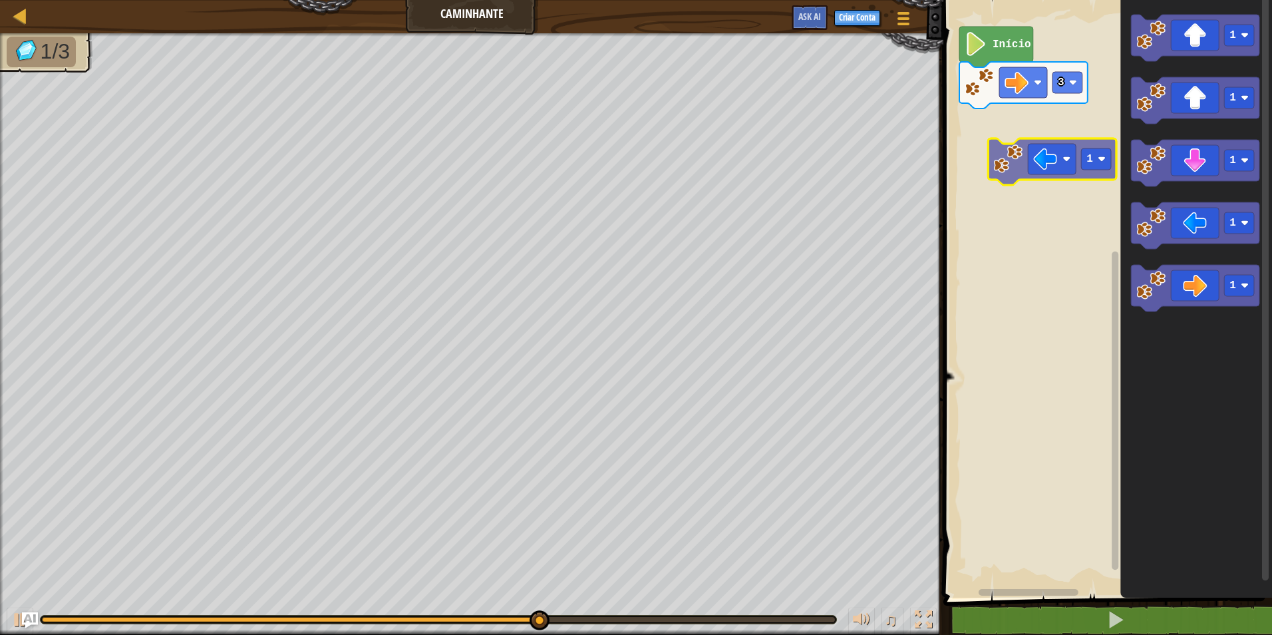
click at [1026, 146] on div "Início 3 1 1 1 1 1 1" at bounding box center [1105, 295] width 333 height 604
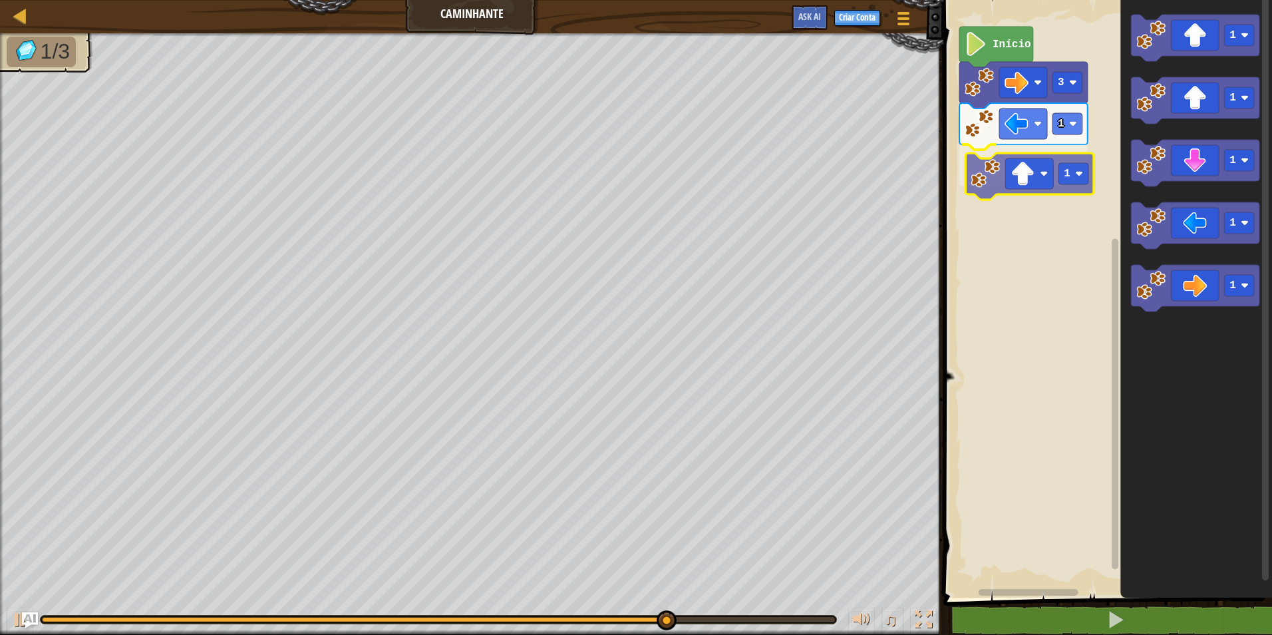
click at [1039, 170] on div "1 1 3 Início 1 1 1 1 1 1" at bounding box center [1105, 295] width 333 height 604
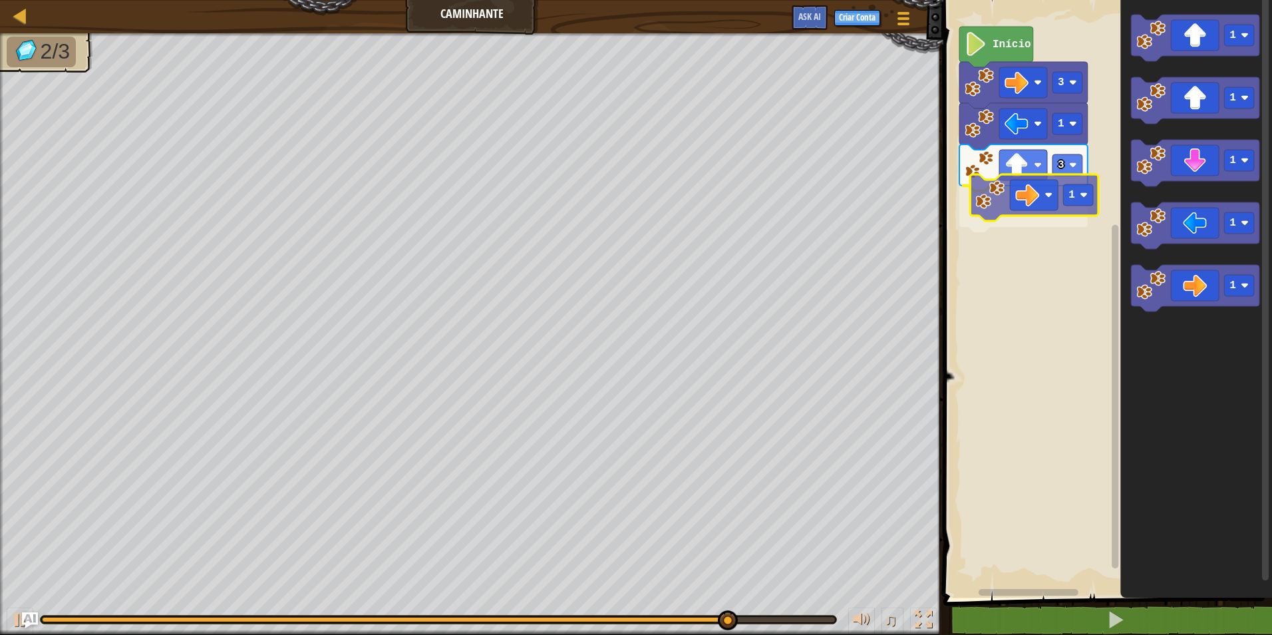
click at [1051, 189] on div "Início 3 1 3 1 1 1 1 1 1 1" at bounding box center [1105, 295] width 333 height 604
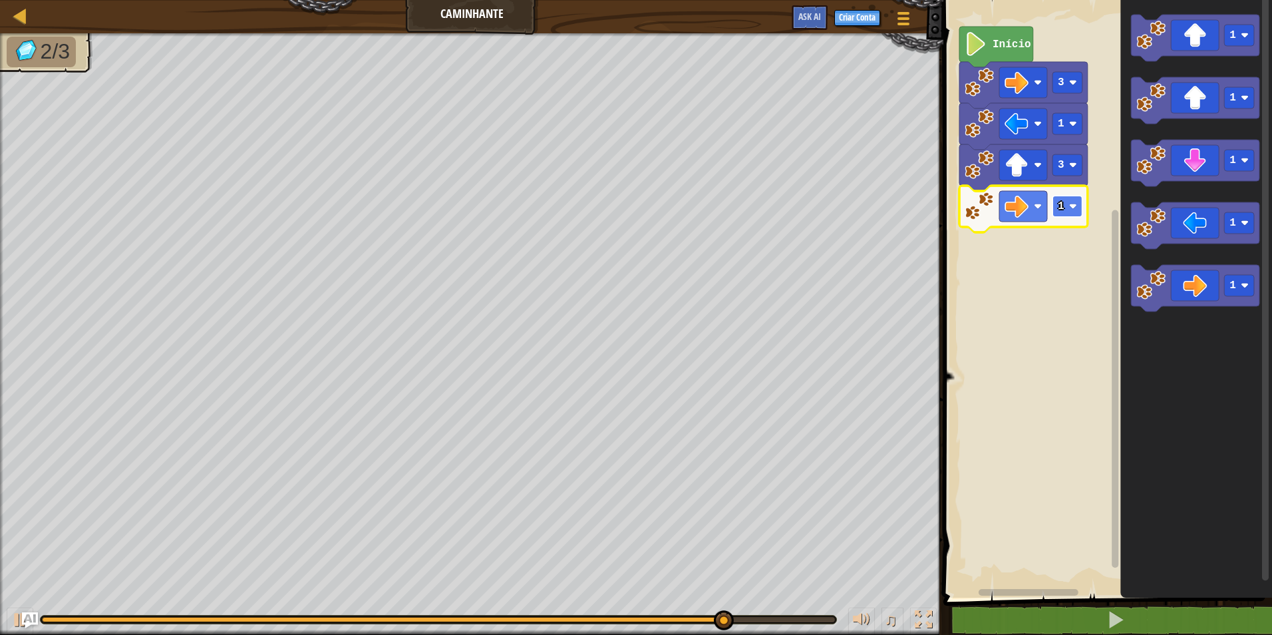
click at [1060, 204] on text "1" at bounding box center [1061, 206] width 7 height 12
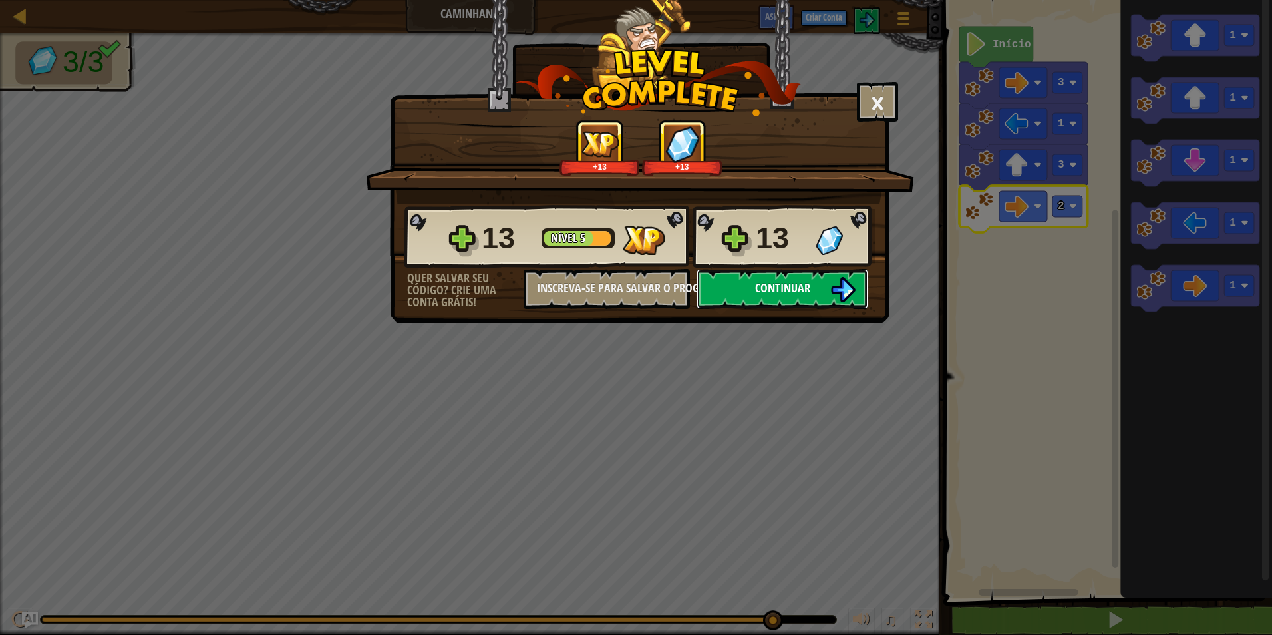
click at [817, 269] on button "Continuar" at bounding box center [783, 289] width 172 height 40
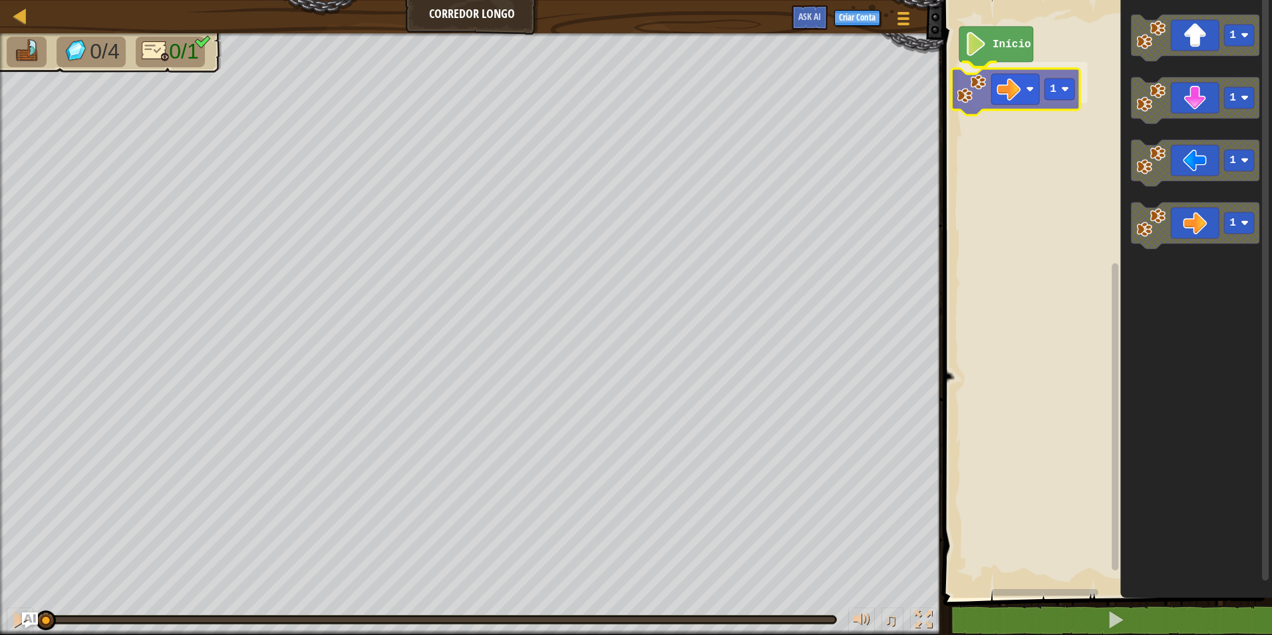
click at [991, 82] on div "Início 1 1 1 1 1 1" at bounding box center [1105, 295] width 333 height 604
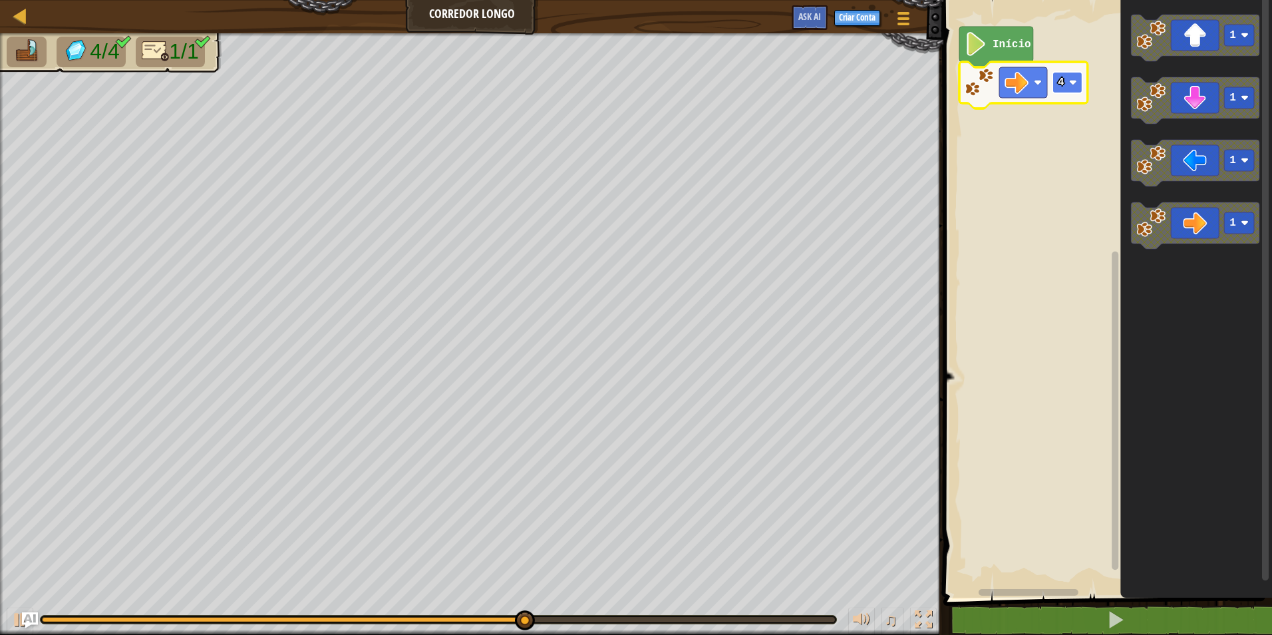
click at [1056, 75] on rect "Espaço de trabalho do Blockly" at bounding box center [1068, 82] width 30 height 21
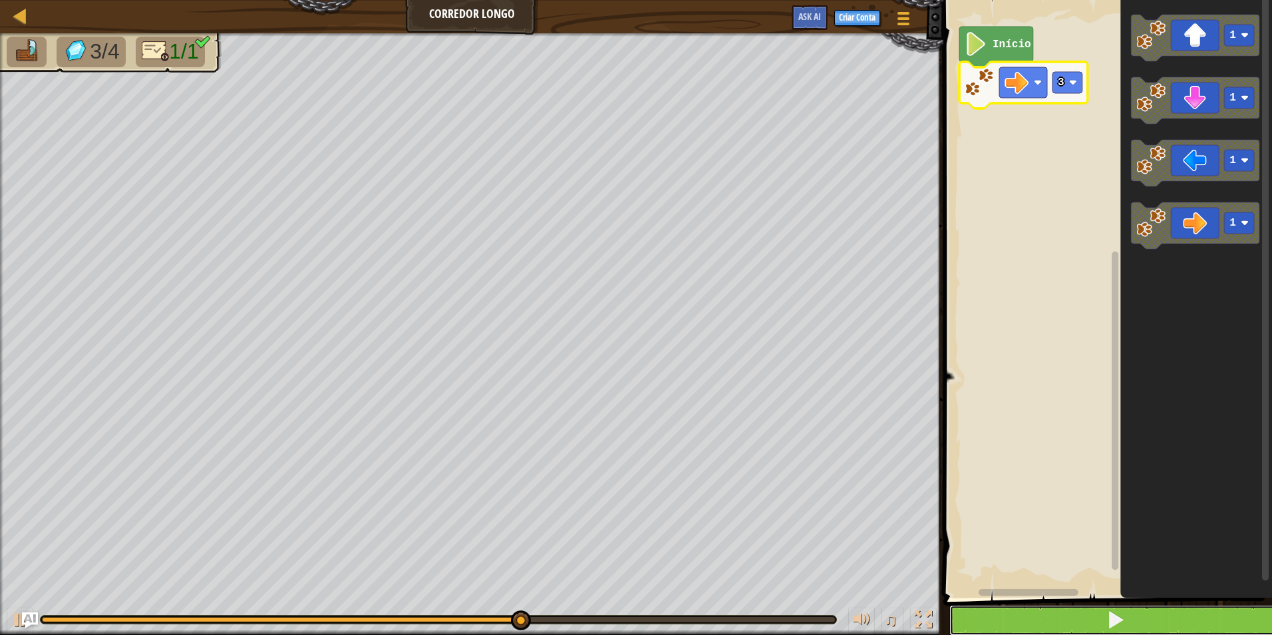
click at [997, 609] on button at bounding box center [1115, 620] width 333 height 31
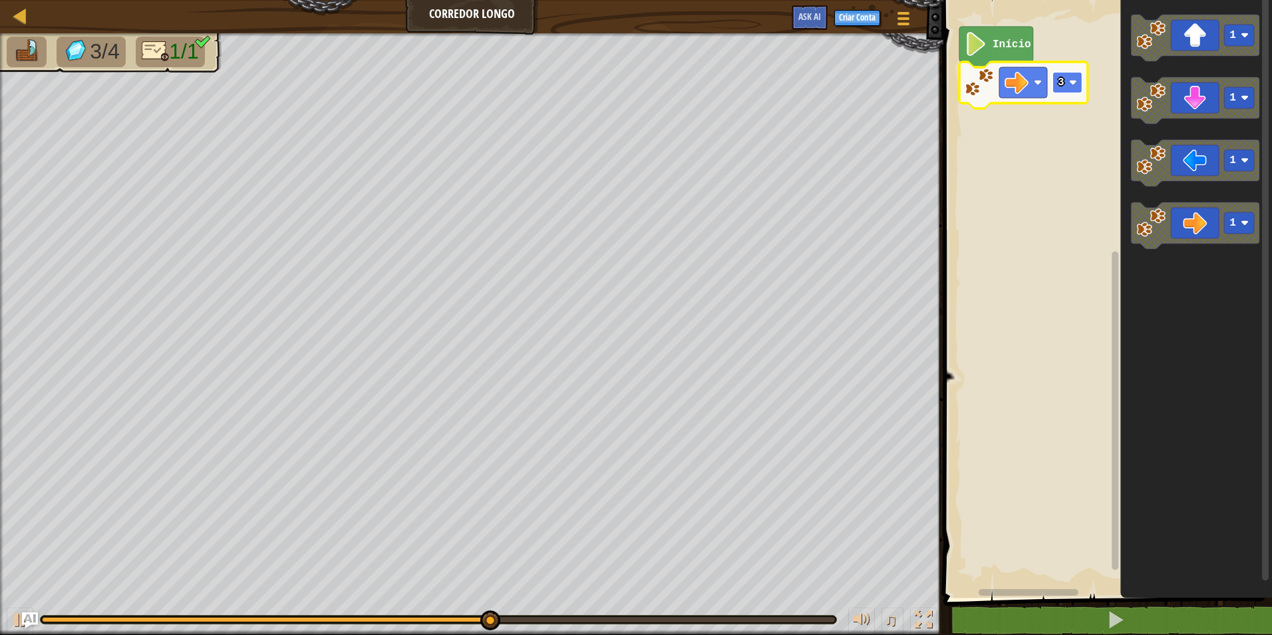
click at [1072, 74] on rect "Espaço de trabalho do Blockly" at bounding box center [1068, 82] width 30 height 21
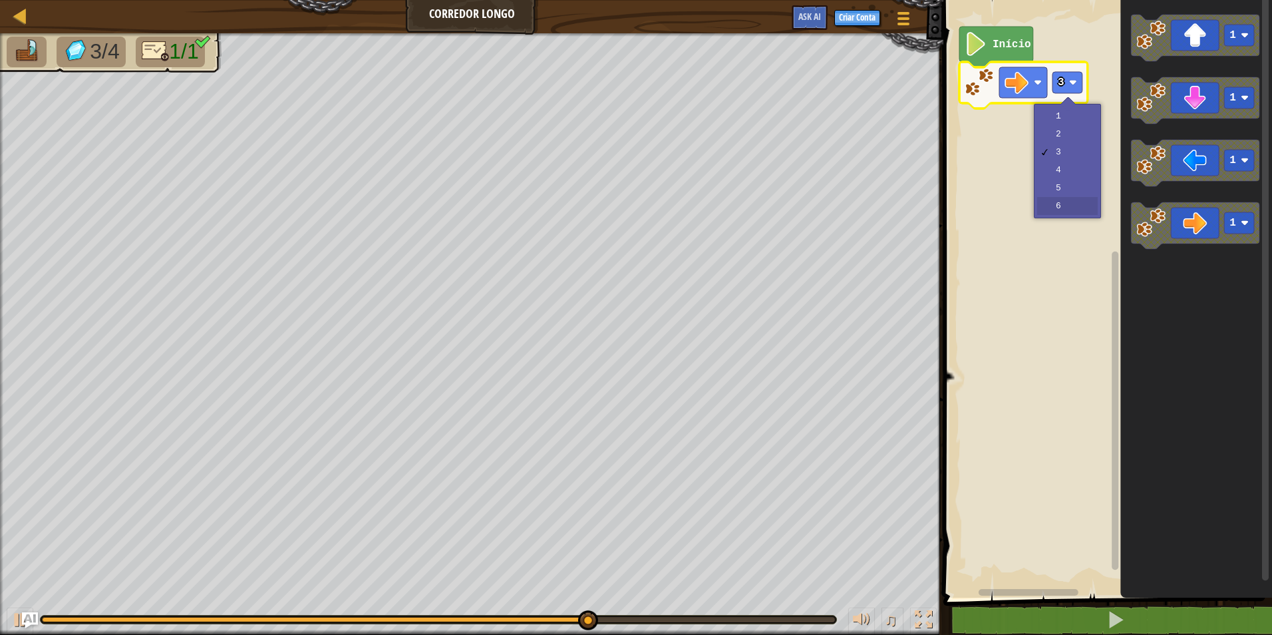
drag, startPoint x: 1068, startPoint y: 201, endPoint x: 1074, endPoint y: 290, distance: 89.4
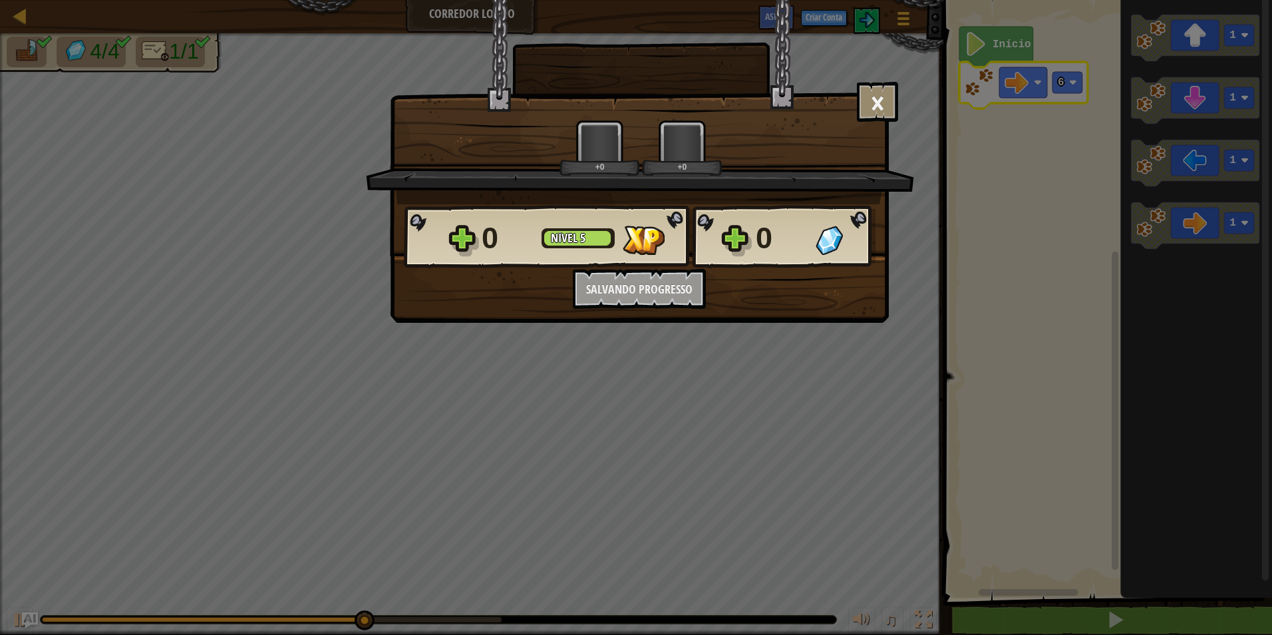
click at [1141, 605] on div "× Este nível foi divertido? +0 +0 Reticulating Splines... 0 Nível 5 0 Quer salv…" at bounding box center [636, 317] width 1272 height 635
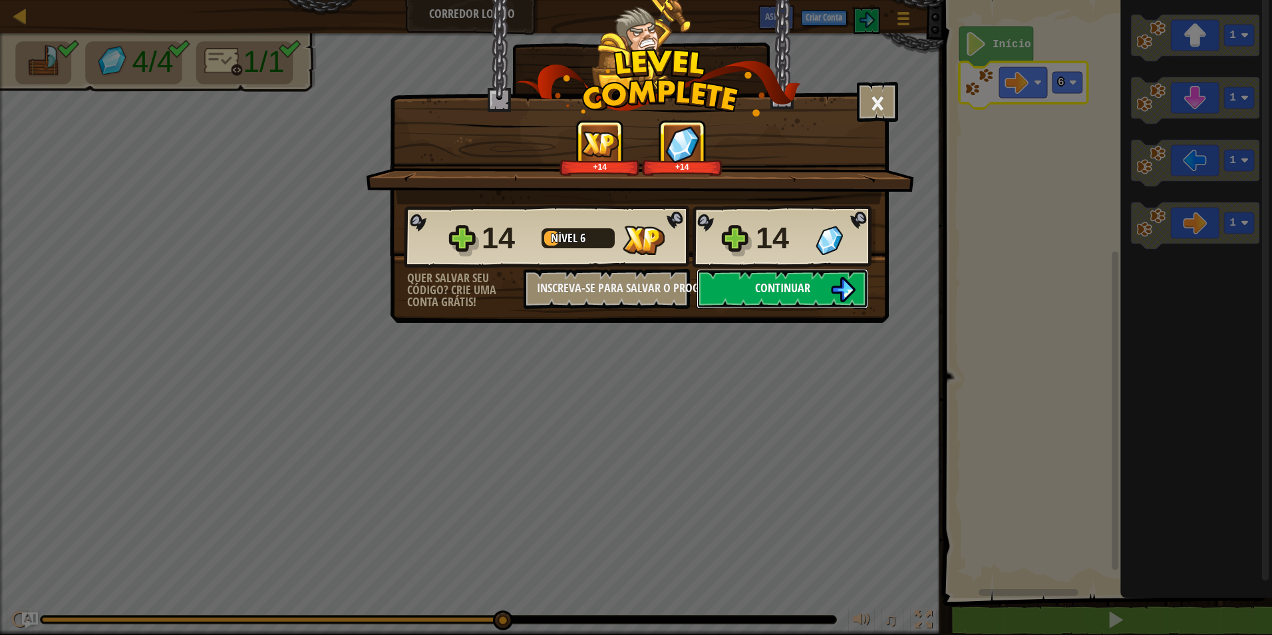
drag, startPoint x: 839, startPoint y: 274, endPoint x: 830, endPoint y: 297, distance: 24.2
click at [830, 297] on button "Continuar" at bounding box center [783, 289] width 172 height 40
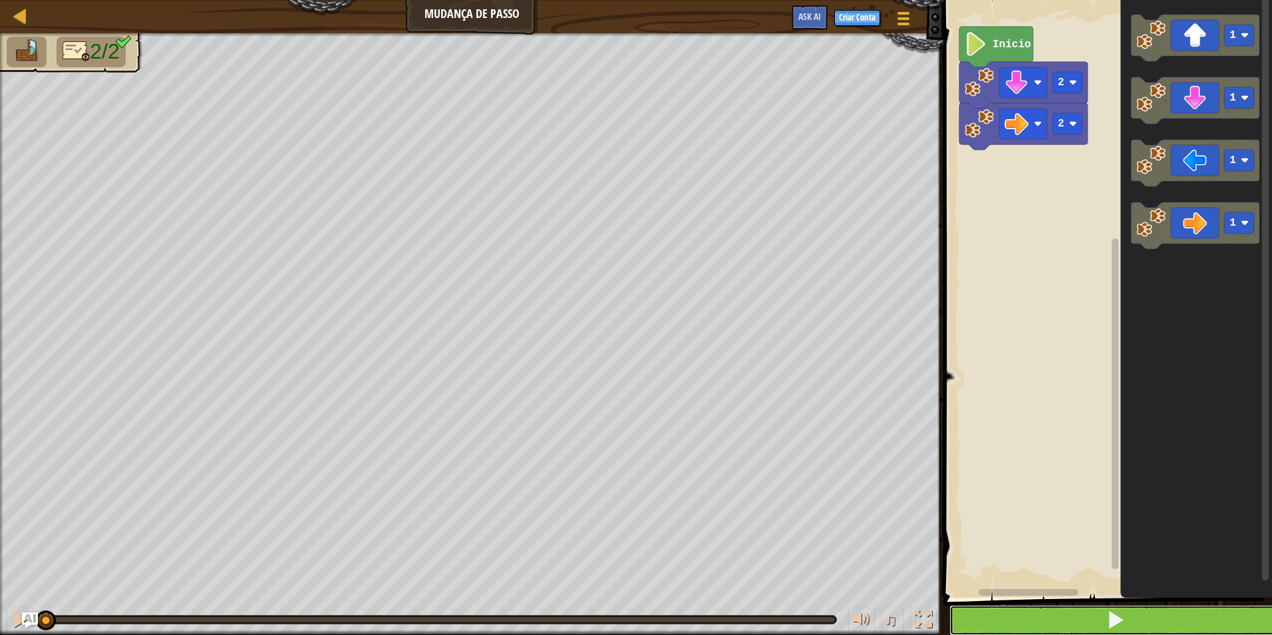
click at [1164, 619] on button at bounding box center [1115, 620] width 333 height 31
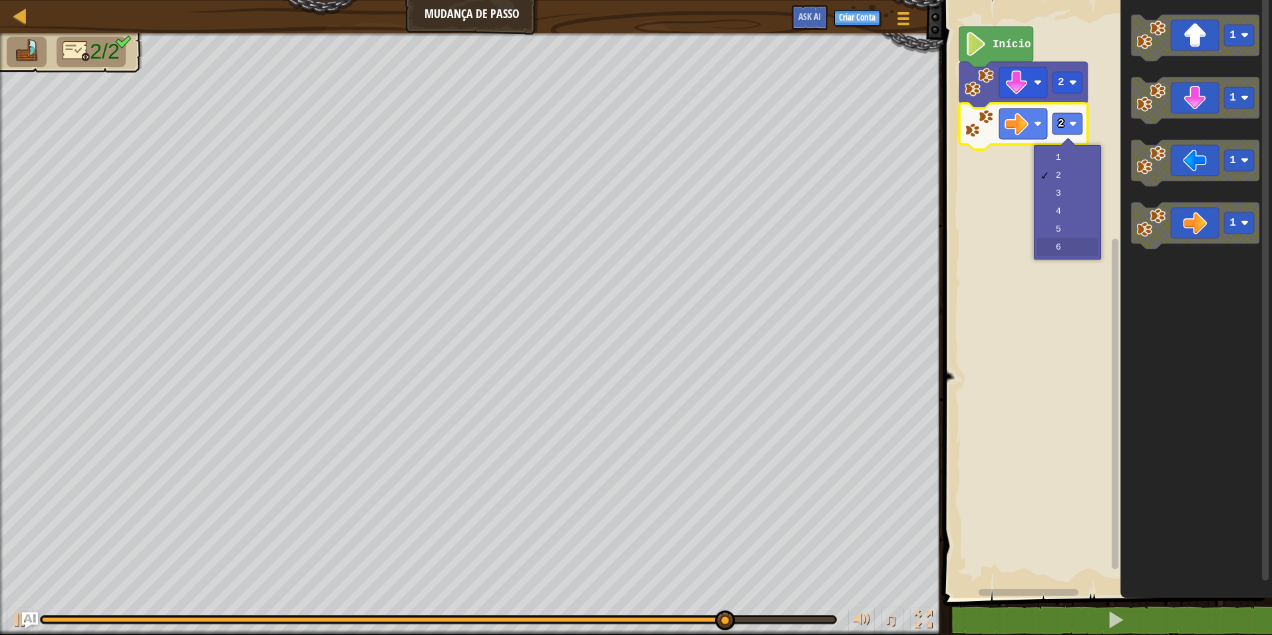
drag, startPoint x: 1071, startPoint y: 245, endPoint x: 1083, endPoint y: 235, distance: 16.0
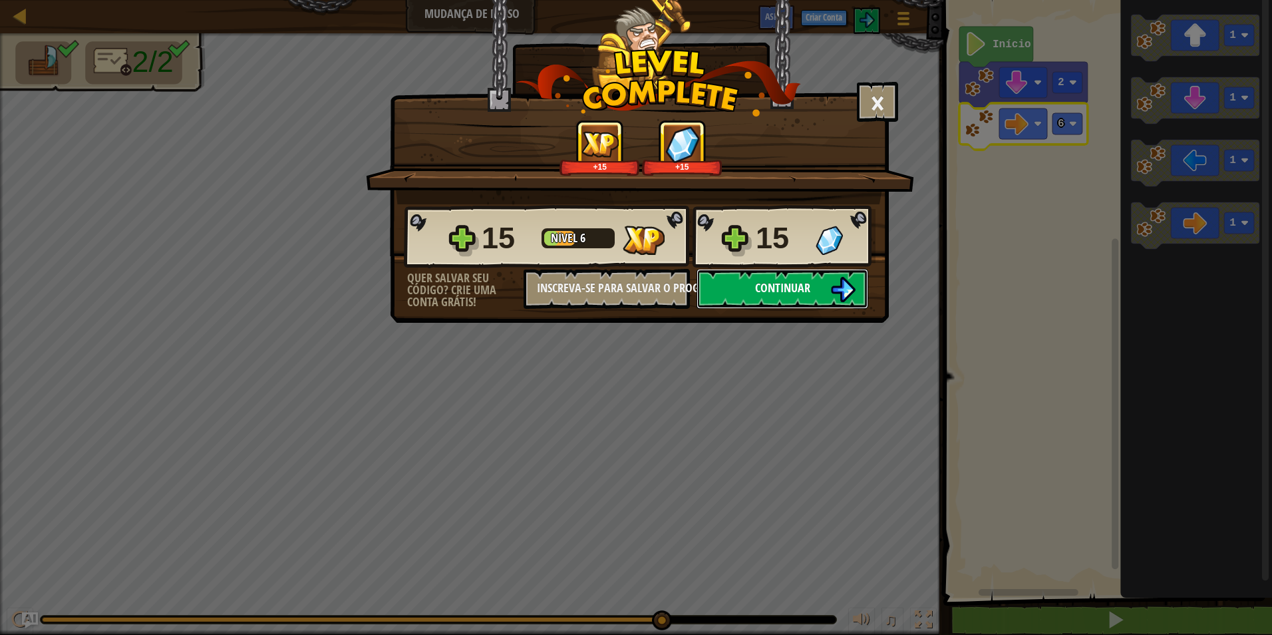
click at [793, 281] on button "Continuar" at bounding box center [783, 289] width 172 height 40
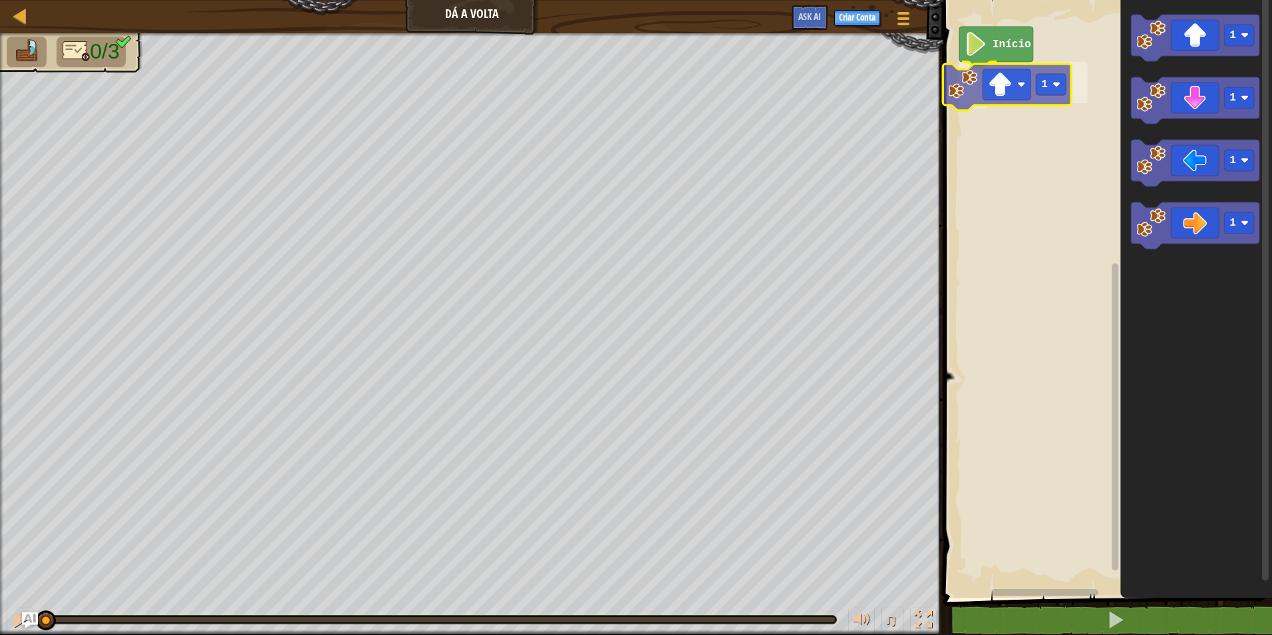
click at [984, 87] on div "Início 1 1 1 1 1 1" at bounding box center [1105, 295] width 333 height 604
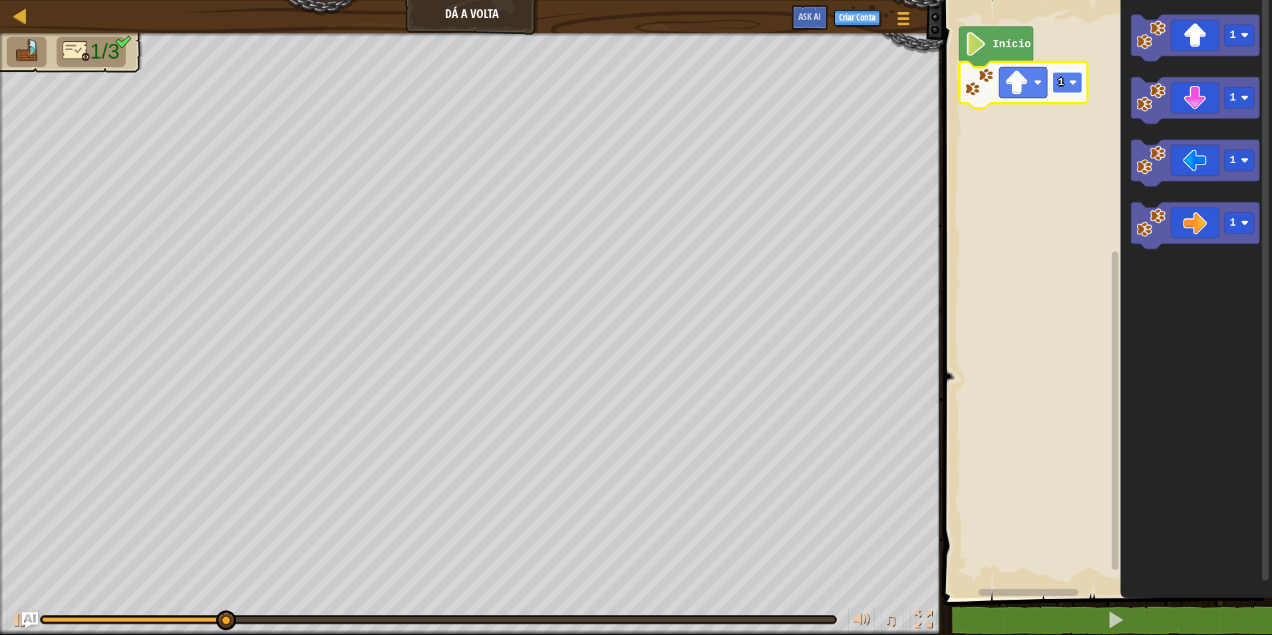
click at [1066, 81] on rect "Espaço de trabalho do Blockly" at bounding box center [1068, 82] width 30 height 21
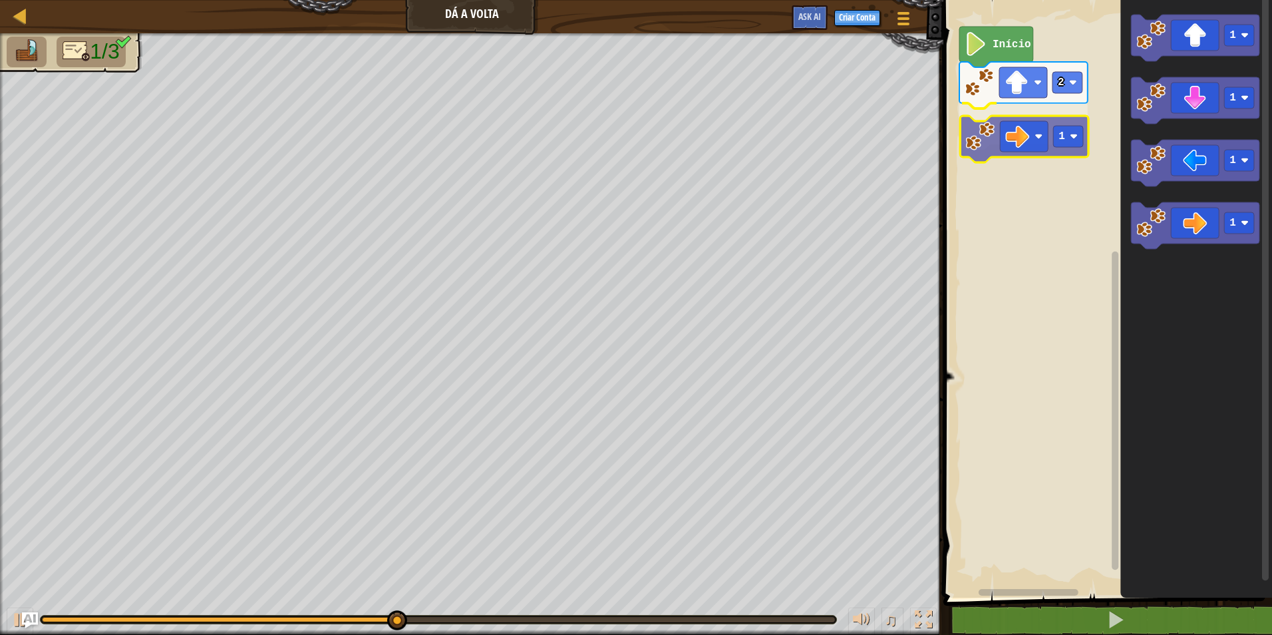
click at [1036, 146] on div "Início 2 1 1 1 1 1 1" at bounding box center [1105, 295] width 333 height 604
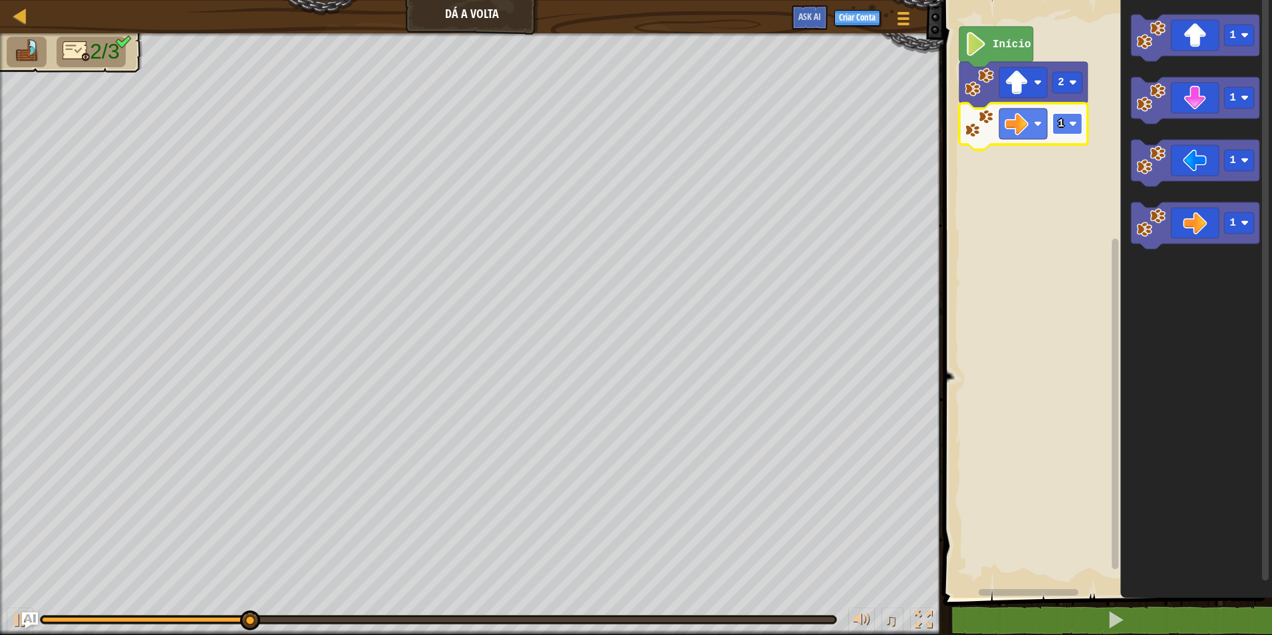
click at [1057, 120] on rect "Espaço de trabalho do Blockly" at bounding box center [1068, 123] width 30 height 21
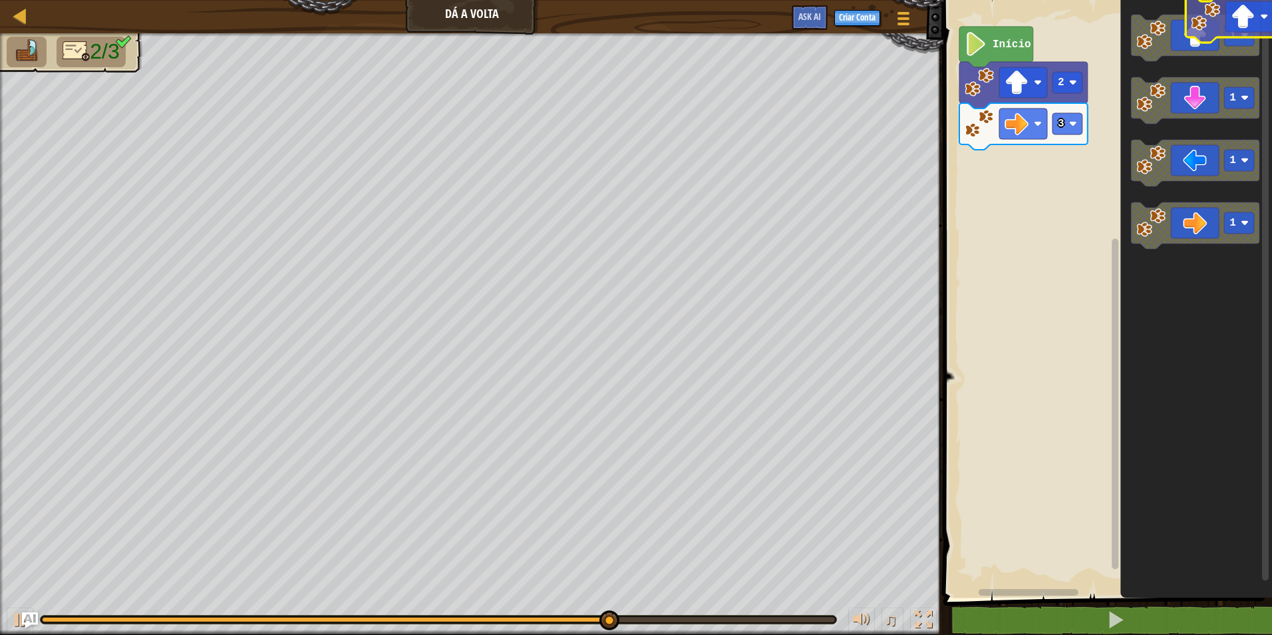
click at [1220, 11] on icon "1 1 1 1" at bounding box center [1196, 295] width 152 height 604
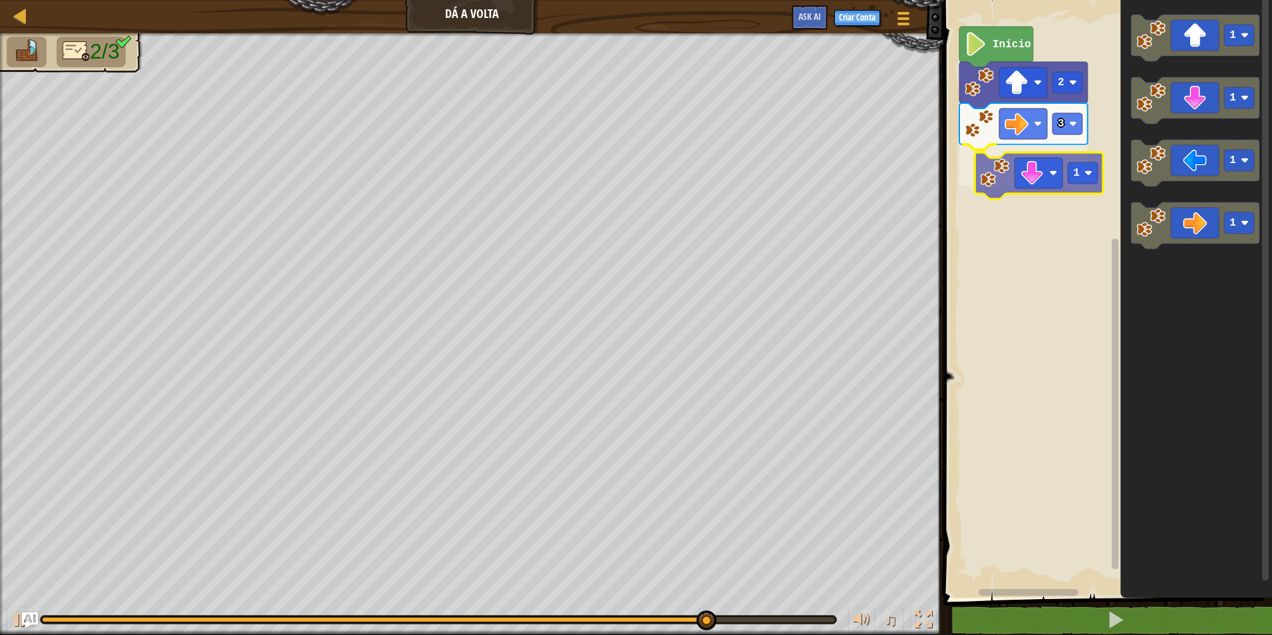
click at [1046, 146] on div "Início 2 3 1 1 1 1 1 1" at bounding box center [1105, 295] width 333 height 604
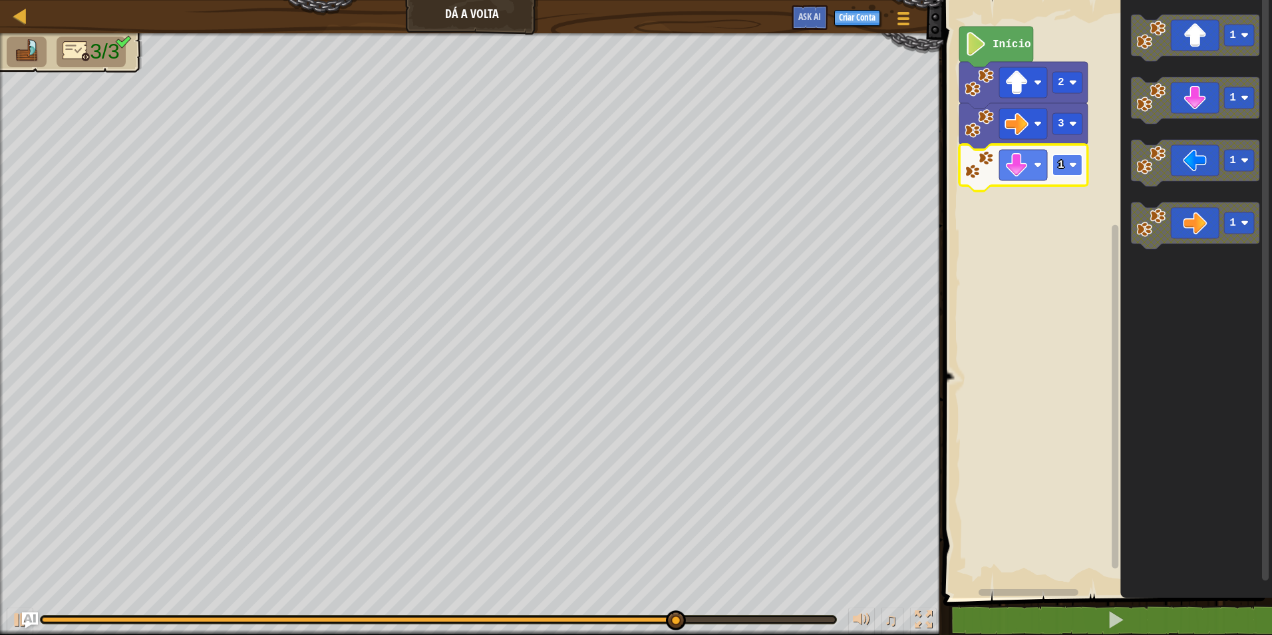
click at [1053, 159] on rect "Espaço de trabalho do Blockly" at bounding box center [1068, 164] width 30 height 21
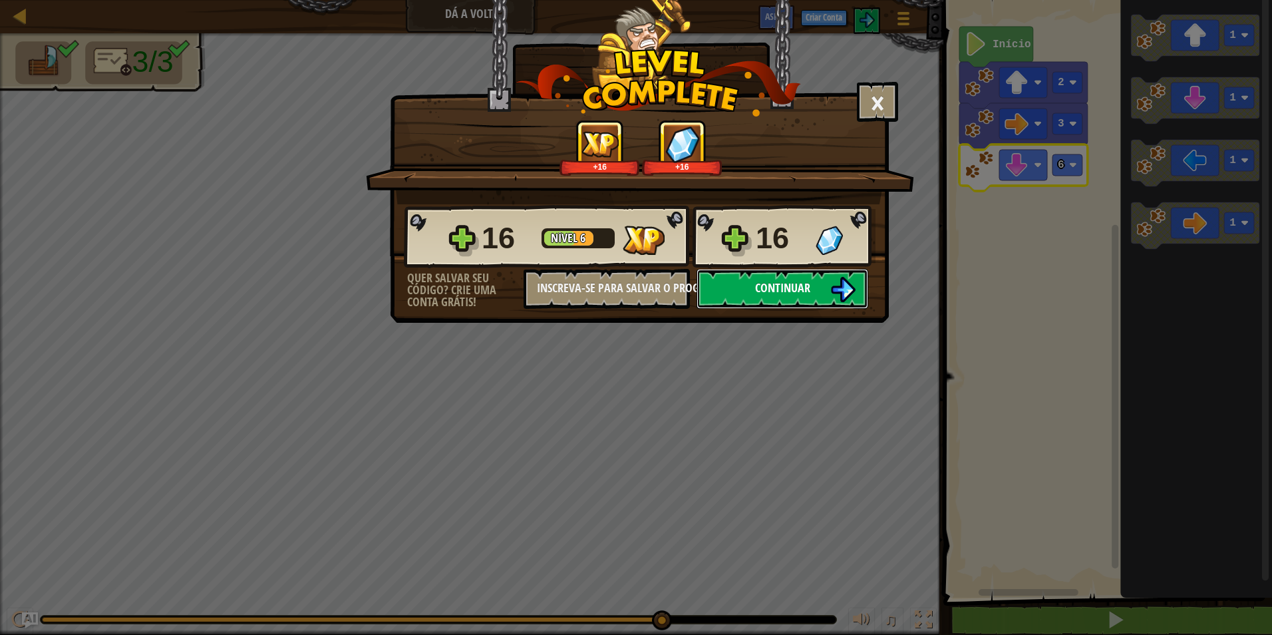
click at [769, 270] on button "Continuar" at bounding box center [783, 289] width 172 height 40
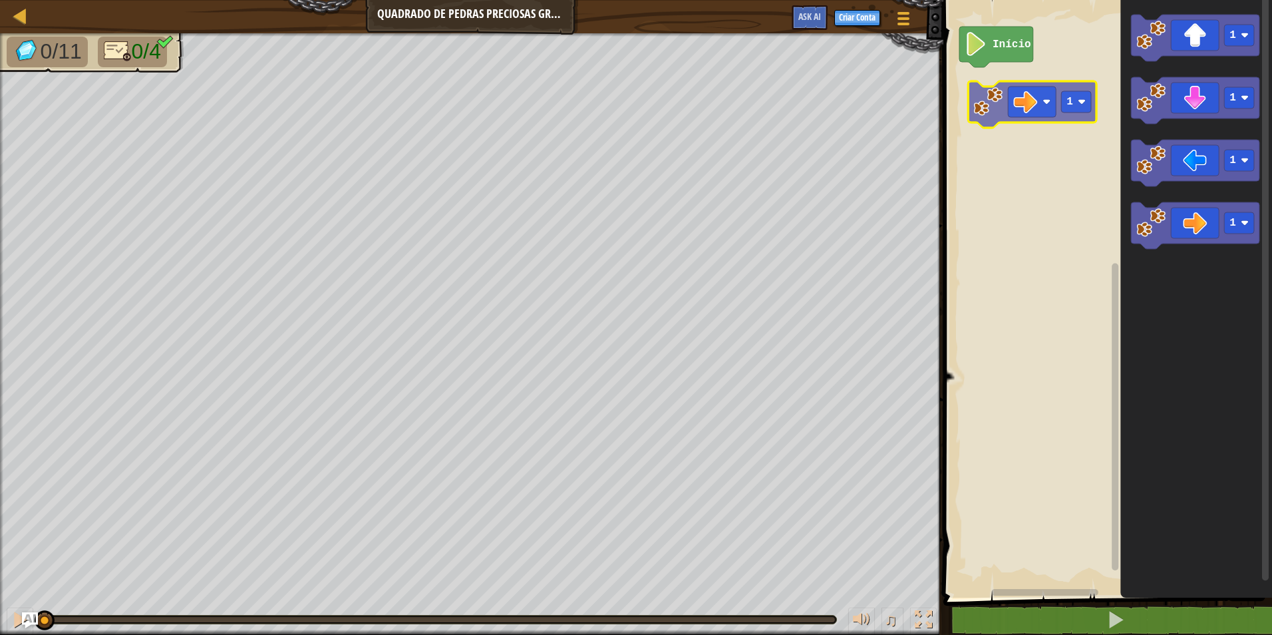
click at [1019, 82] on div "Início 1 1 1 1 1" at bounding box center [1105, 295] width 333 height 604
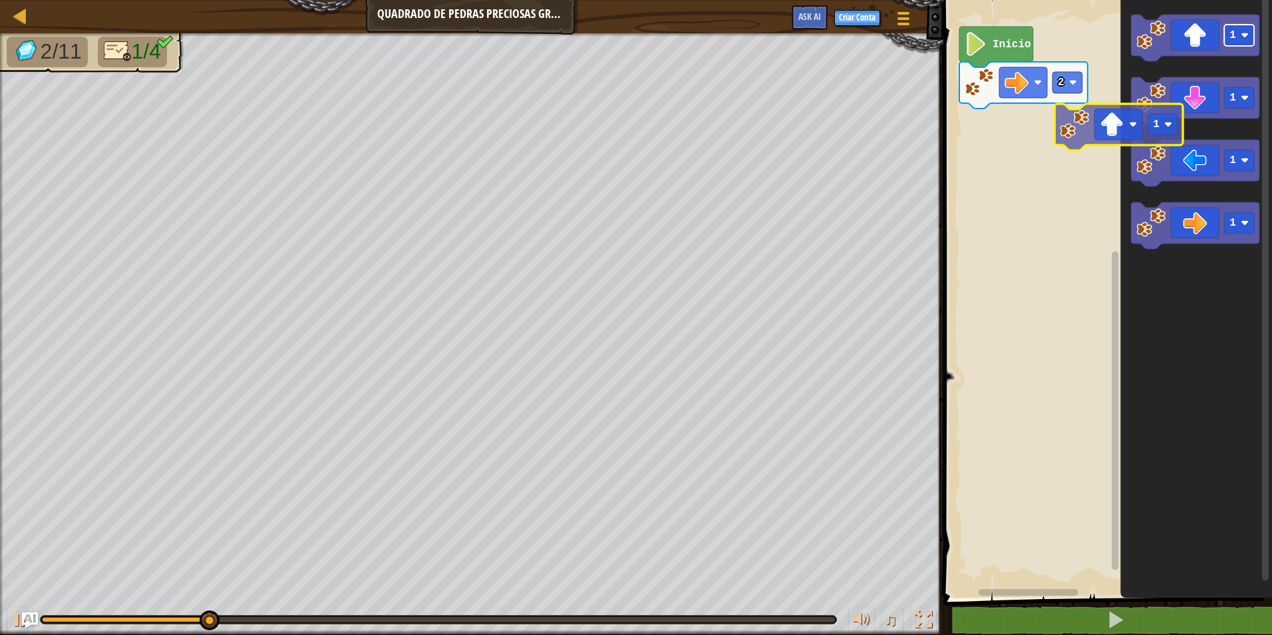
click at [1187, 89] on g "1 1 1 1" at bounding box center [1195, 132] width 128 height 234
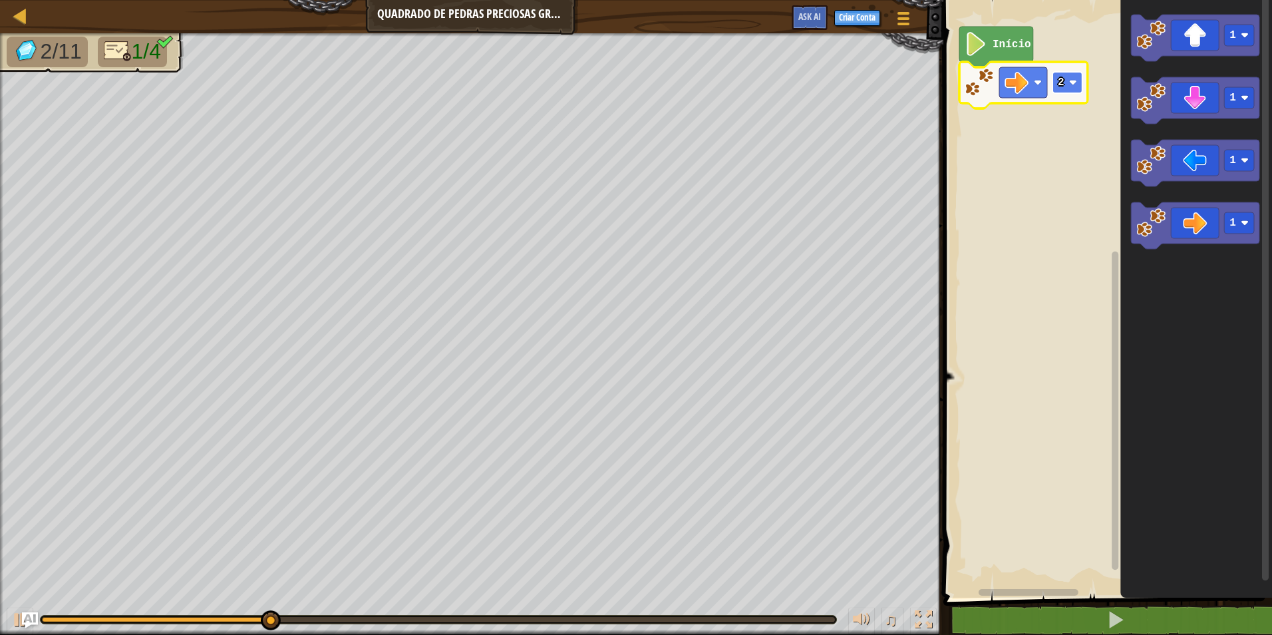
click at [1054, 84] on rect "Espaço de trabalho do Blockly" at bounding box center [1068, 82] width 30 height 21
click at [1102, 123] on div "Início 3 1 1 1 1" at bounding box center [1105, 295] width 333 height 604
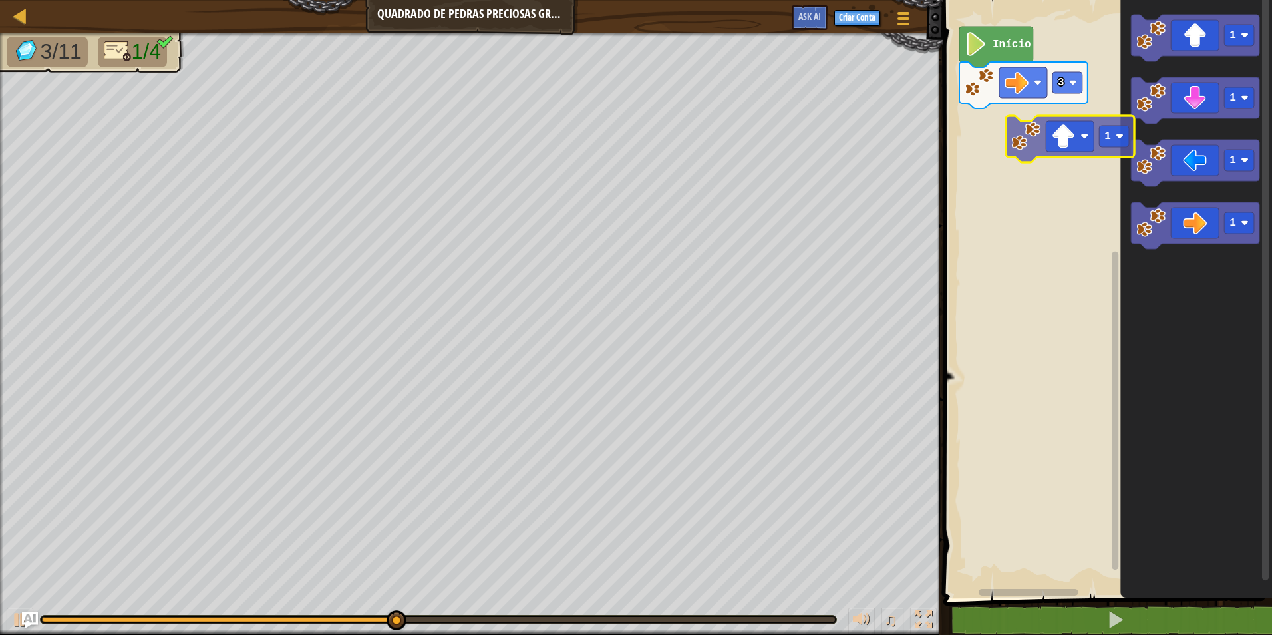
click at [1032, 144] on div "Início 3 1 1 1 1 1" at bounding box center [1105, 295] width 333 height 604
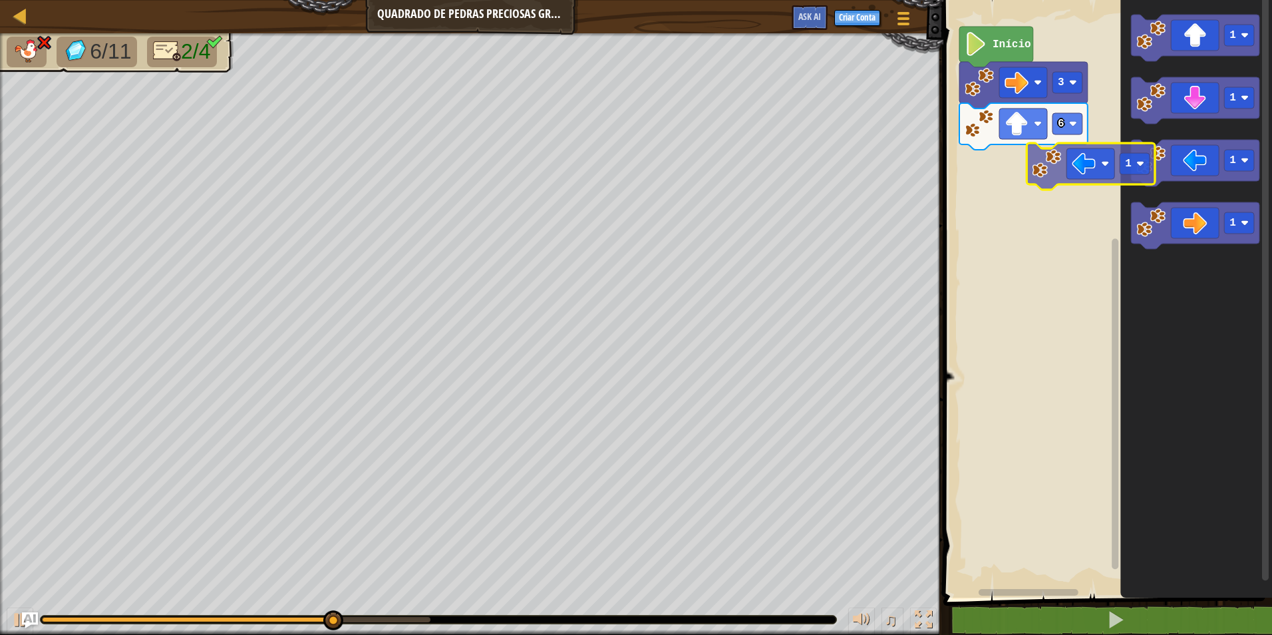
click at [1053, 195] on div "Início 3 6 1 1 1 1 1" at bounding box center [1105, 295] width 333 height 604
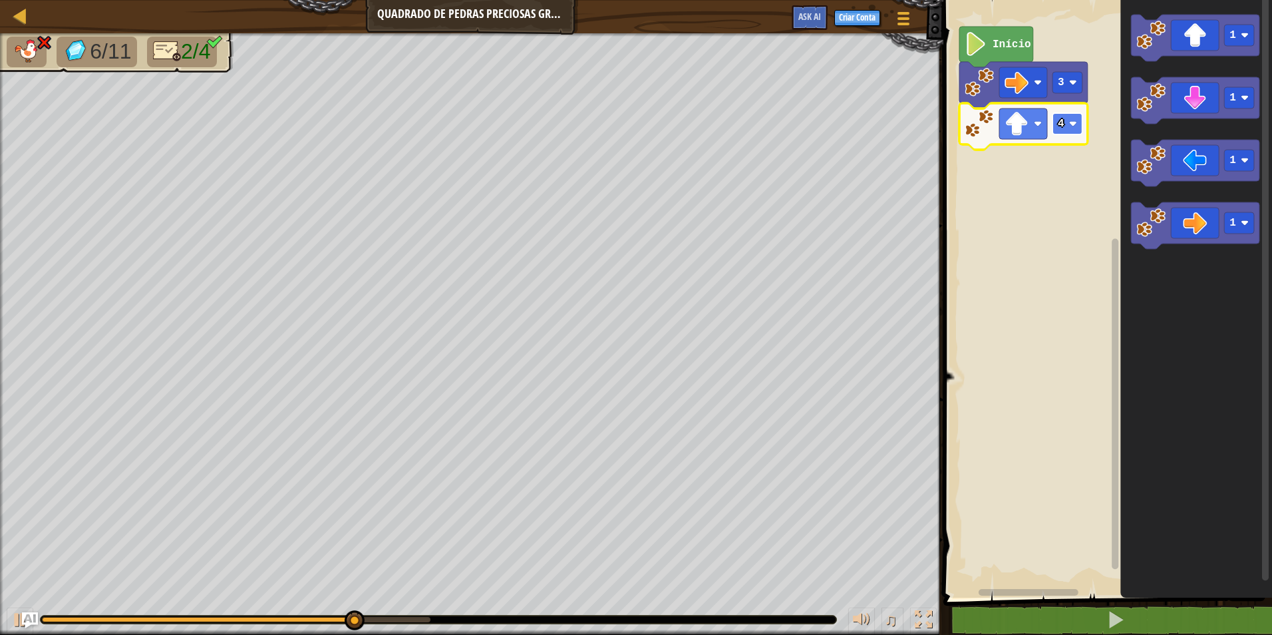
click at [1066, 126] on rect "Espaço de trabalho do Blockly" at bounding box center [1068, 123] width 30 height 21
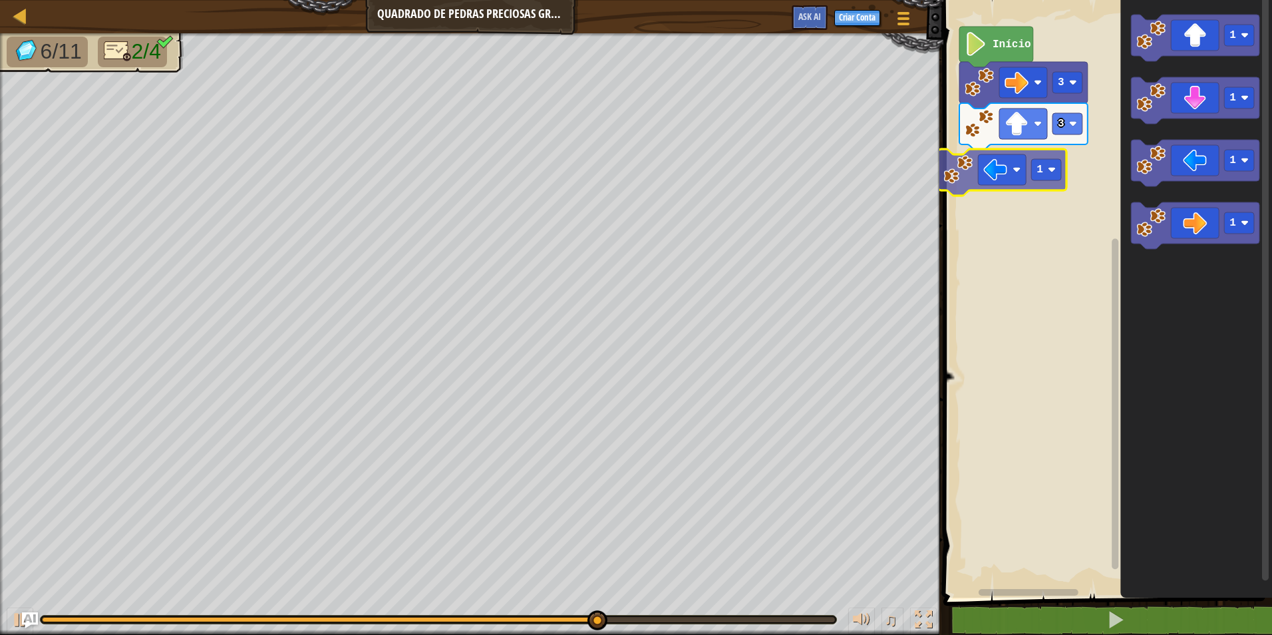
click at [1014, 179] on div "Início 3 3 1 1 1 1 1 1" at bounding box center [1105, 295] width 333 height 604
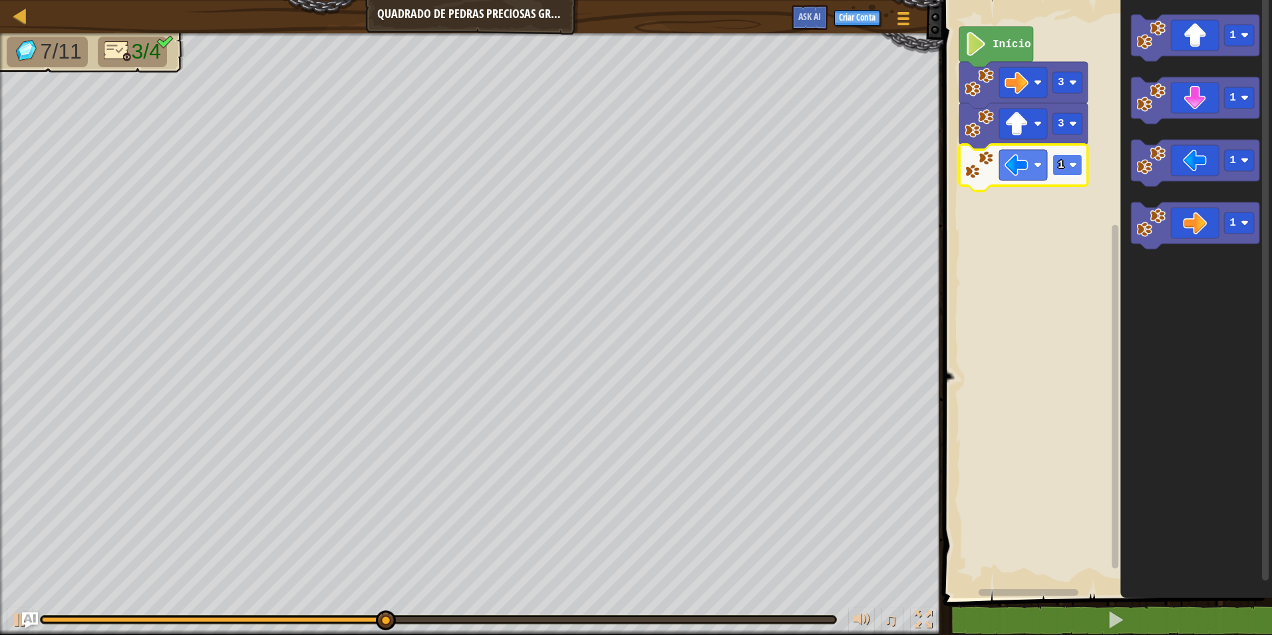
click at [1073, 160] on rect "Espaço de trabalho do Blockly" at bounding box center [1068, 164] width 30 height 21
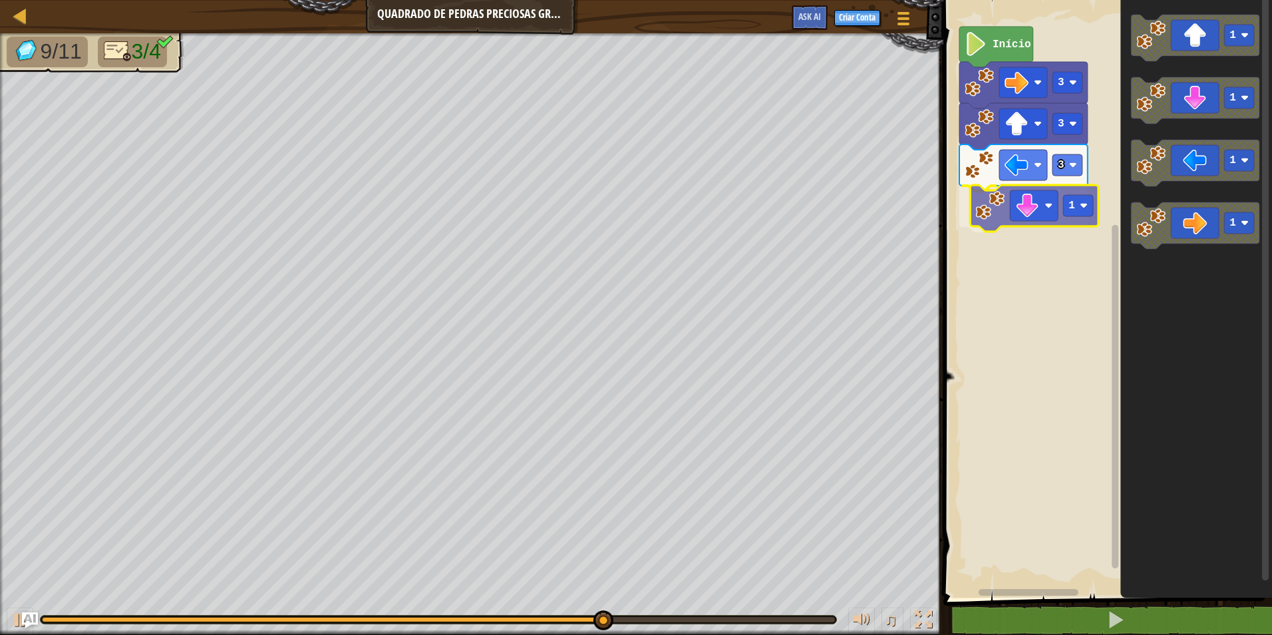
click at [1026, 218] on div "Início 3 3 3 1 1 1 1 1 1" at bounding box center [1105, 295] width 333 height 604
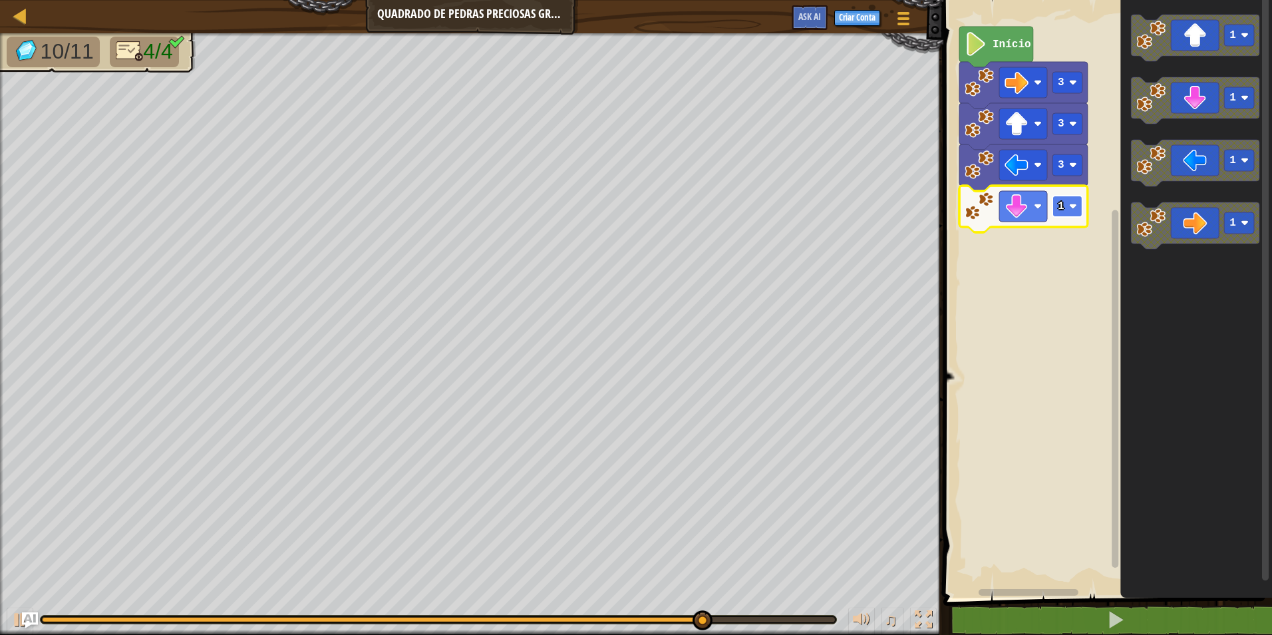
click at [1068, 203] on rect "Espaço de trabalho do Blockly" at bounding box center [1068, 206] width 30 height 21
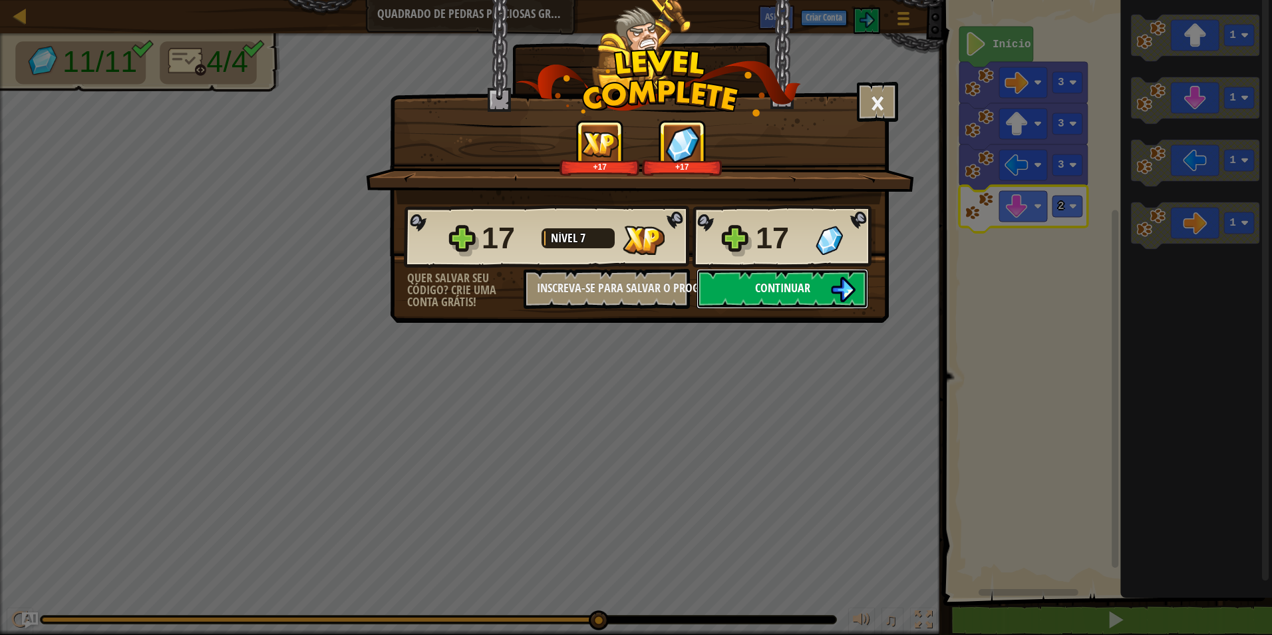
click at [805, 290] on span "Continuar" at bounding box center [782, 287] width 55 height 17
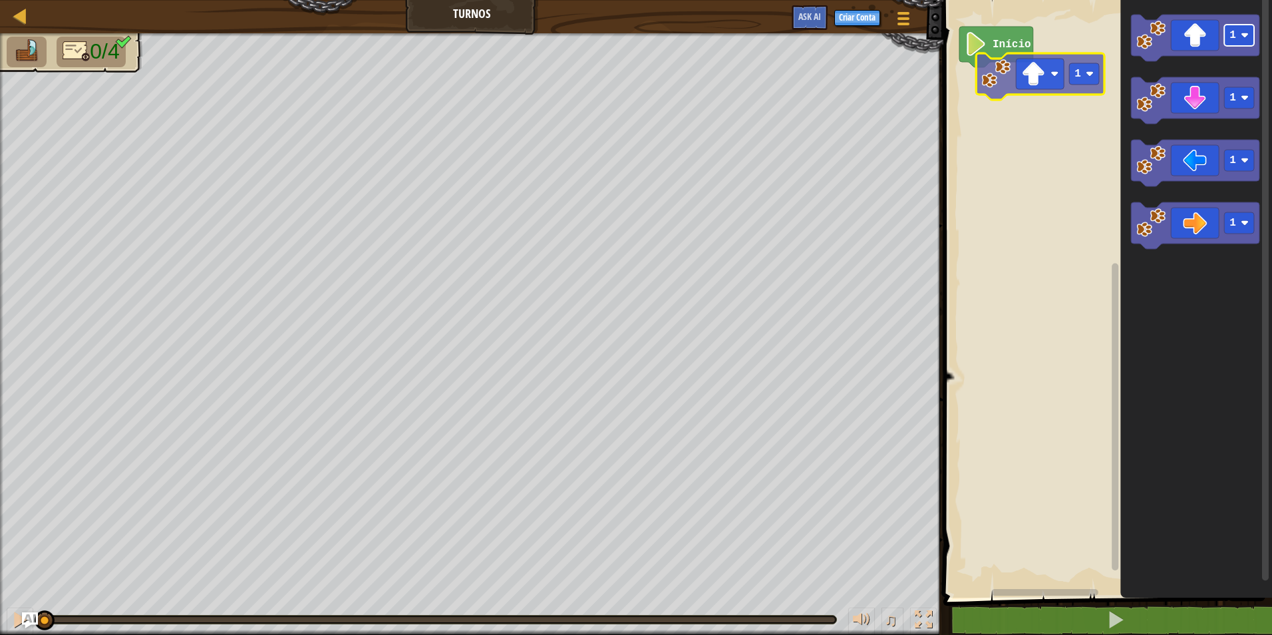
click at [1080, 65] on div "Início 1 1 1 1 1" at bounding box center [1105, 295] width 333 height 604
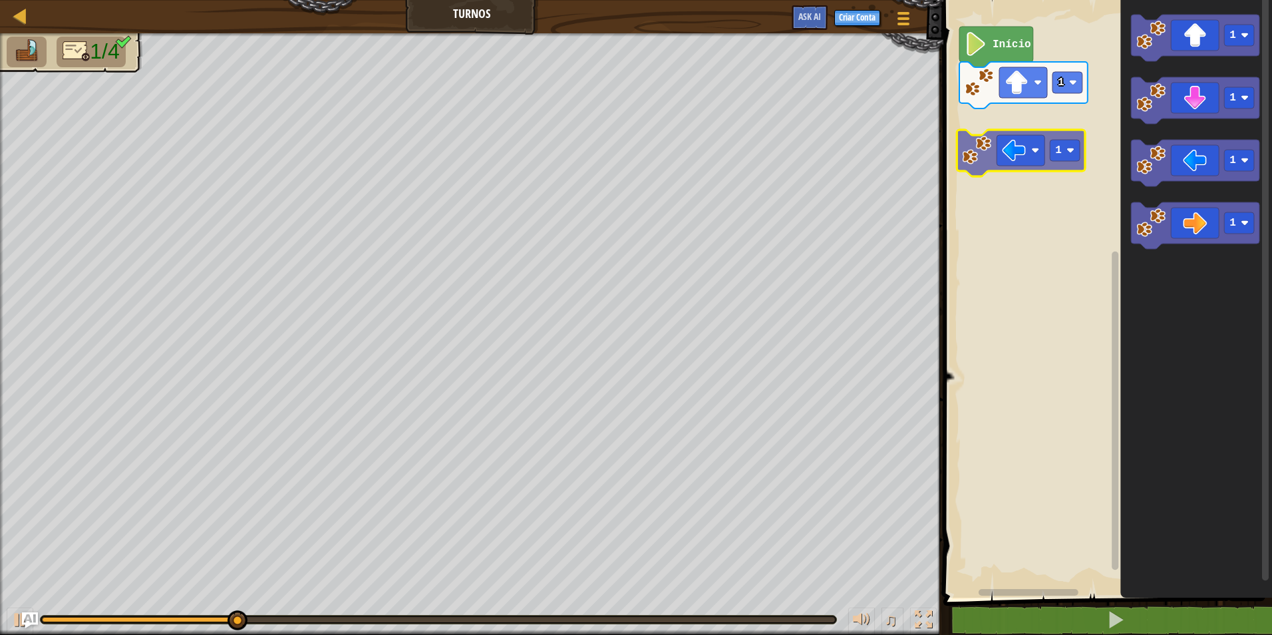
click at [1002, 132] on div "Início 1 1 1 1 1 1 1" at bounding box center [1105, 295] width 333 height 604
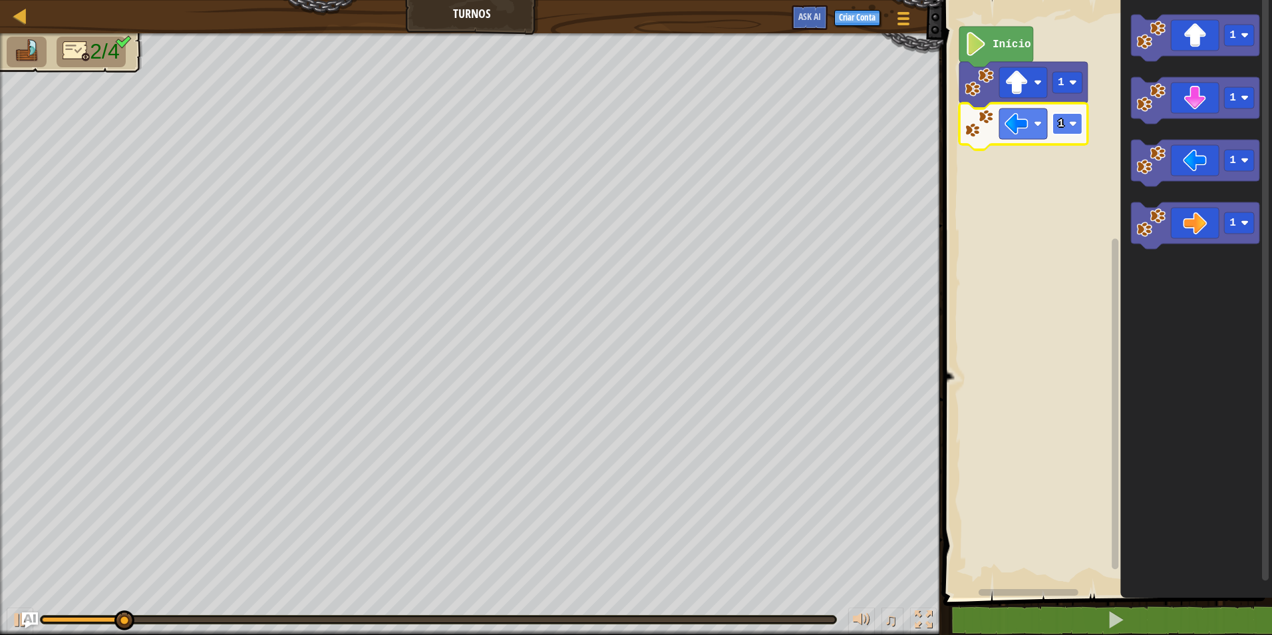
click at [1069, 116] on rect "Espaço de trabalho do Blockly" at bounding box center [1068, 123] width 30 height 21
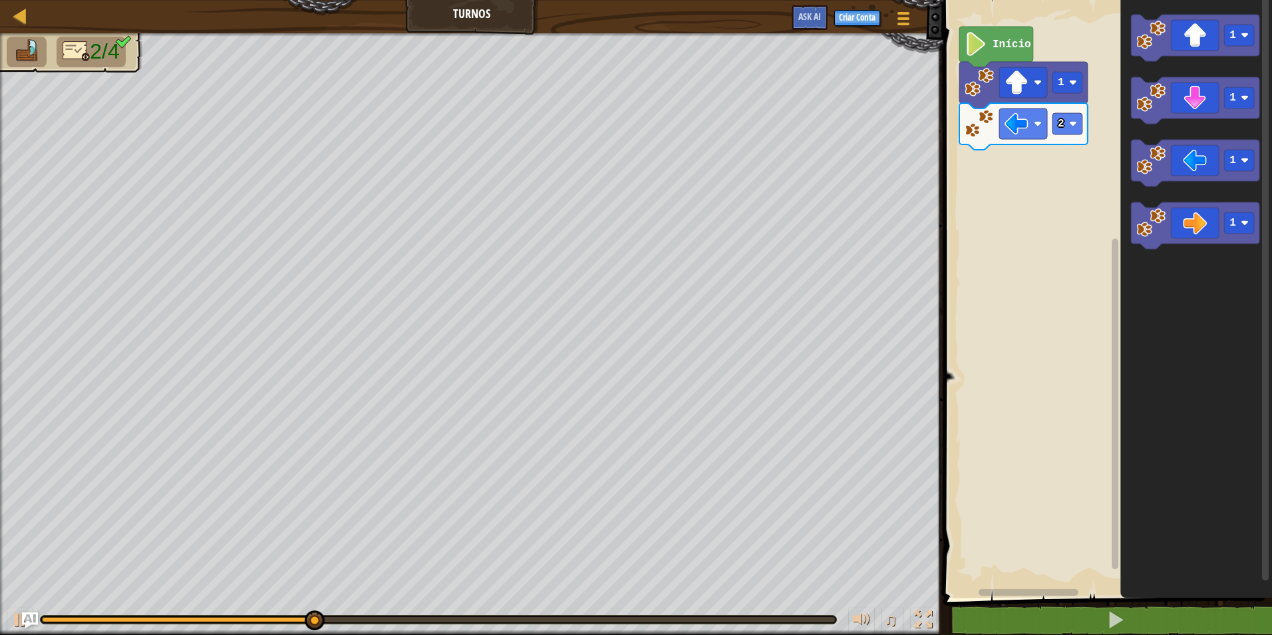
click at [1027, 148] on div "Início 1 2 1 1 1 1" at bounding box center [1105, 295] width 333 height 604
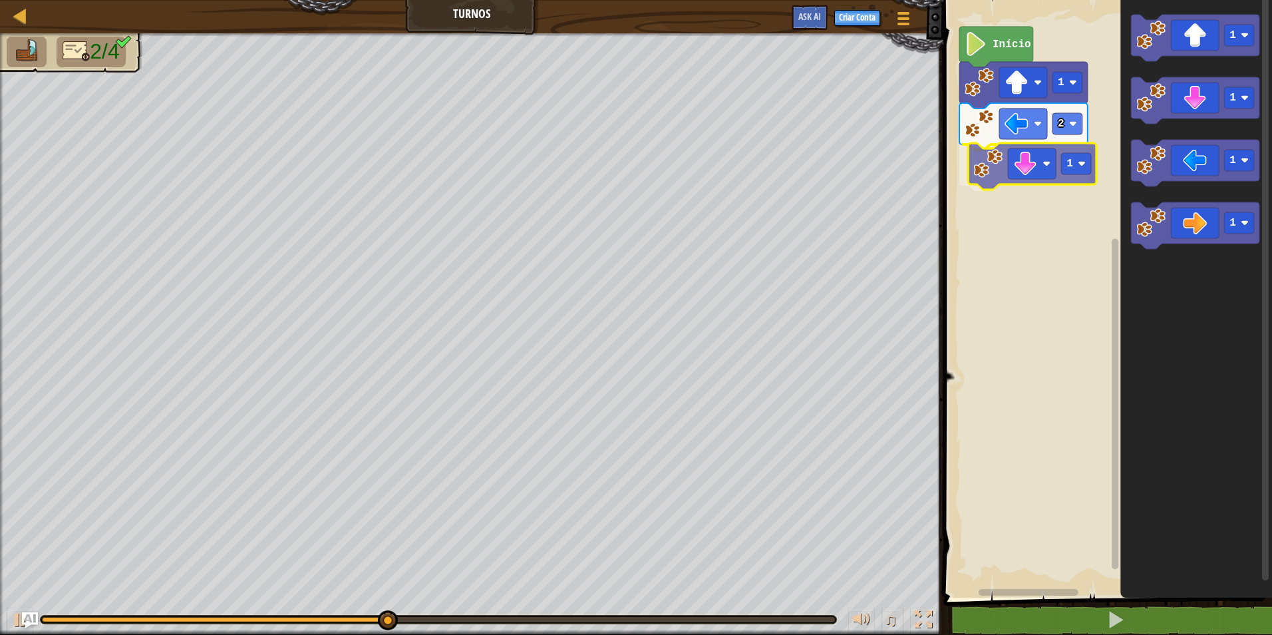
click at [987, 164] on div "Início 1 2 1 1 1 1 1 1" at bounding box center [1105, 295] width 333 height 604
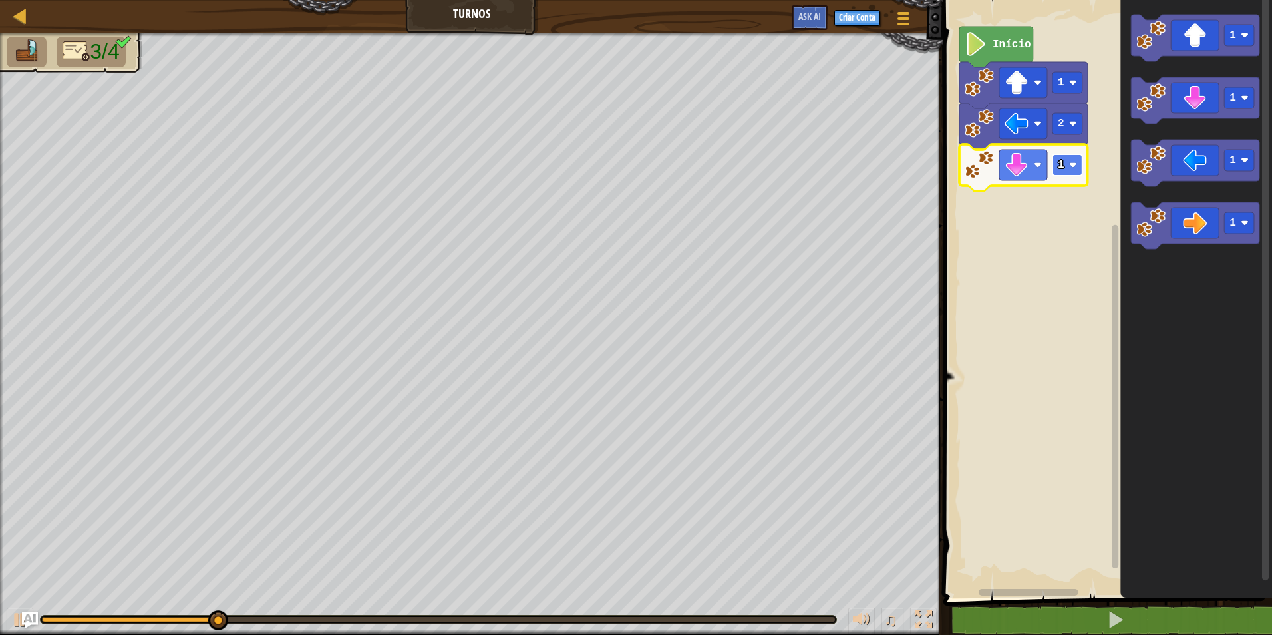
click at [1069, 160] on g "1" at bounding box center [1068, 164] width 30 height 21
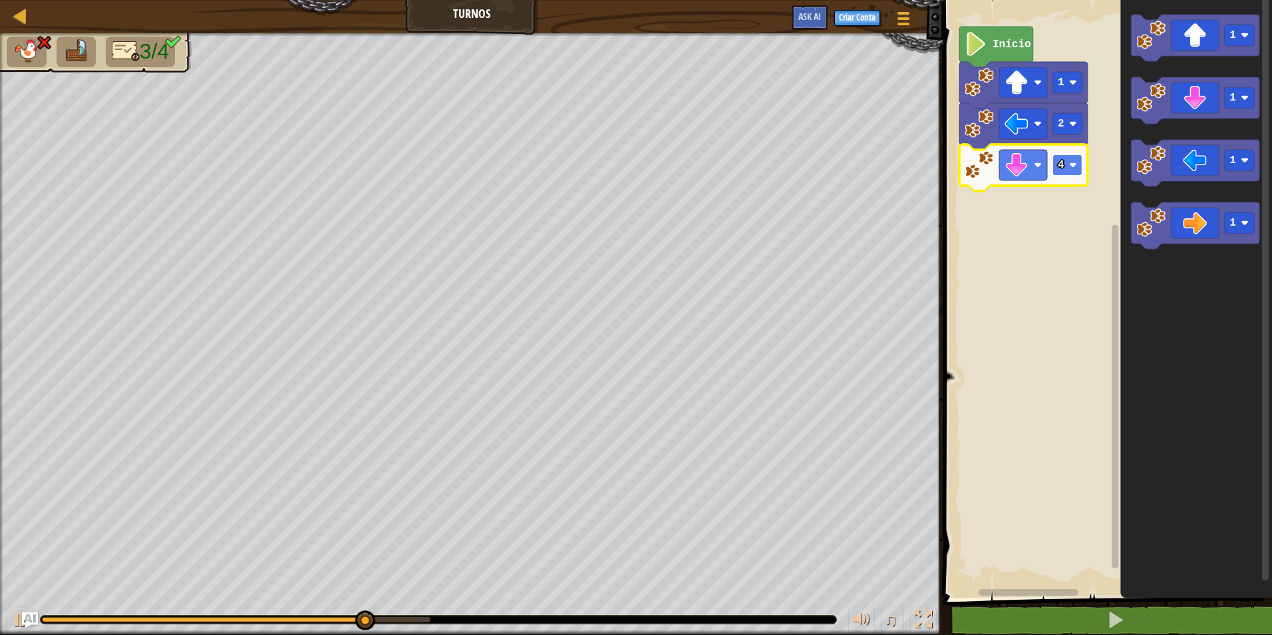
click at [1063, 176] on rect "Espaço de trabalho do Blockly" at bounding box center [1068, 164] width 30 height 21
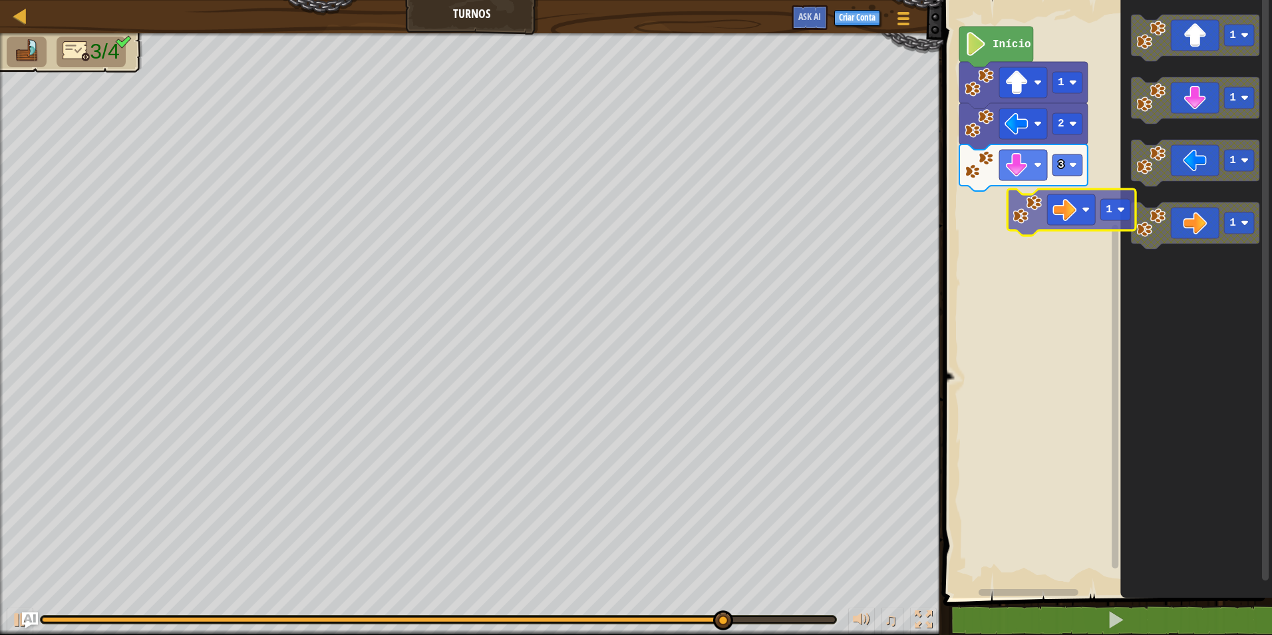
click at [1043, 195] on div "Início 1 2 3 1 1 1 1 1" at bounding box center [1105, 295] width 333 height 604
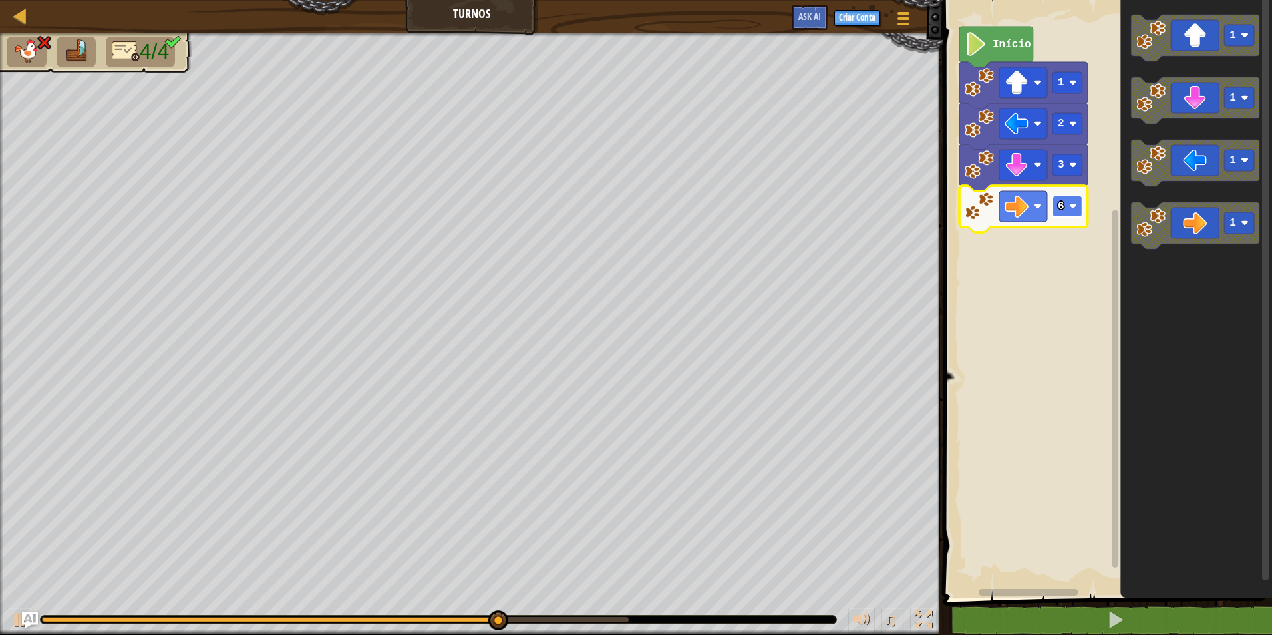
click at [1057, 210] on rect "Espaço de trabalho do Blockly" at bounding box center [1068, 206] width 30 height 21
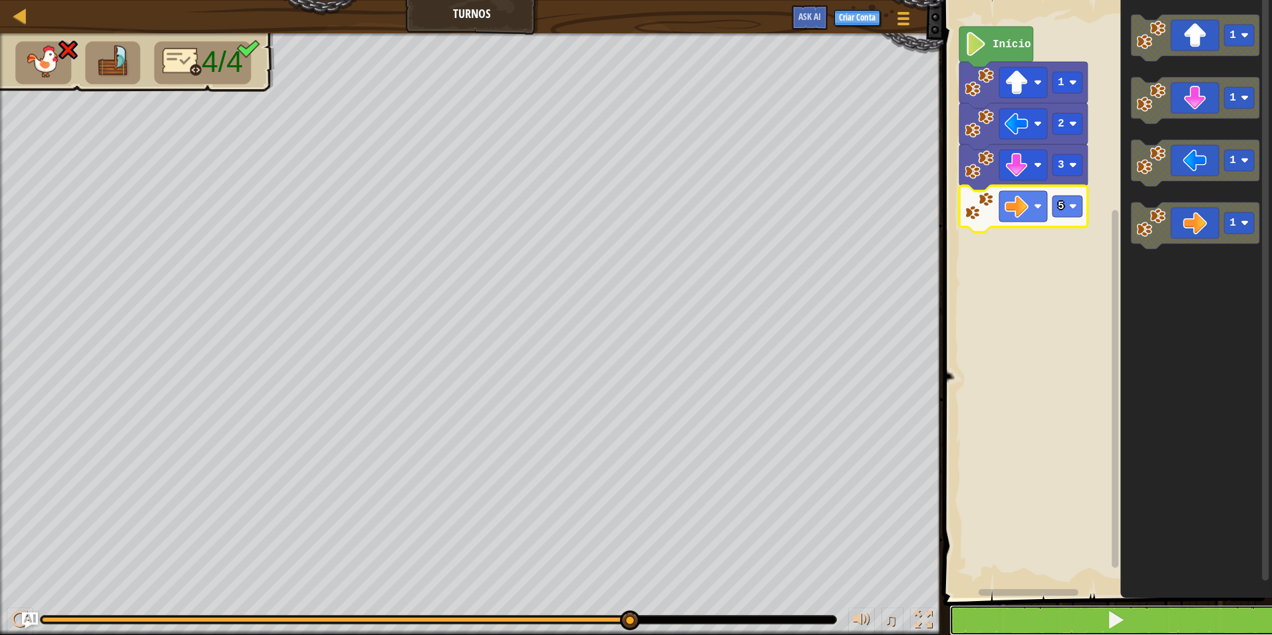
drag, startPoint x: 1075, startPoint y: 621, endPoint x: 1078, endPoint y: 611, distance: 9.7
click at [1078, 620] on button at bounding box center [1115, 620] width 333 height 31
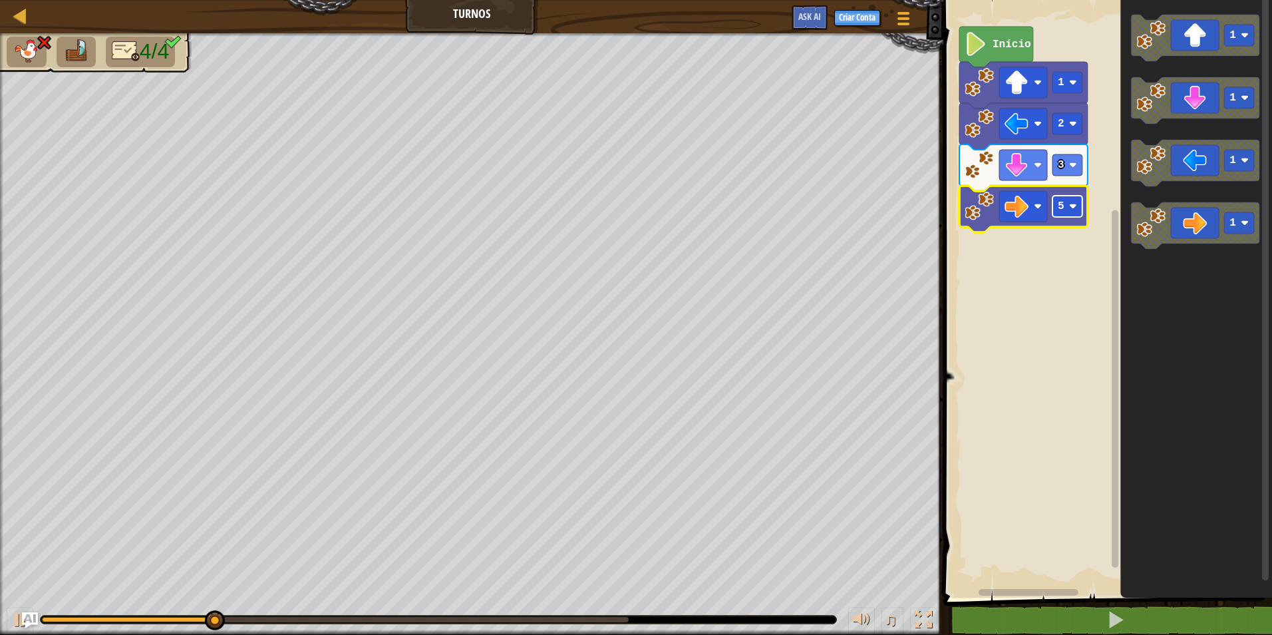
click at [1059, 208] on text "5" at bounding box center [1061, 206] width 7 height 12
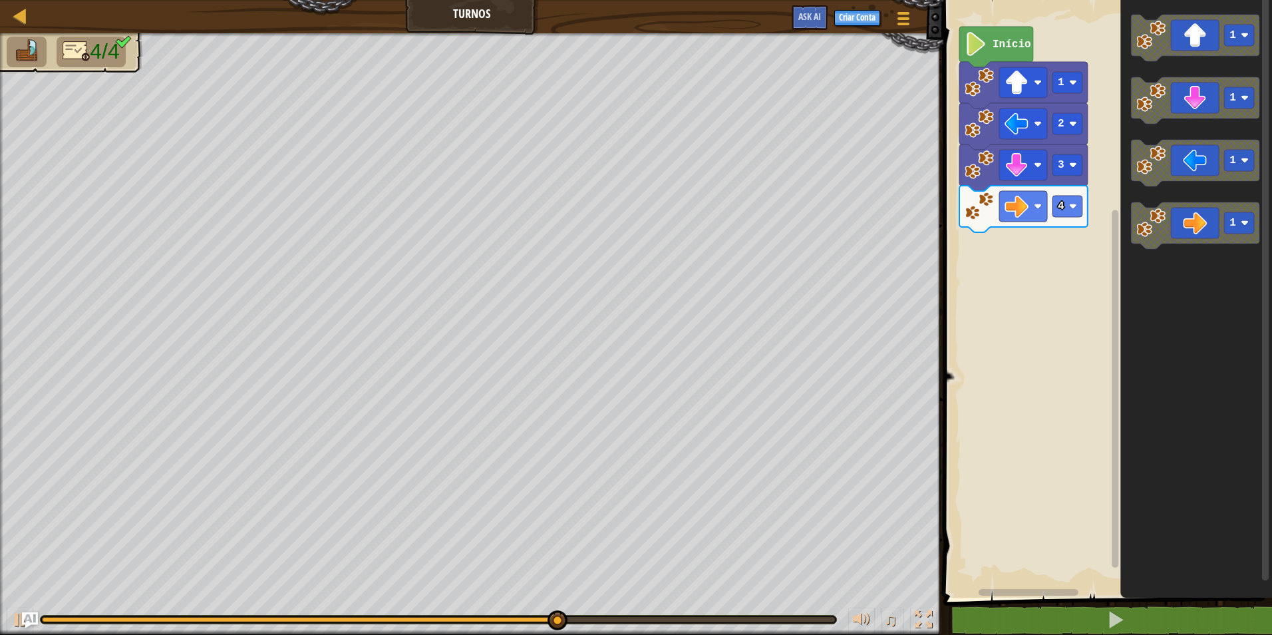
click at [1065, 196] on div "Início 1 2 3 4 1 1 1 1" at bounding box center [1105, 295] width 333 height 604
click at [1073, 168] on div "Início 1 2 3 4 1 1 1 1" at bounding box center [1105, 295] width 333 height 604
click at [1152, 45] on g "1" at bounding box center [1195, 38] width 128 height 47
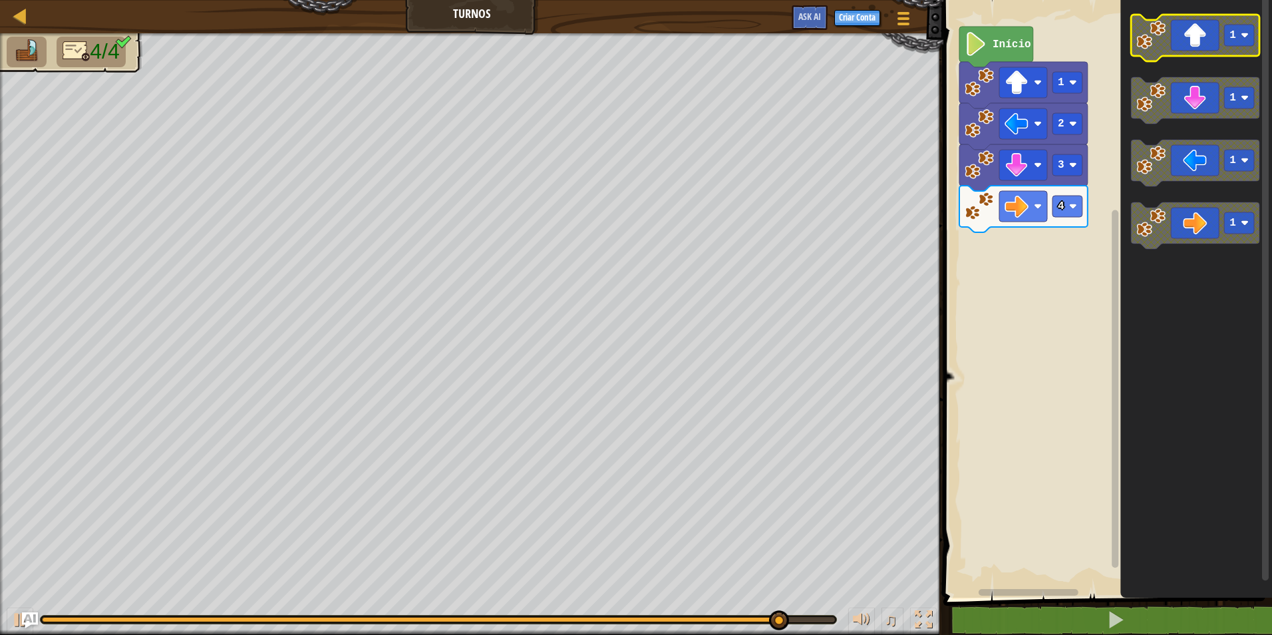
click at [1178, 49] on g "1" at bounding box center [1195, 38] width 128 height 47
click at [1174, 55] on icon "Espaço de trabalho do Blockly" at bounding box center [1195, 38] width 128 height 47
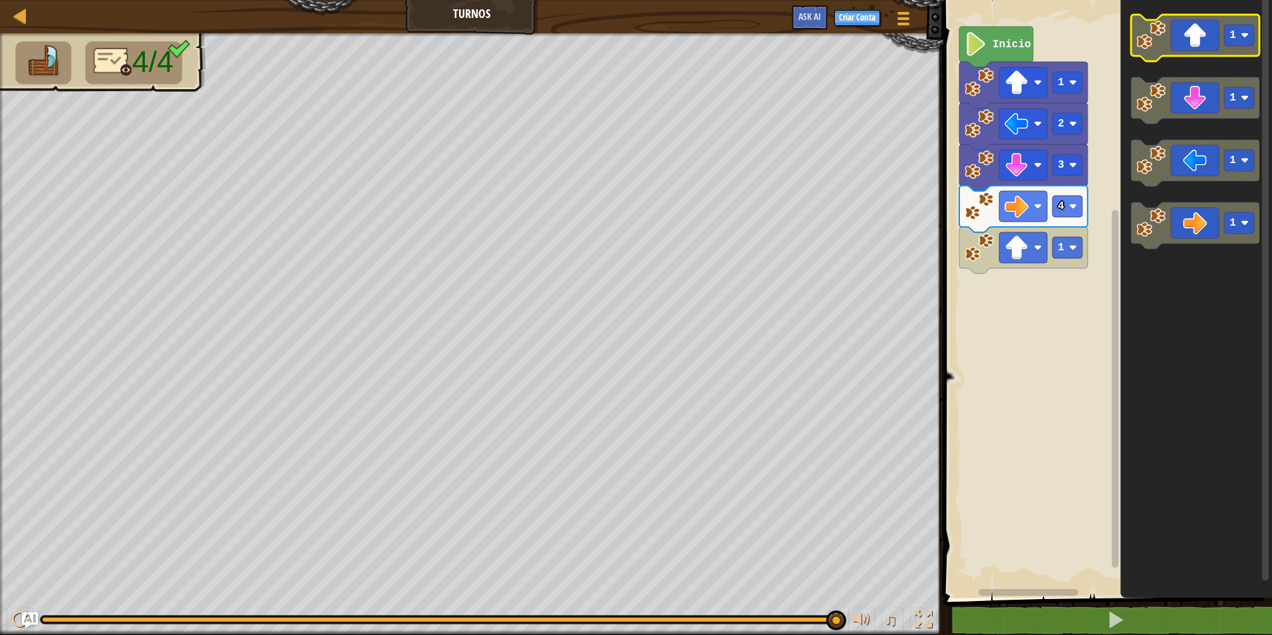
click at [1229, 37] on rect "Espaço de trabalho do Blockly" at bounding box center [1239, 35] width 30 height 21
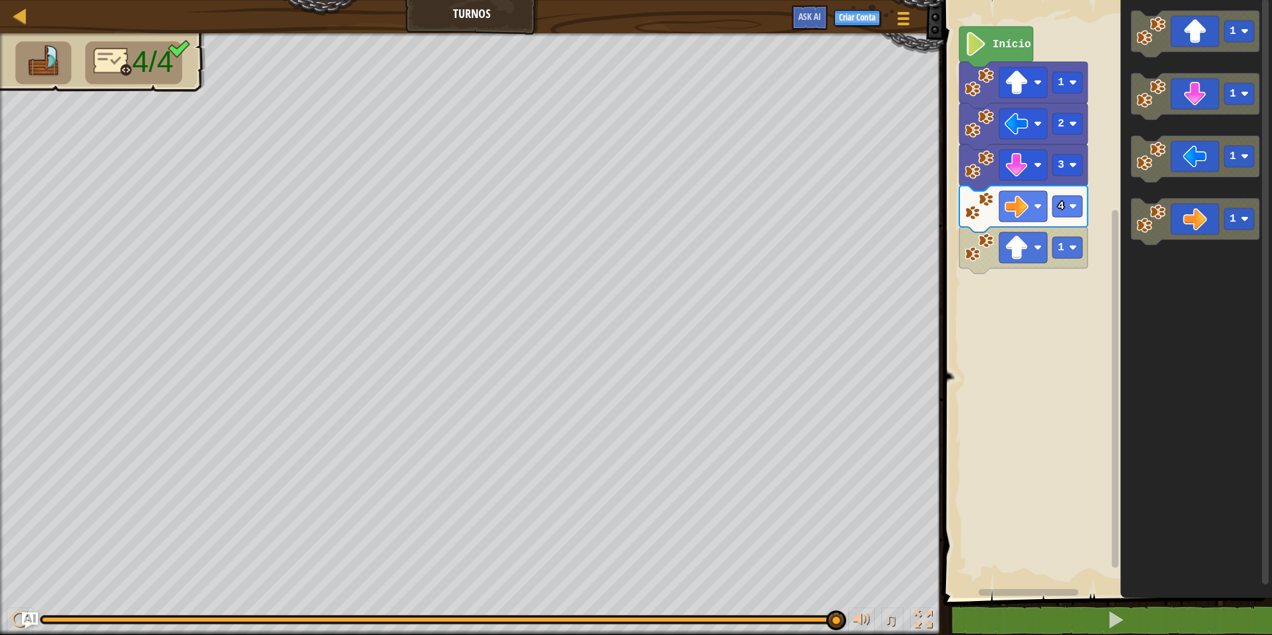
click at [1219, 25] on g "1" at bounding box center [1195, 34] width 128 height 47
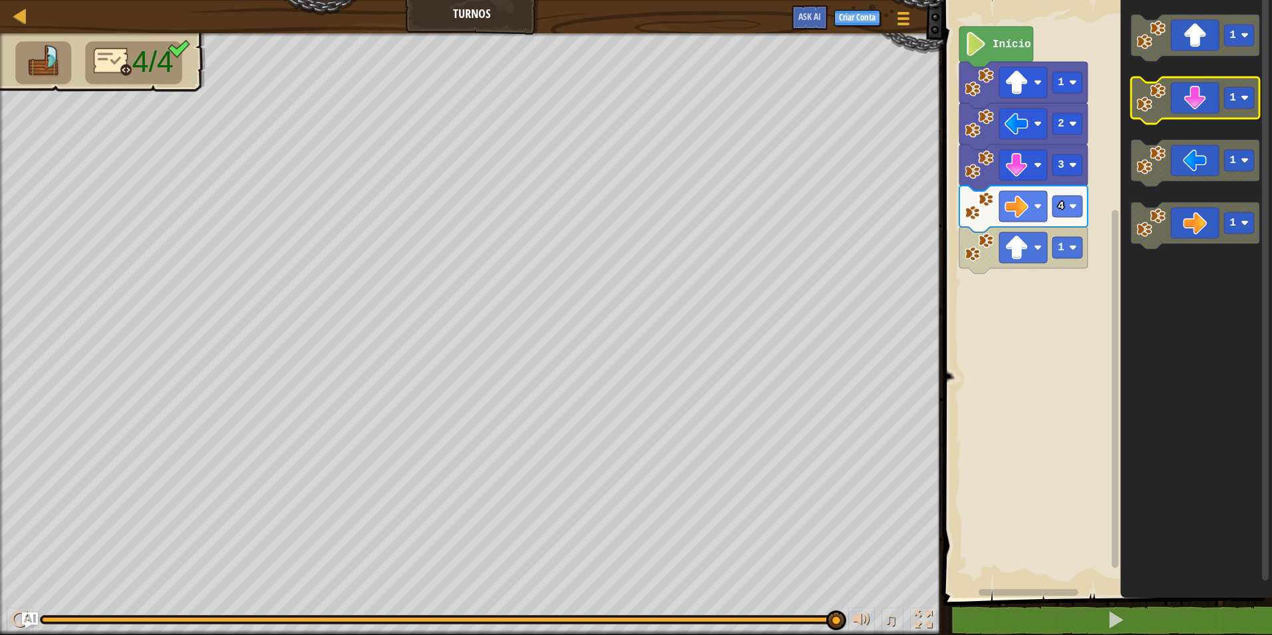
click at [1180, 71] on icon "1 1 1 1" at bounding box center [1196, 295] width 152 height 604
click at [1136, 56] on g "1" at bounding box center [1195, 38] width 128 height 47
click at [1110, 70] on div "Início 1 2 3 4 1 1 1 1 1" at bounding box center [1105, 295] width 333 height 604
